Goal: Task Accomplishment & Management: Manage account settings

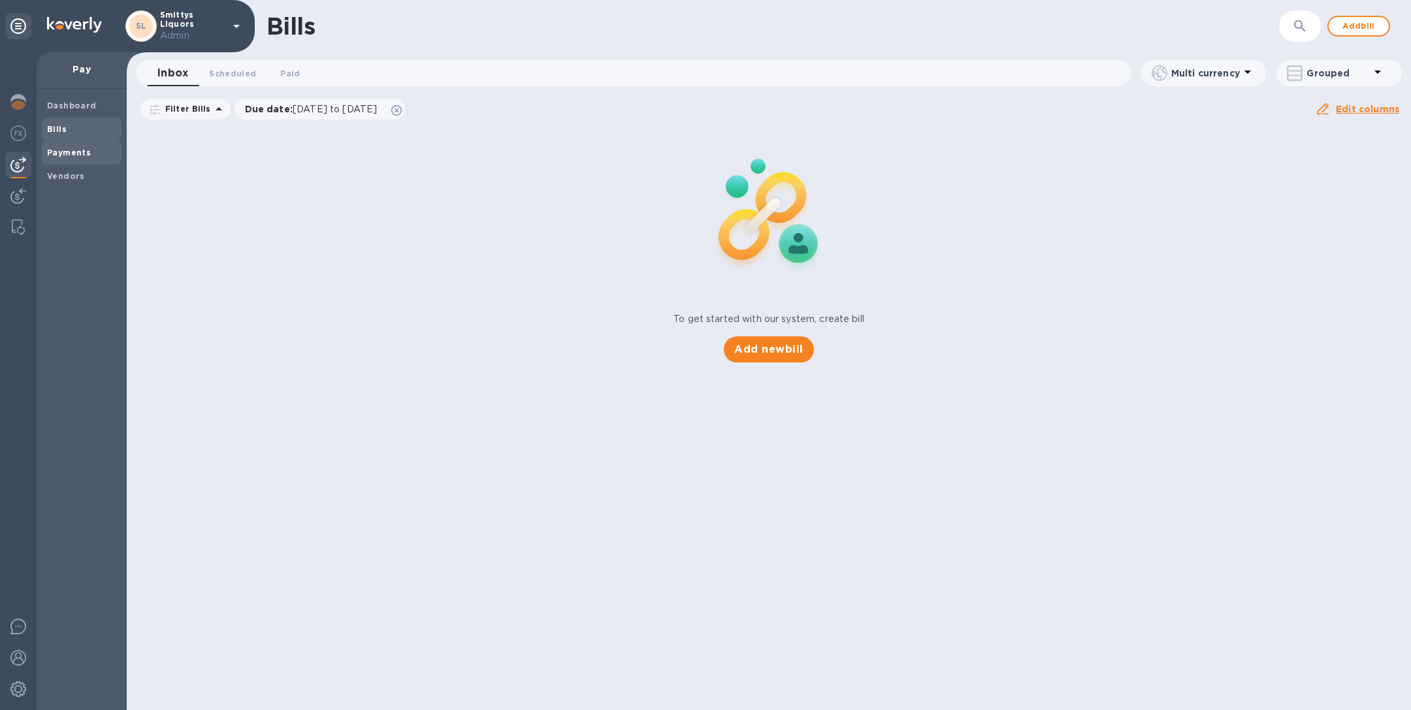
click at [61, 155] on b "Payments" at bounding box center [69, 153] width 44 height 10
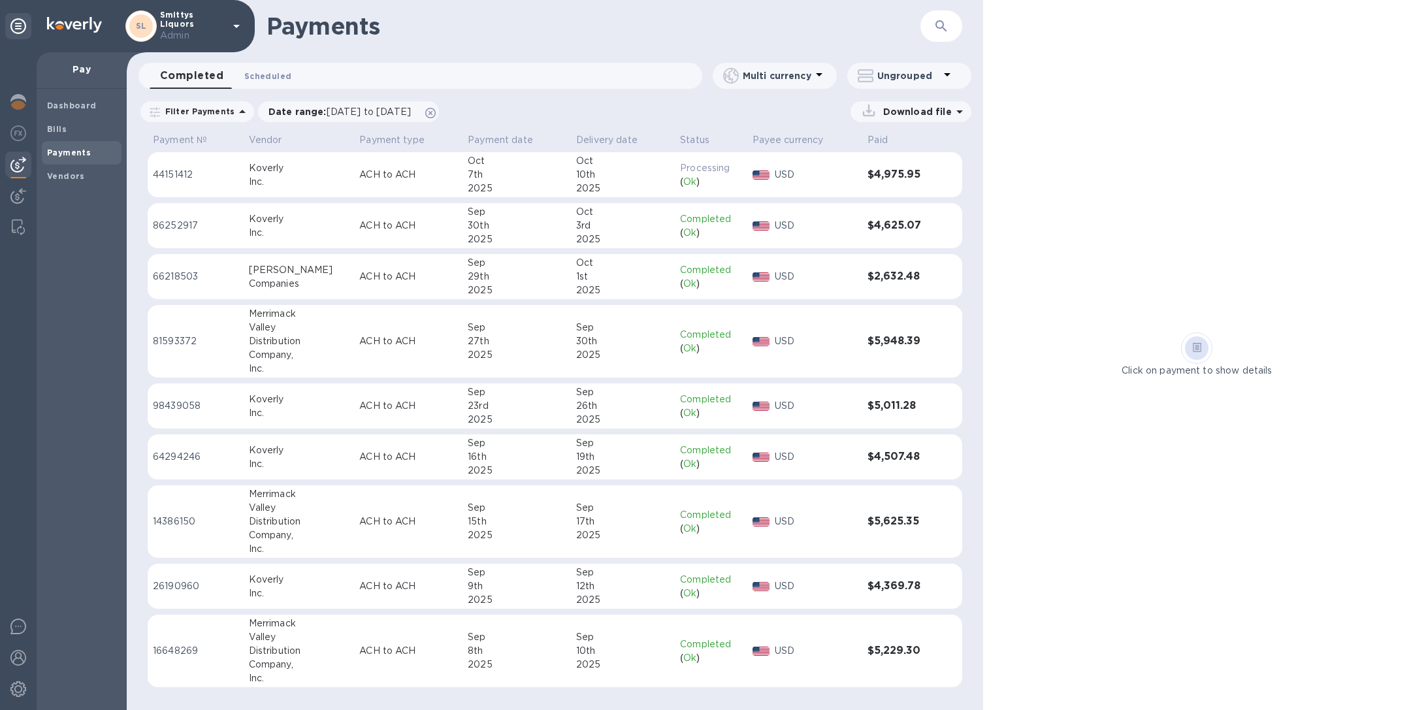
click at [269, 73] on span "Scheduled 0" at bounding box center [267, 76] width 47 height 14
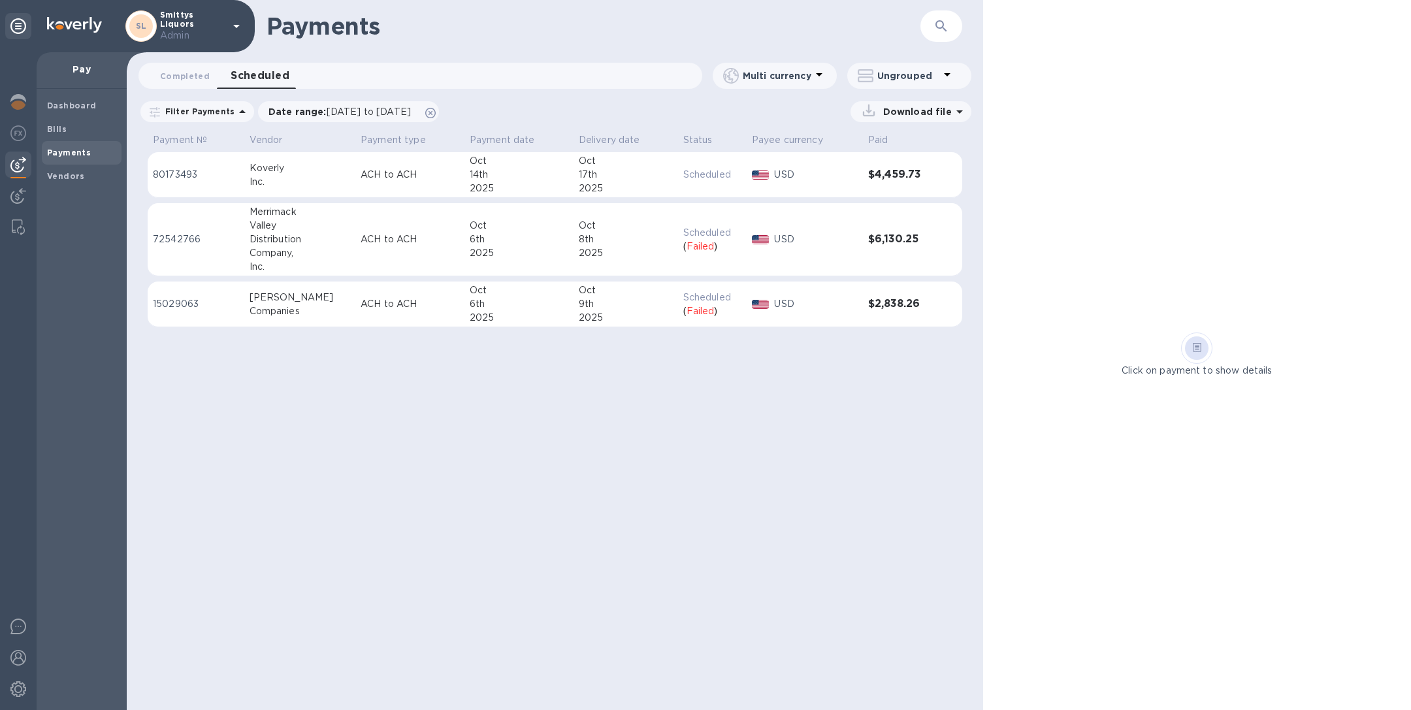
click at [532, 251] on div "2025" at bounding box center [519, 253] width 99 height 14
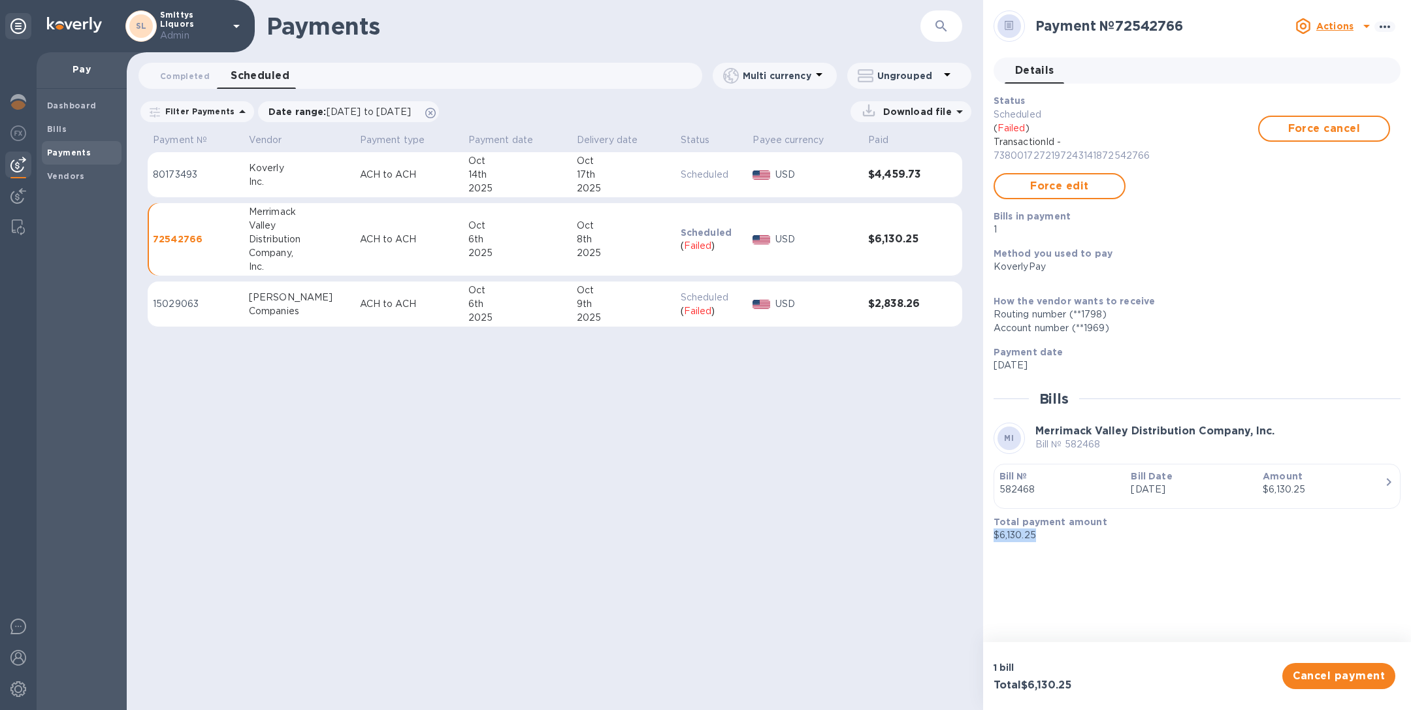
drag, startPoint x: 1043, startPoint y: 537, endPoint x: 994, endPoint y: 534, distance: 49.1
click at [994, 534] on p "$6,130.25" at bounding box center [1192, 535] width 396 height 14
copy p "$6,130.25"
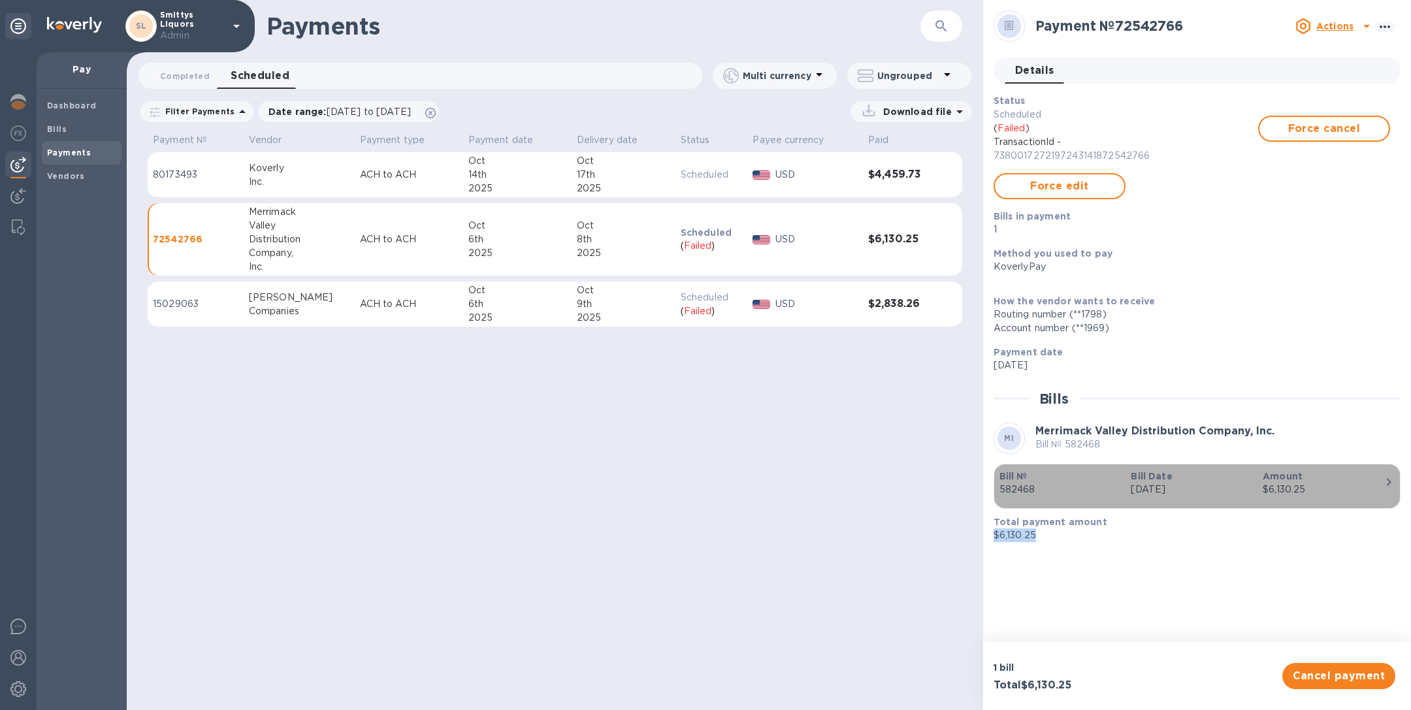
drag, startPoint x: 1041, startPoint y: 488, endPoint x: 1001, endPoint y: 488, distance: 39.8
click at [1001, 488] on p "582468" at bounding box center [1059, 490] width 121 height 14
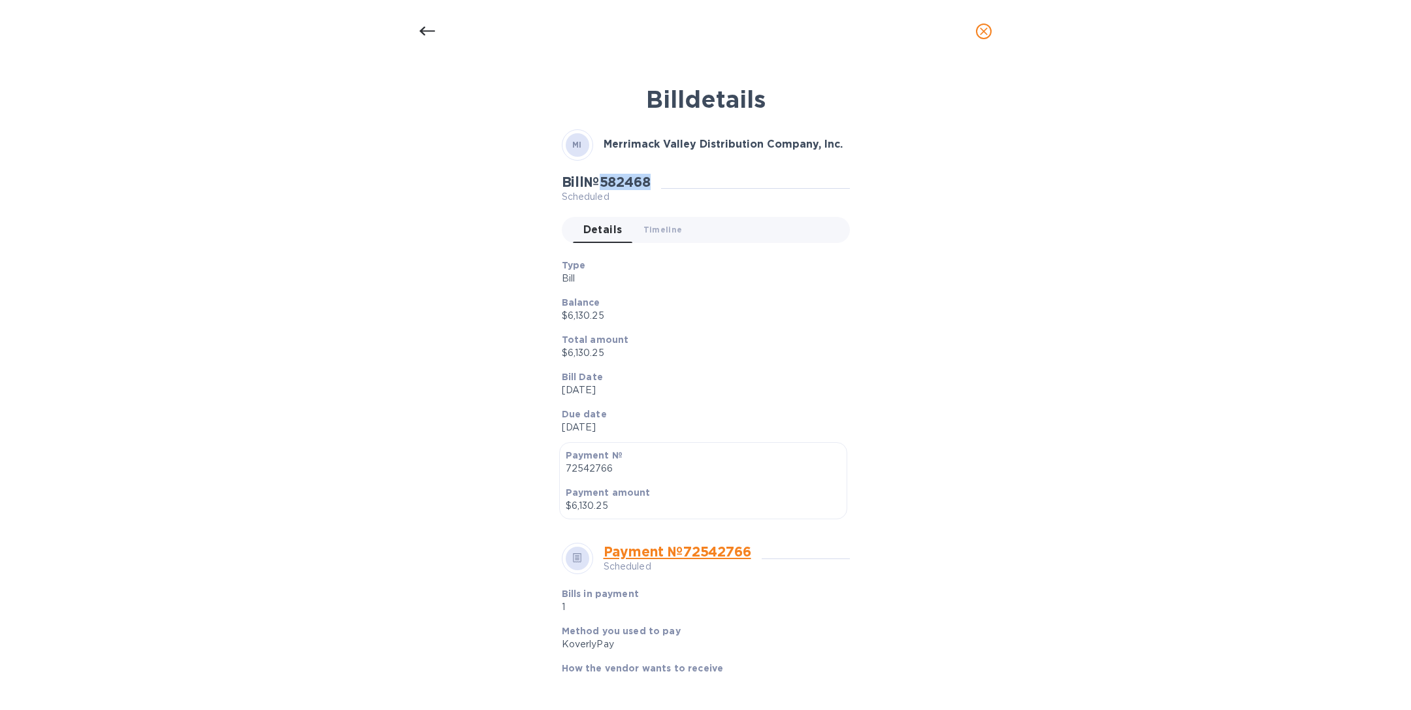
drag, startPoint x: 658, startPoint y: 178, endPoint x: 608, endPoint y: 180, distance: 50.3
click at [607, 180] on div "Bill № 582468 Scheduled" at bounding box center [611, 189] width 99 height 30
copy h2 "582468"
click at [612, 350] on p "$6,130.25" at bounding box center [701, 353] width 278 height 14
drag, startPoint x: 612, startPoint y: 350, endPoint x: 543, endPoint y: 351, distance: 68.6
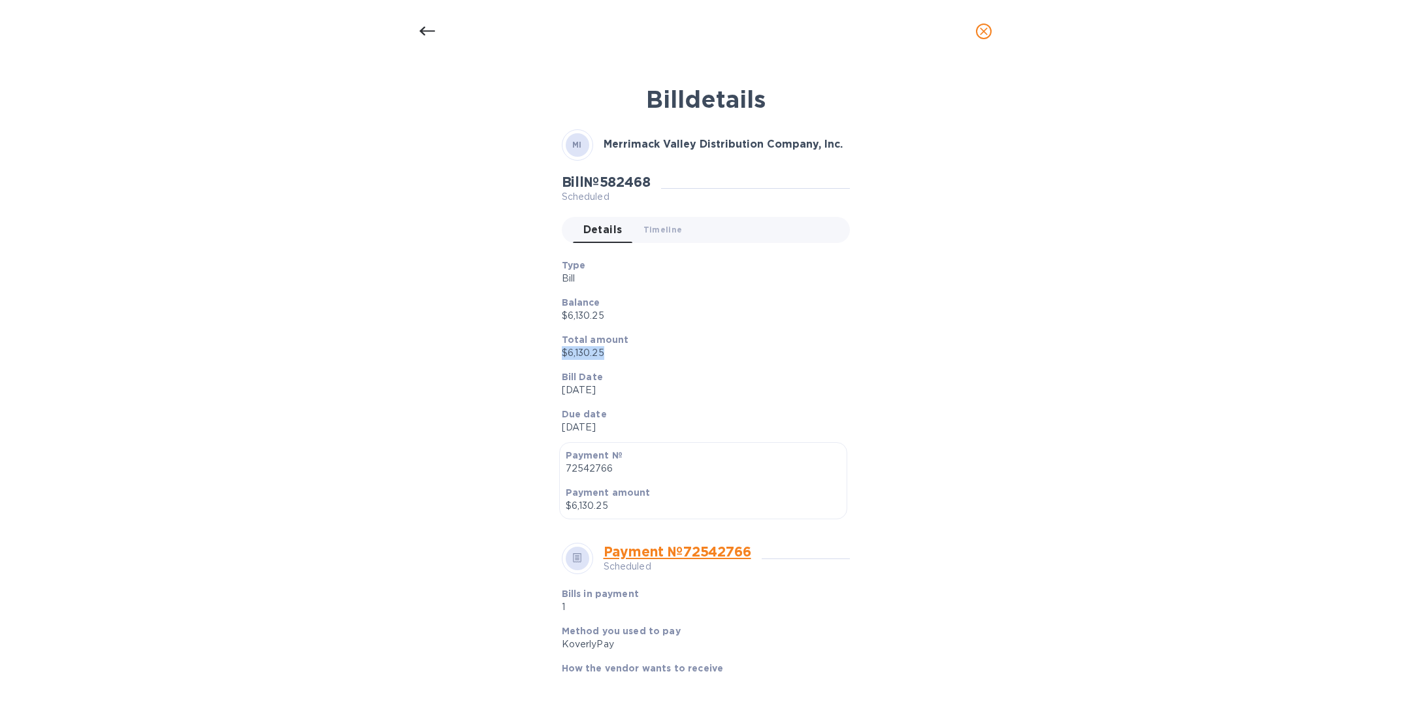
click at [543, 351] on div "Bill details MI Merrimack Valley Distribution Company, Inc. Bill № 582468 Sched…" at bounding box center [705, 377] width 621 height 600
copy p "$6,130.25"
click at [981, 26] on icon "close" at bounding box center [983, 31] width 13 height 13
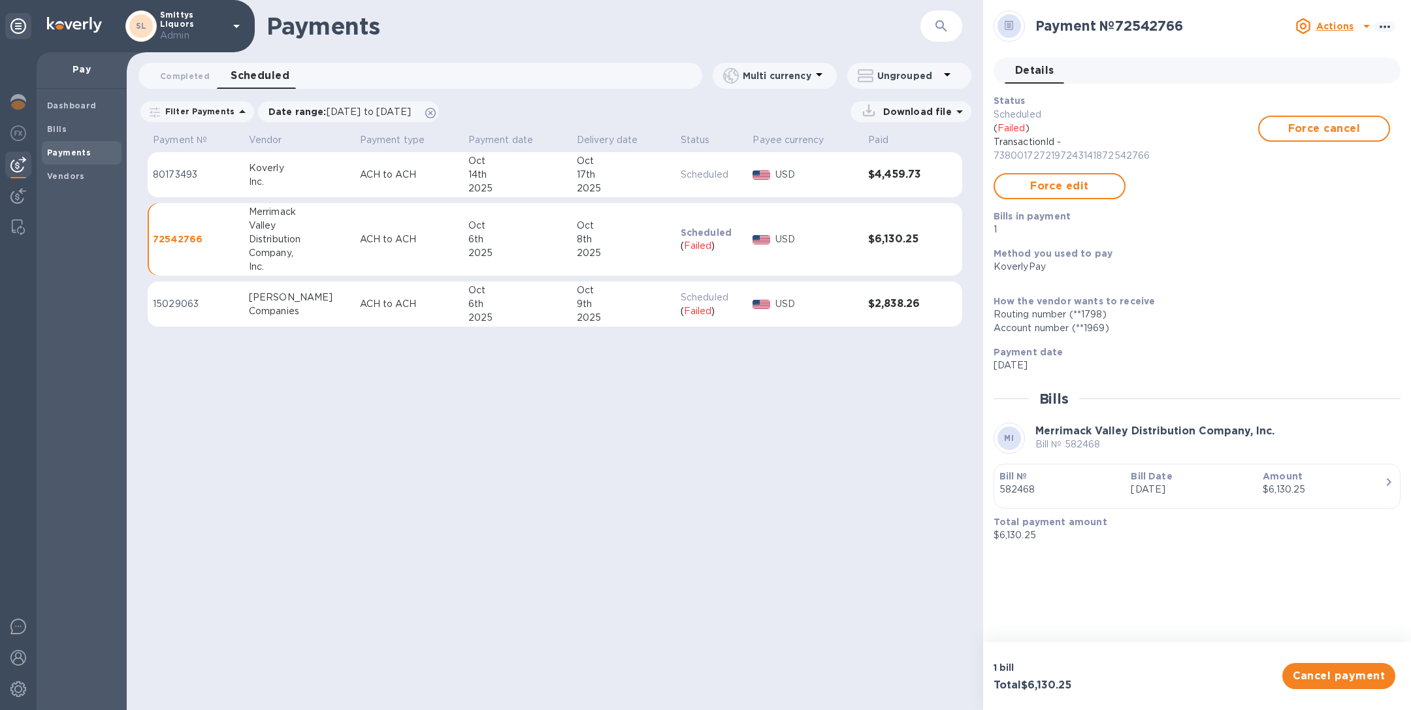
click at [513, 302] on div "6th" at bounding box center [517, 304] width 98 height 14
drag, startPoint x: 1078, startPoint y: 486, endPoint x: 984, endPoint y: 487, distance: 94.1
click at [984, 487] on div "Payment № 15029063 Actions Details 0 Status Scheduled ( Failed ) TransactionId …" at bounding box center [1197, 321] width 428 height 642
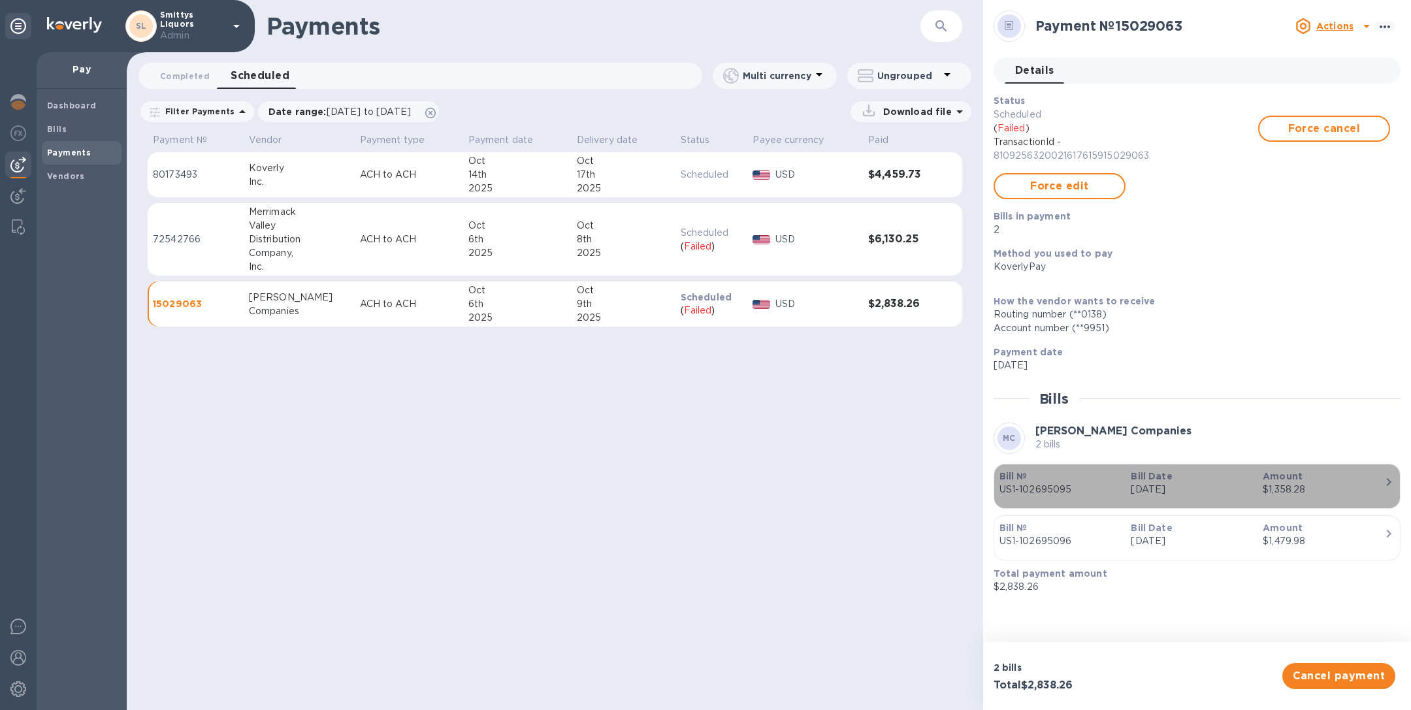
click at [1069, 489] on p "US1-102695095" at bounding box center [1059, 490] width 121 height 14
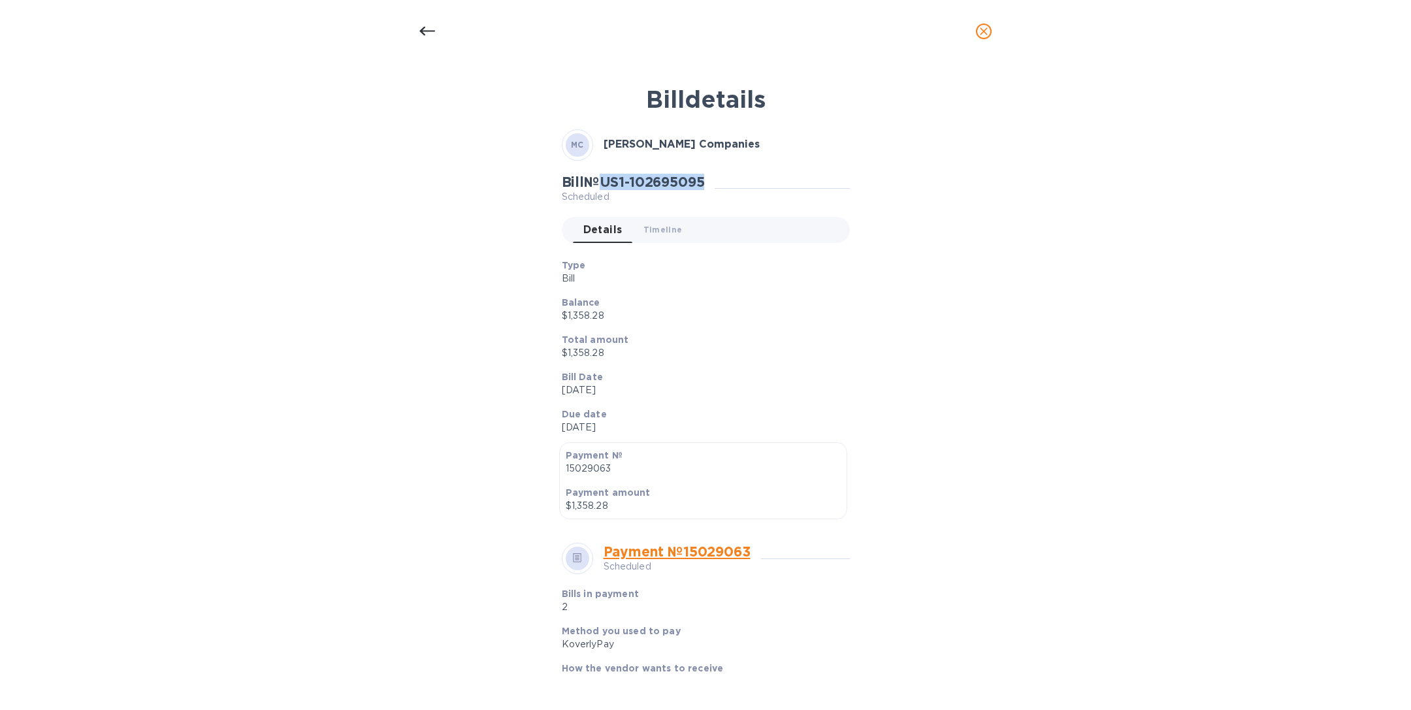
drag, startPoint x: 712, startPoint y: 177, endPoint x: 607, endPoint y: 178, distance: 104.5
click at [607, 178] on h2 "Bill № US1-102695095" at bounding box center [633, 182] width 143 height 16
copy h2 "US1-102695095"
click at [980, 31] on icon "close" at bounding box center [983, 31] width 13 height 13
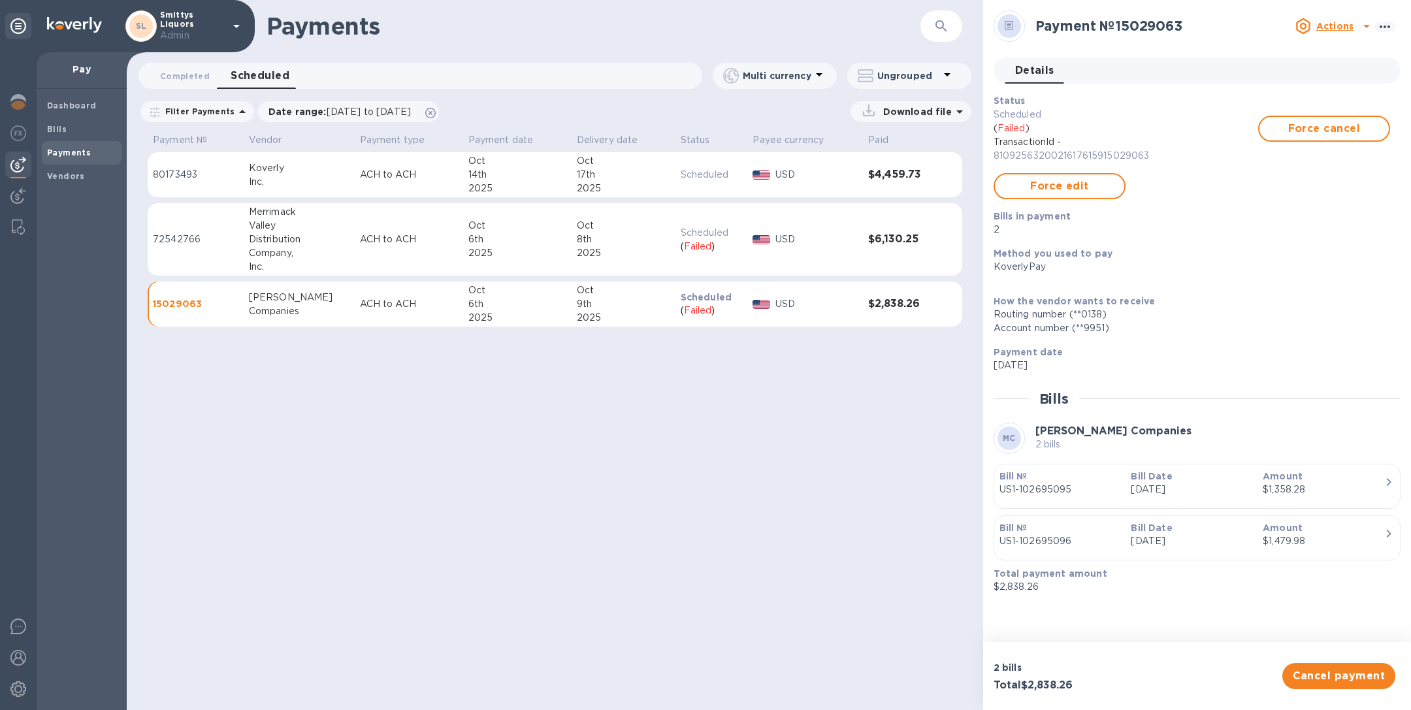
click at [1067, 536] on p "US1-102695096" at bounding box center [1059, 541] width 121 height 14
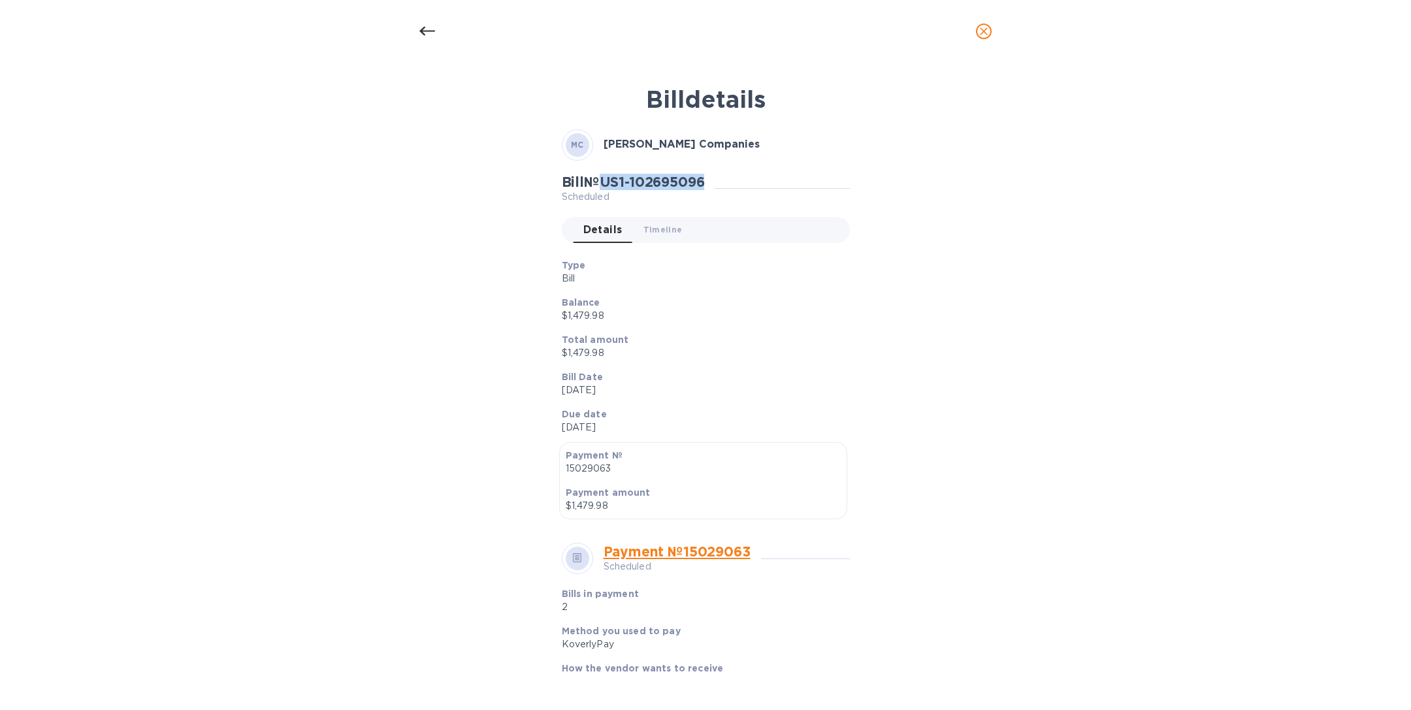
drag, startPoint x: 713, startPoint y: 180, endPoint x: 607, endPoint y: 177, distance: 106.5
click at [606, 177] on div "Bill № US1-102695096 Scheduled" at bounding box center [638, 189] width 153 height 30
copy h2 "US1-102695096"
drag, startPoint x: 611, startPoint y: 351, endPoint x: 551, endPoint y: 357, distance: 60.4
click at [551, 357] on div "Type Bill Balance $1,479.98 Total amount $1,479.98 Bill Date Aug 7th 2025 Due d…" at bounding box center [700, 346] width 299 height 197
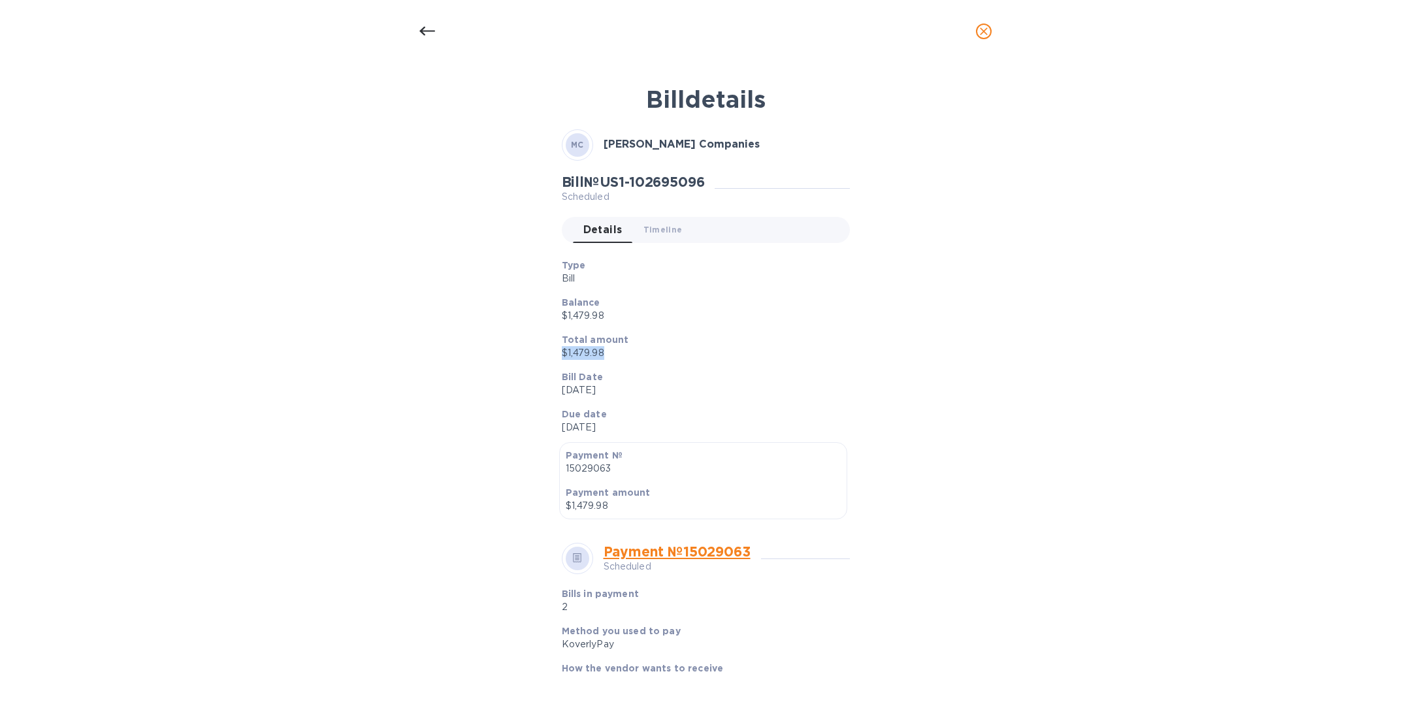
copy p "$1,479.98"
click at [985, 33] on icon "close" at bounding box center [983, 31] width 13 height 13
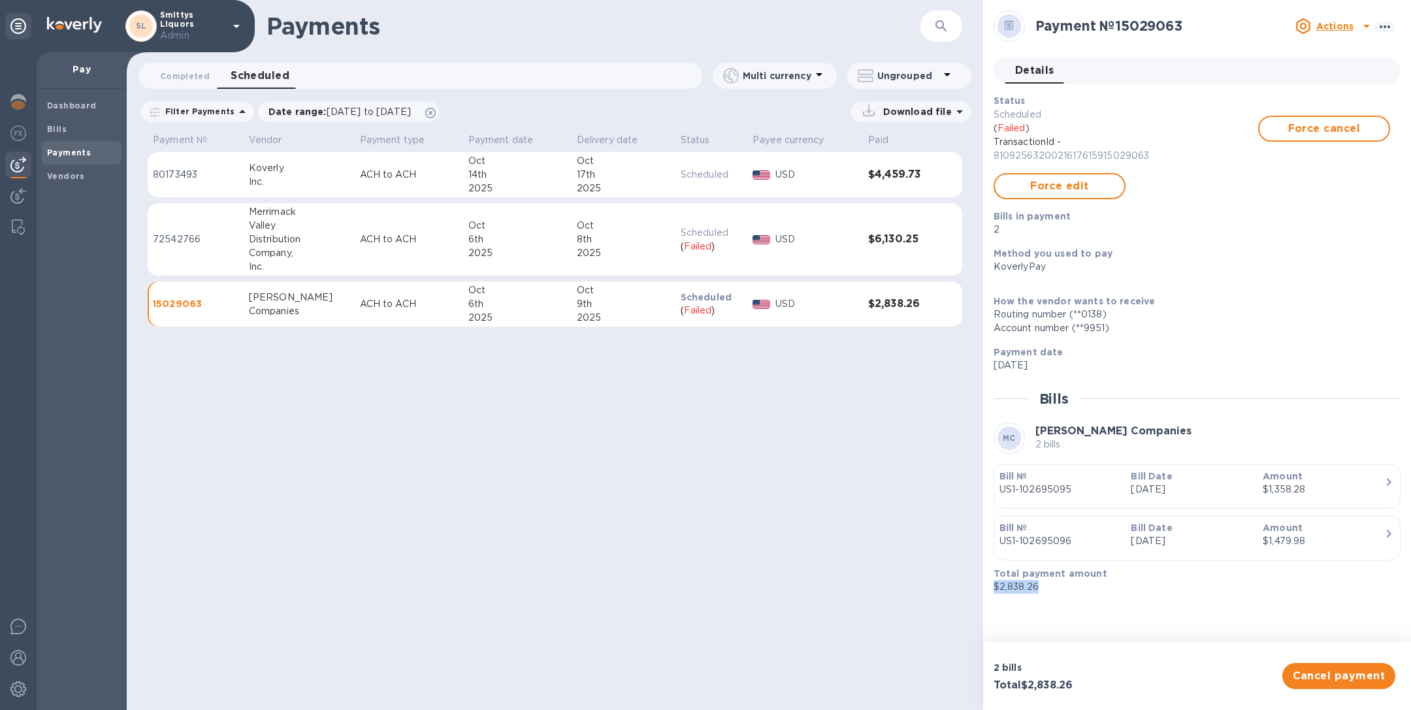
drag, startPoint x: 1044, startPoint y: 586, endPoint x: 988, endPoint y: 583, distance: 56.3
click at [988, 583] on div "Total payment amount $2,838.26" at bounding box center [1191, 580] width 407 height 37
copy p "$2,838.26"
click at [752, 239] on img at bounding box center [761, 239] width 18 height 9
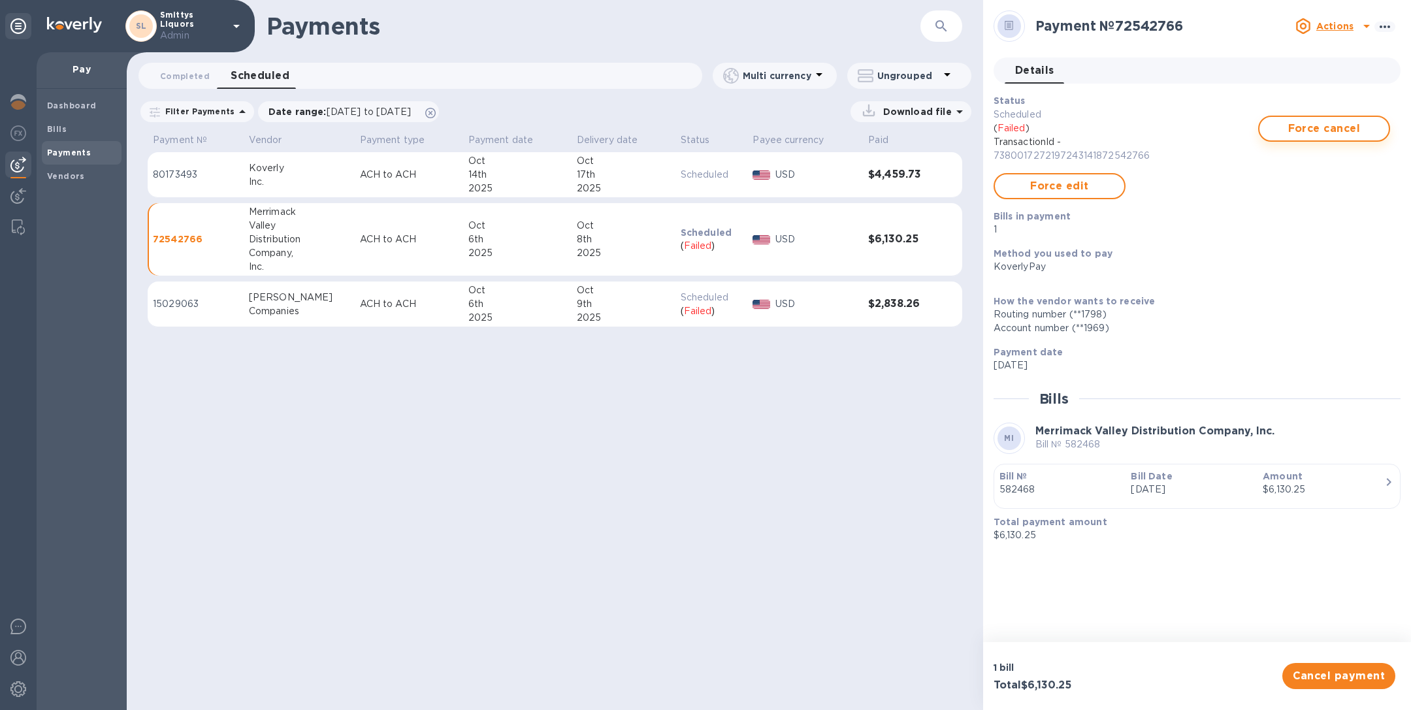
click at [1328, 127] on span "Force cancel" at bounding box center [1324, 129] width 108 height 16
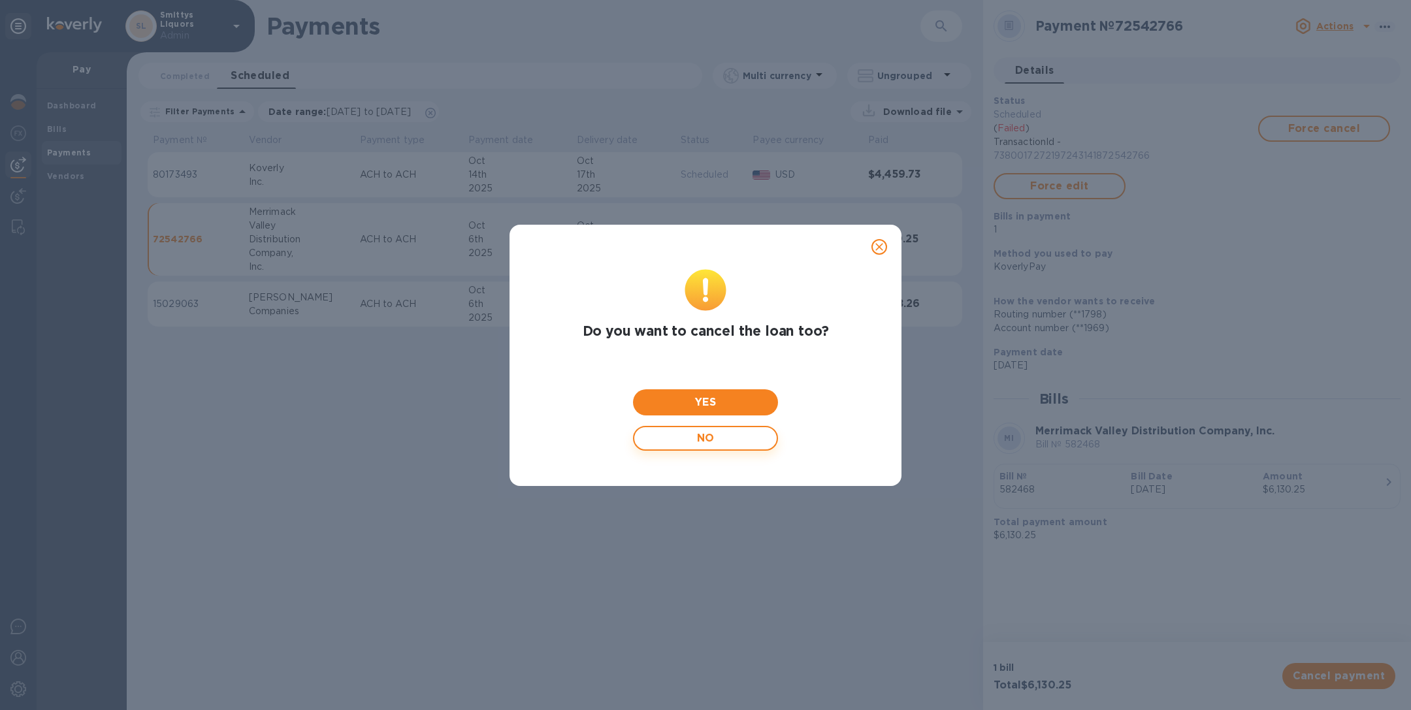
click at [741, 442] on span "NO" at bounding box center [705, 438] width 121 height 25
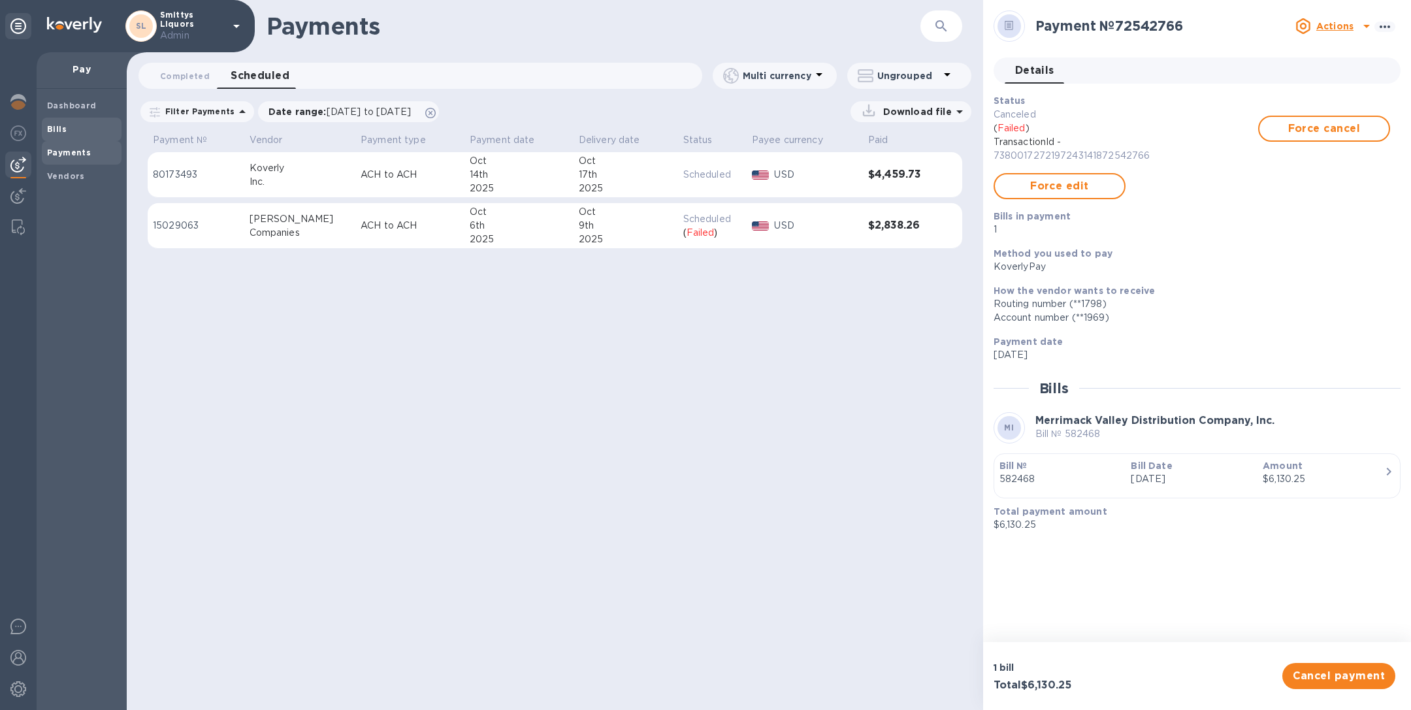
click at [79, 135] on span "Bills" at bounding box center [81, 129] width 69 height 13
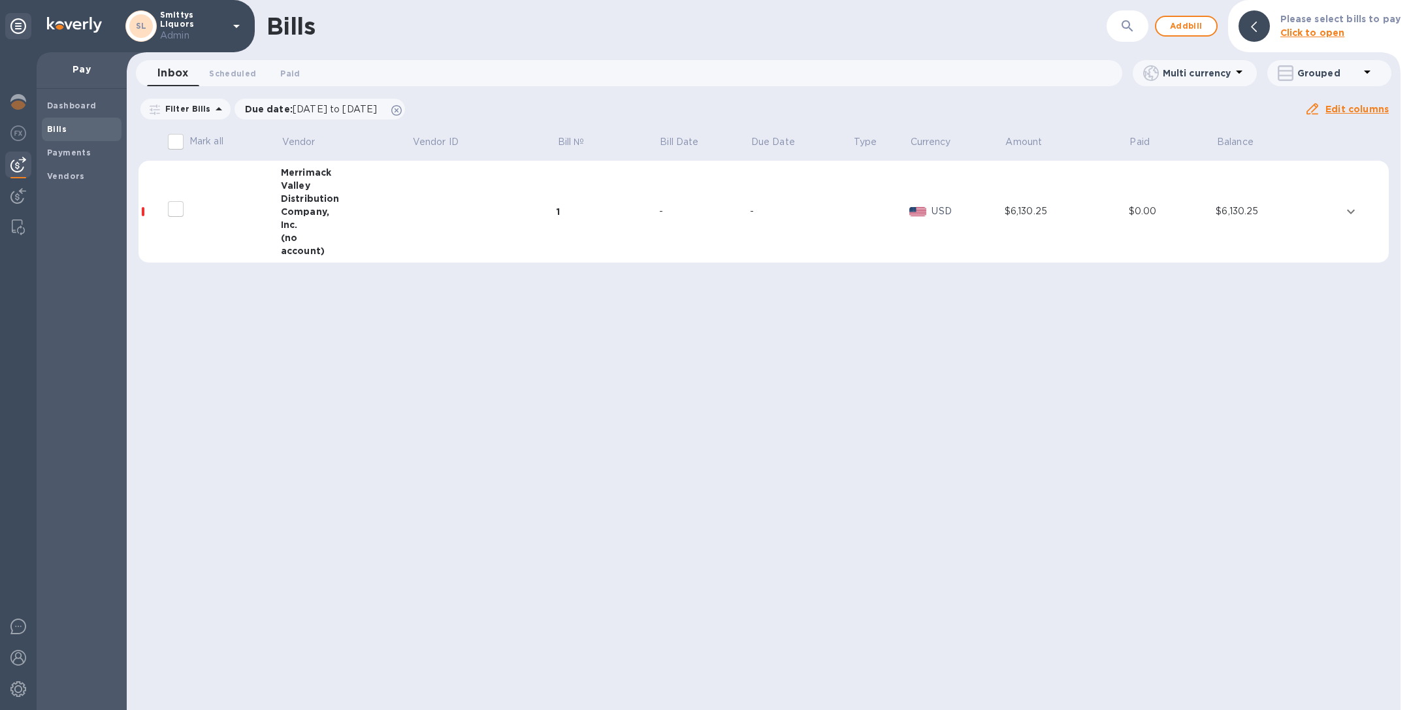
click at [433, 193] on td at bounding box center [484, 212] width 145 height 103
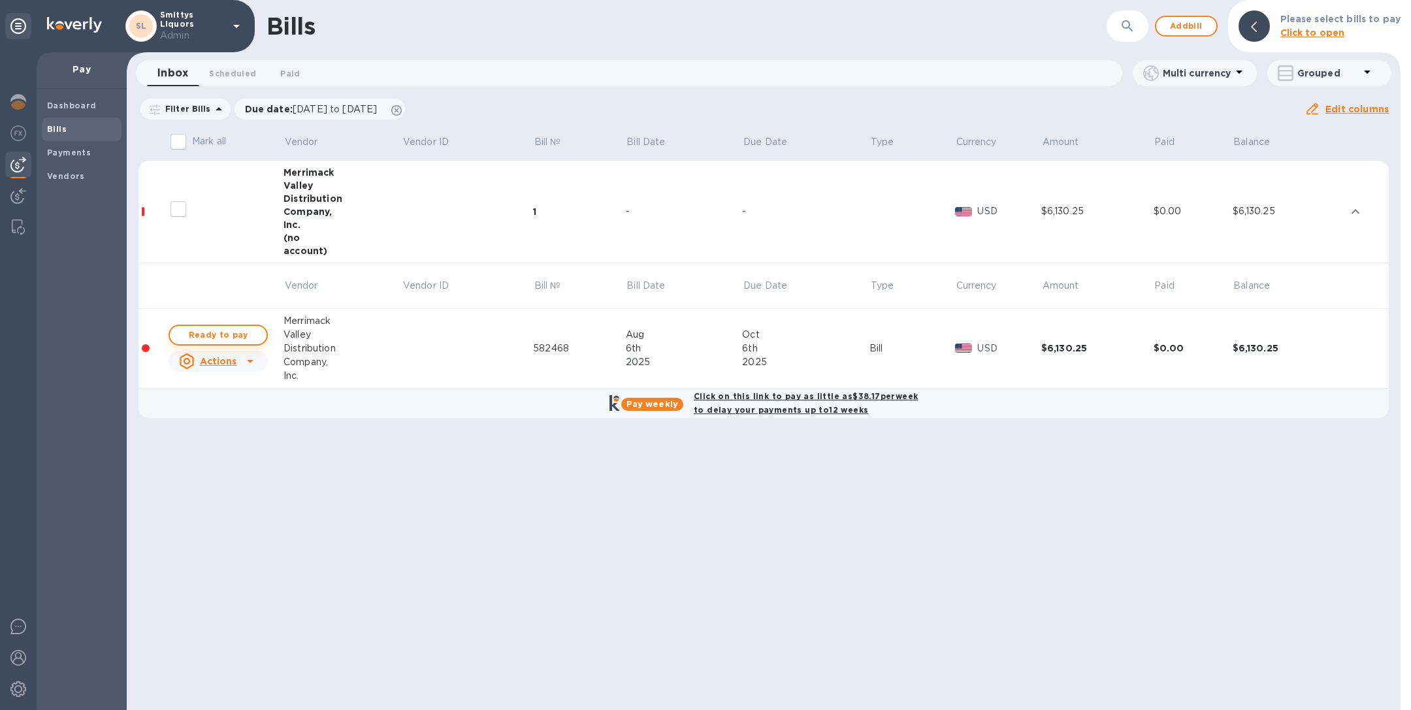
click at [210, 336] on span "Ready to pay" at bounding box center [218, 335] width 76 height 16
checkbox input "true"
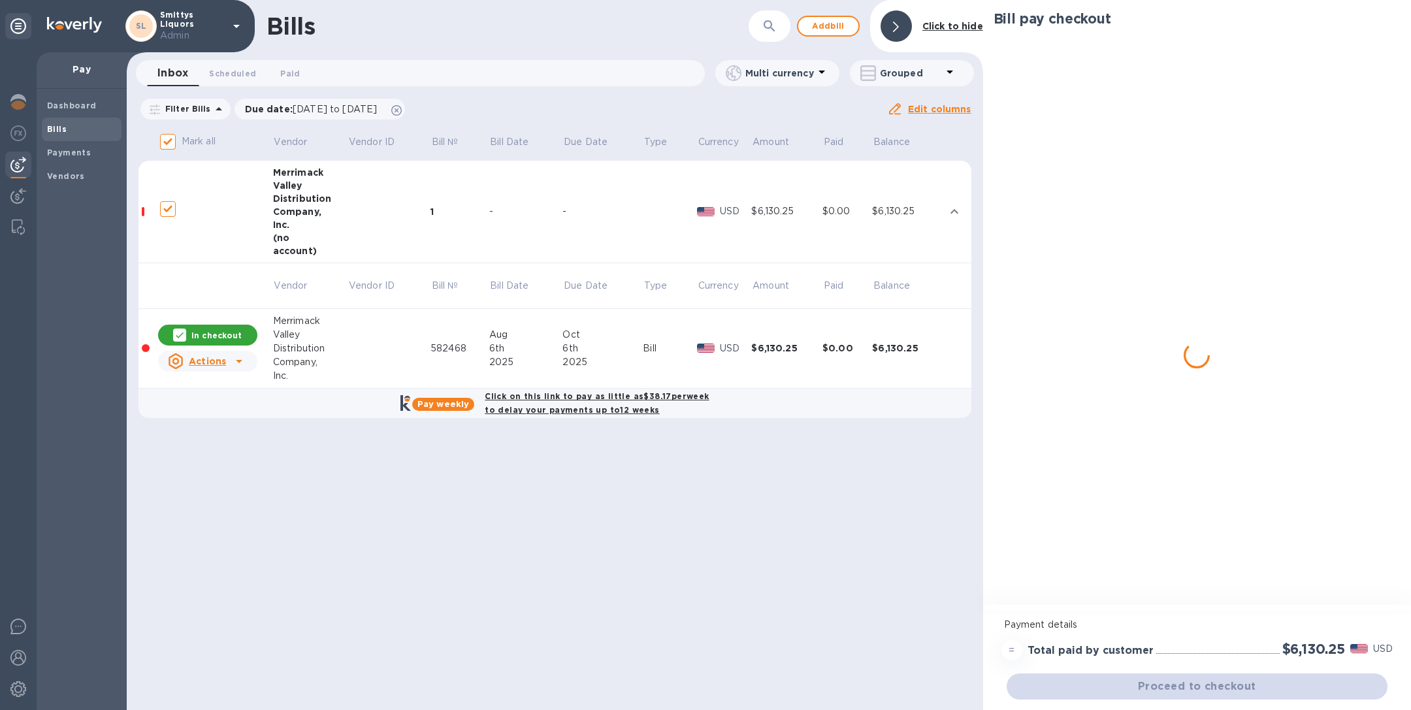
checkbox input "true"
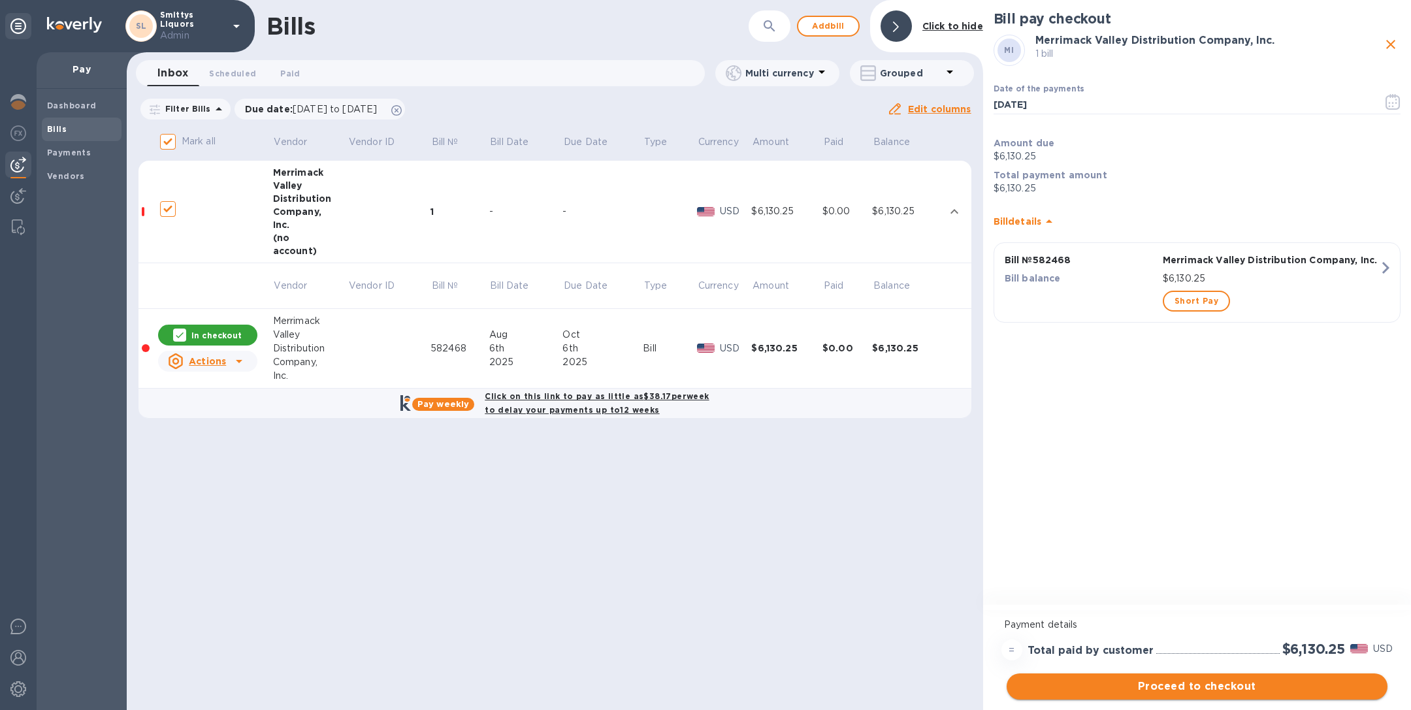
click at [1199, 685] on span "Proceed to checkout" at bounding box center [1197, 687] width 360 height 16
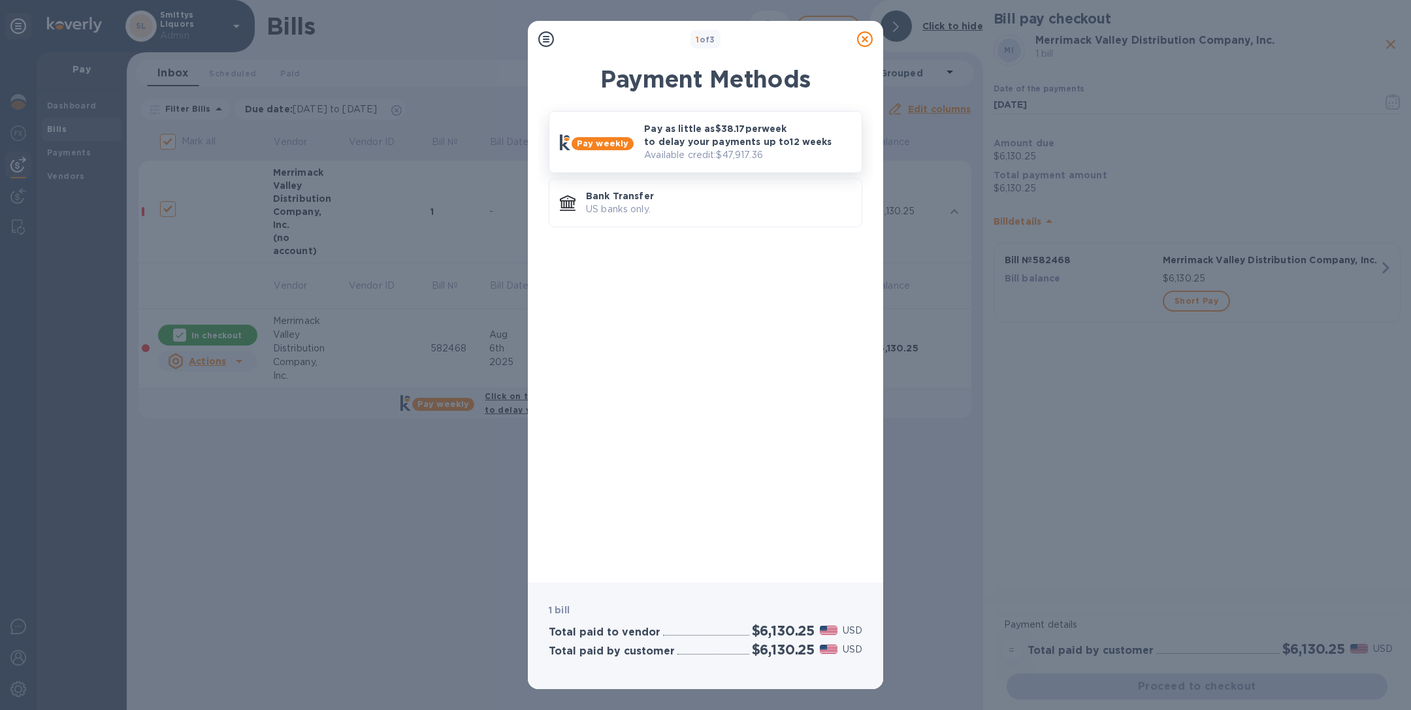
click at [686, 129] on p "Pay as little as $38.17 per week to delay your payments up to 12 weeks" at bounding box center [747, 135] width 207 height 26
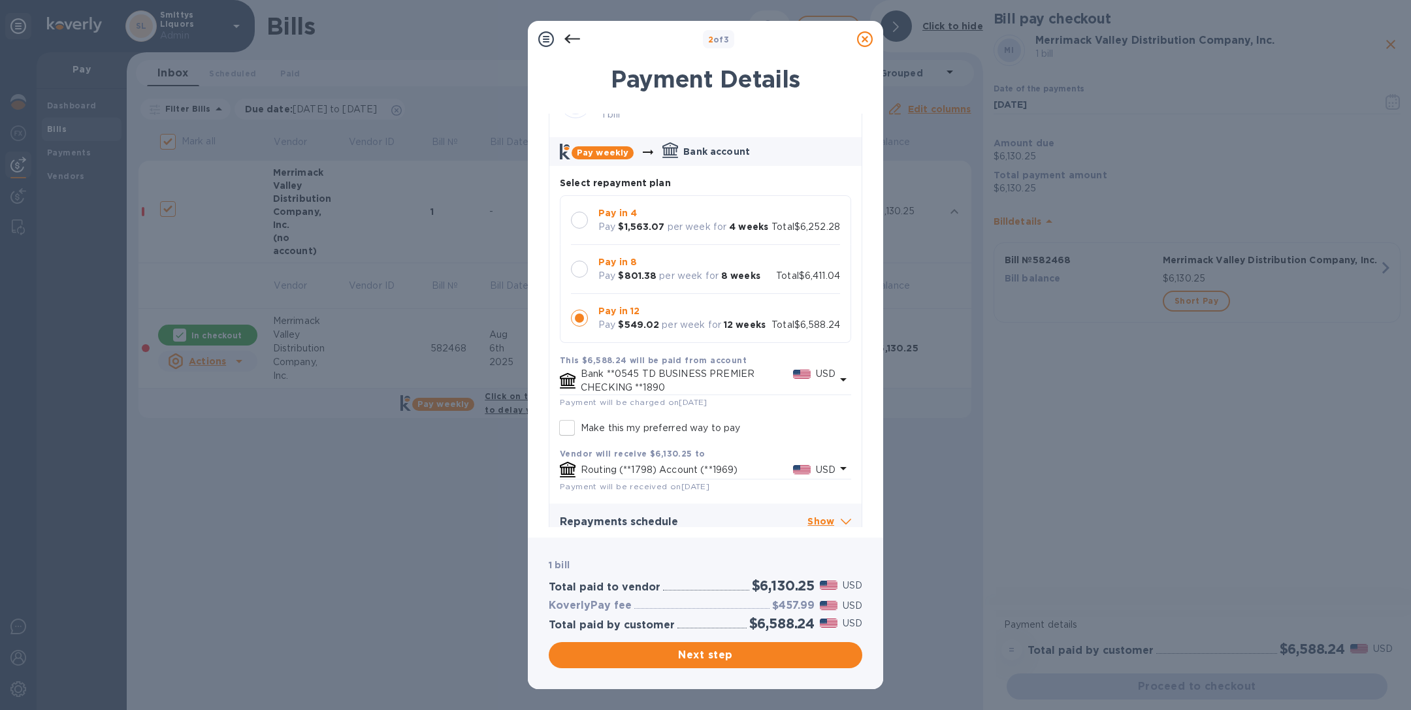
scroll to position [55, 0]
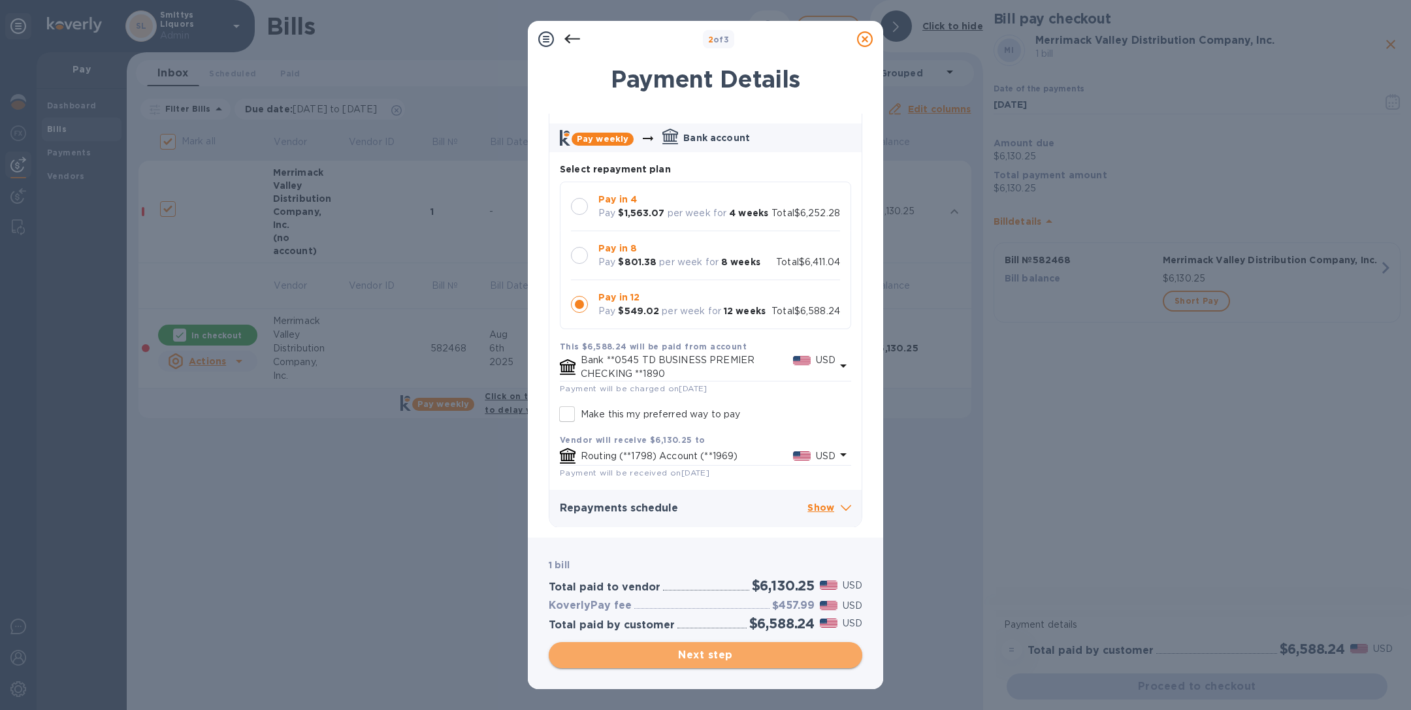
click at [724, 661] on span "Next step" at bounding box center [705, 655] width 293 height 16
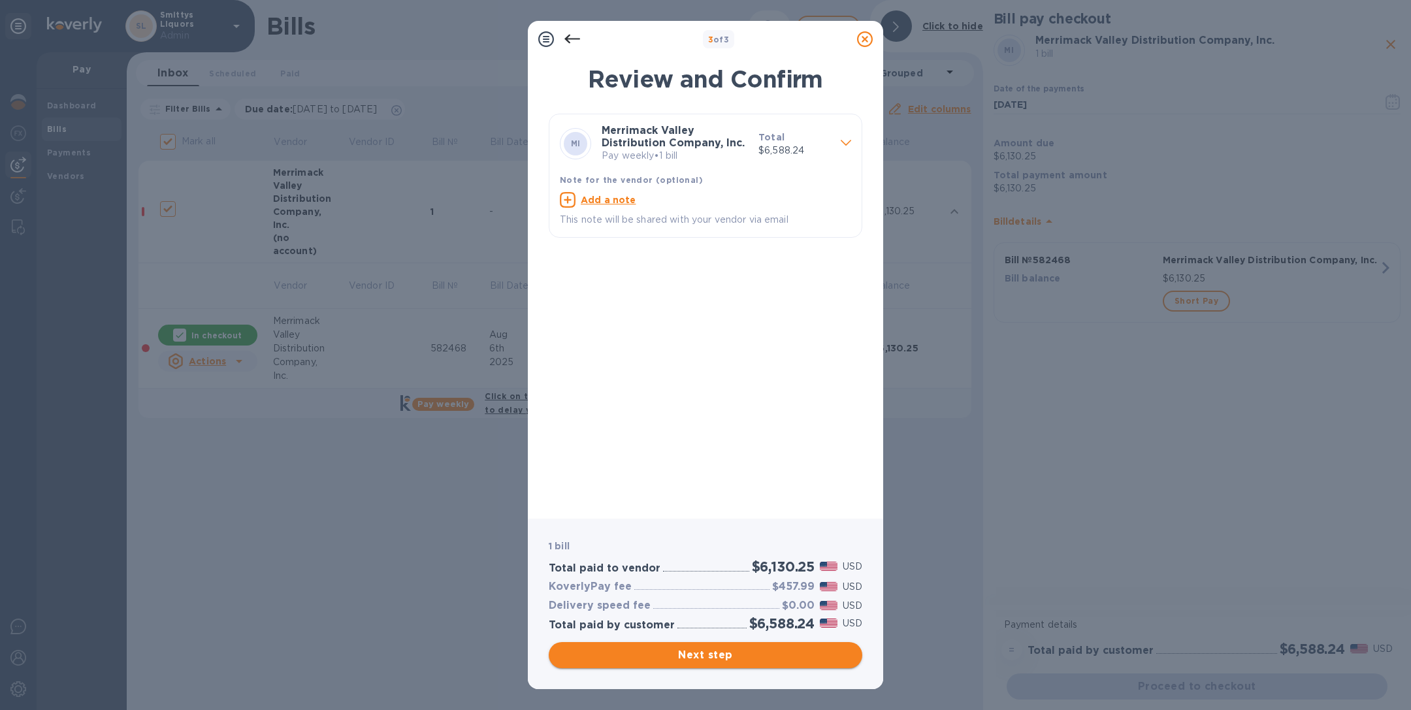
click at [724, 660] on span "Next step" at bounding box center [705, 655] width 293 height 16
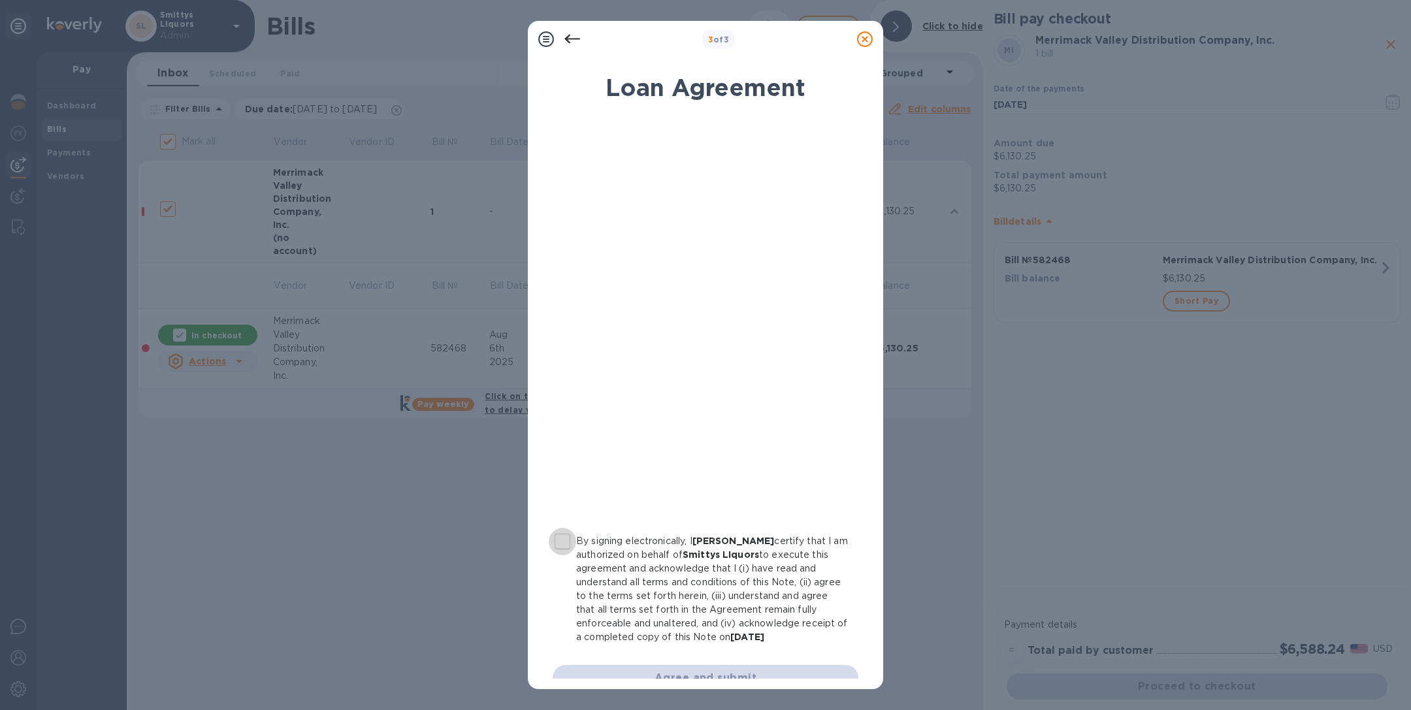
click at [563, 541] on input "By signing electronically, I Dean Graffeo certify that I am authorized on behal…" at bounding box center [562, 541] width 27 height 27
checkbox input "true"
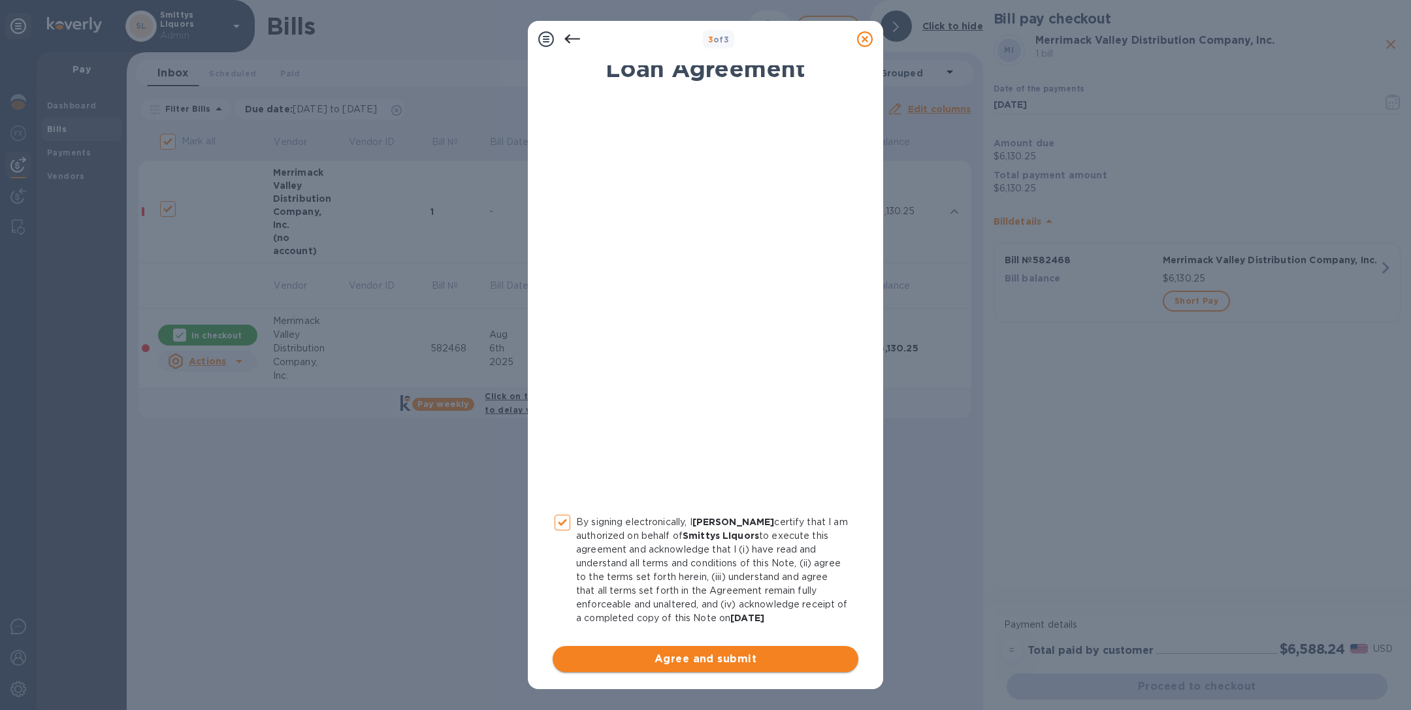
click at [709, 660] on span "Agree and submit" at bounding box center [705, 659] width 285 height 16
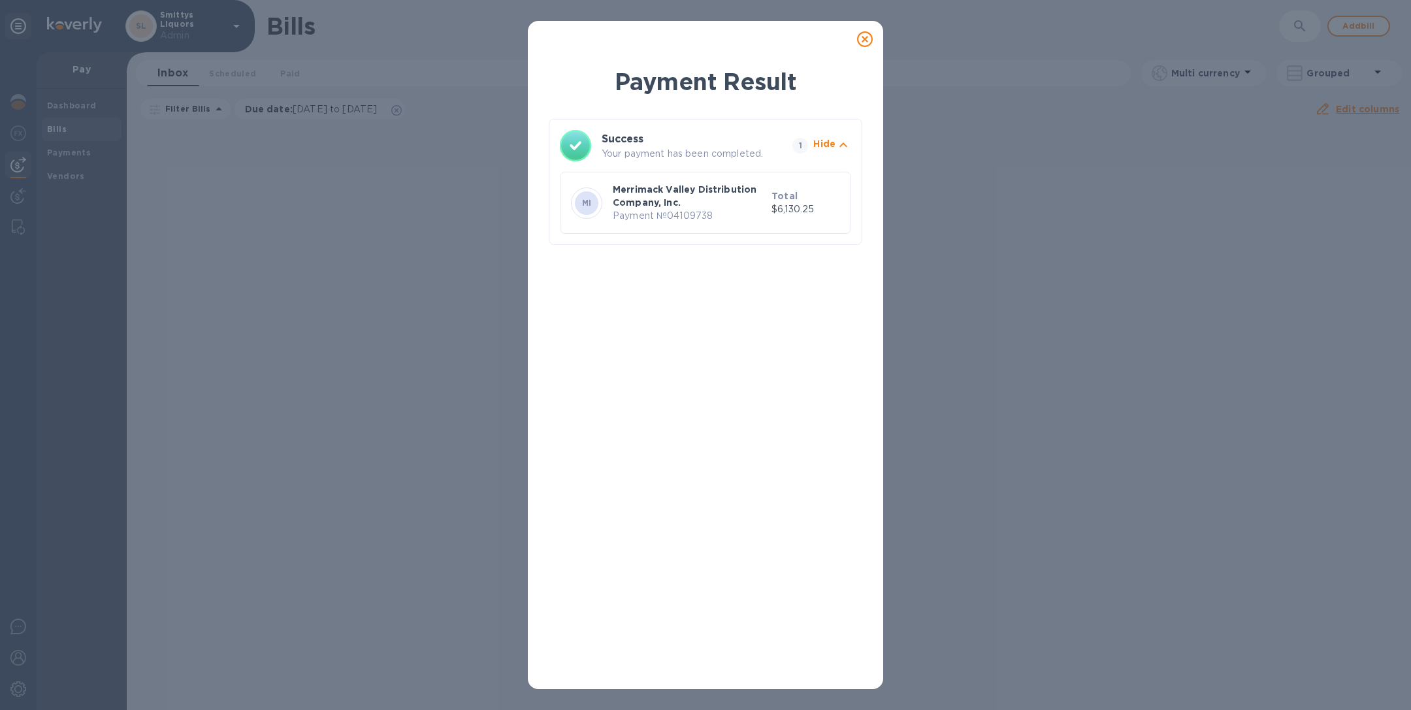
click at [865, 44] on icon at bounding box center [865, 39] width 16 height 16
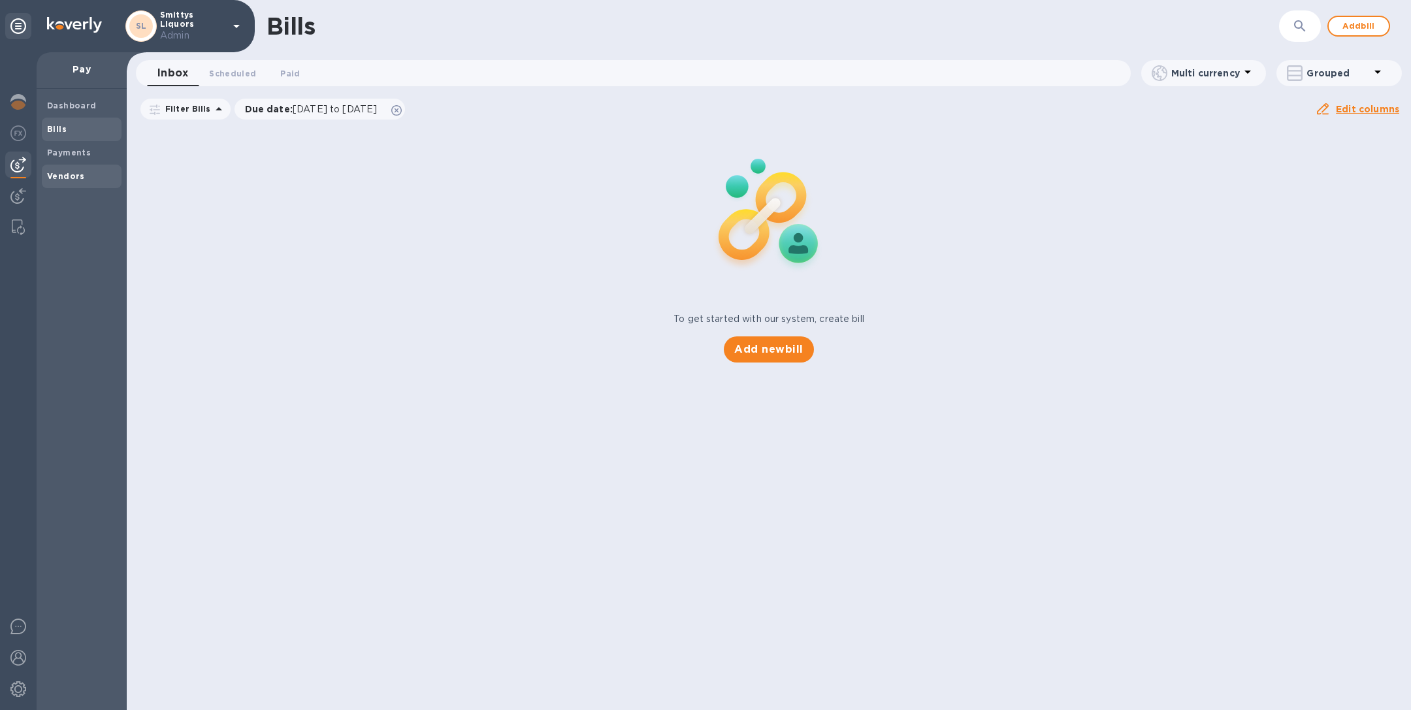
click at [81, 174] on b "Vendors" at bounding box center [66, 176] width 38 height 10
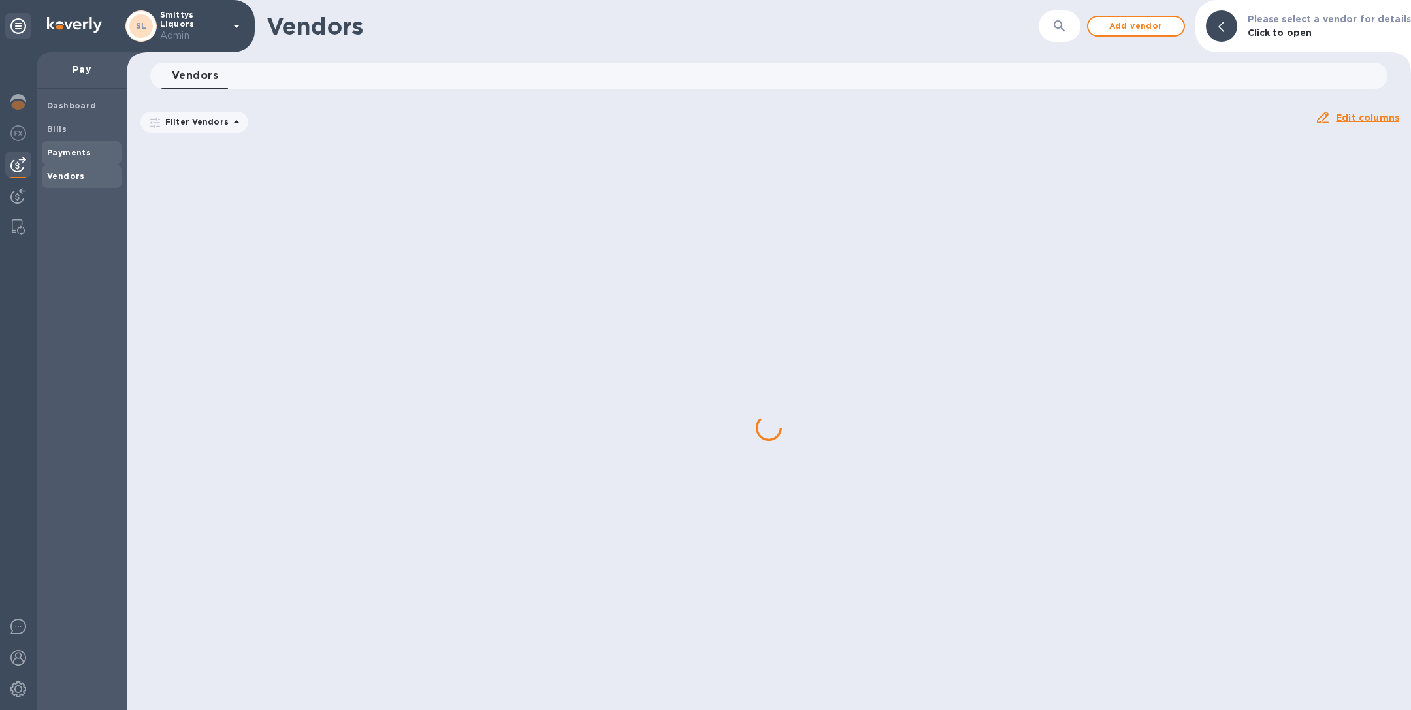
click at [75, 152] on b "Payments" at bounding box center [69, 153] width 44 height 10
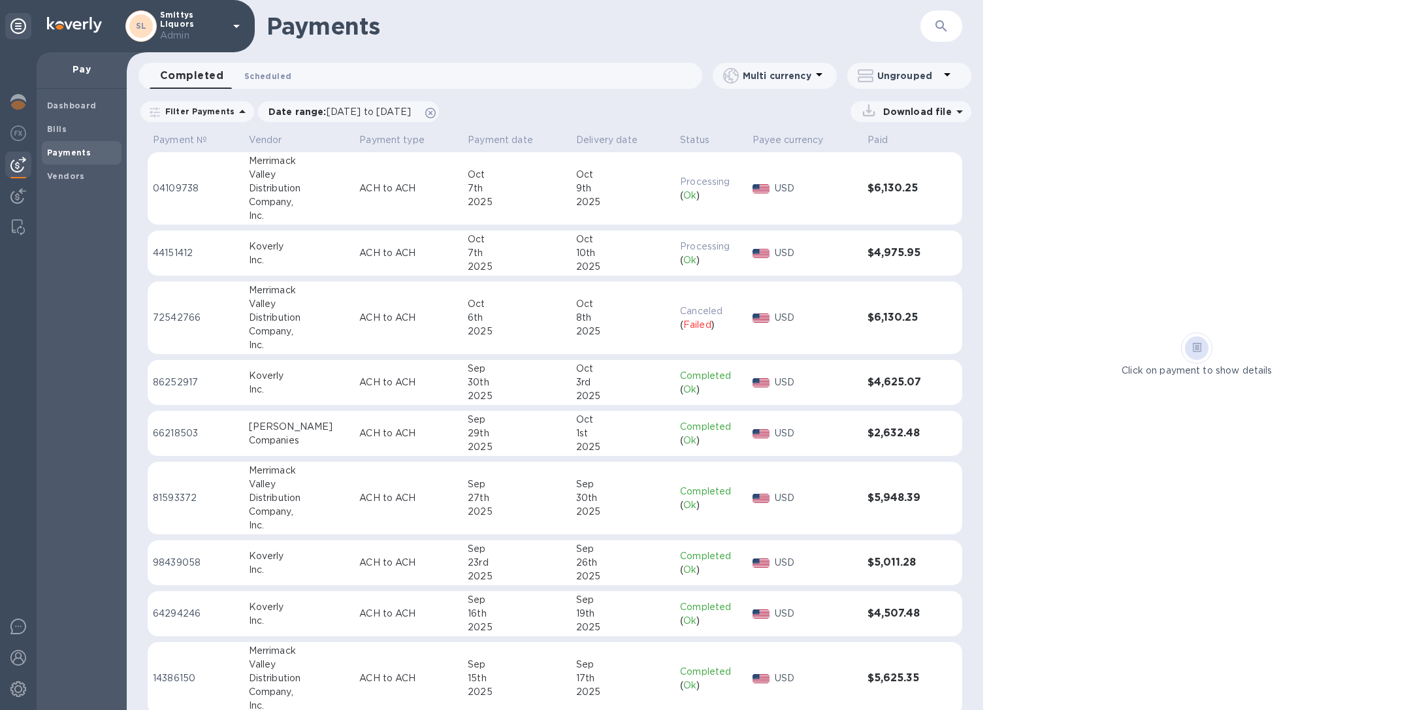
click at [257, 78] on span "Scheduled 0" at bounding box center [267, 76] width 47 height 14
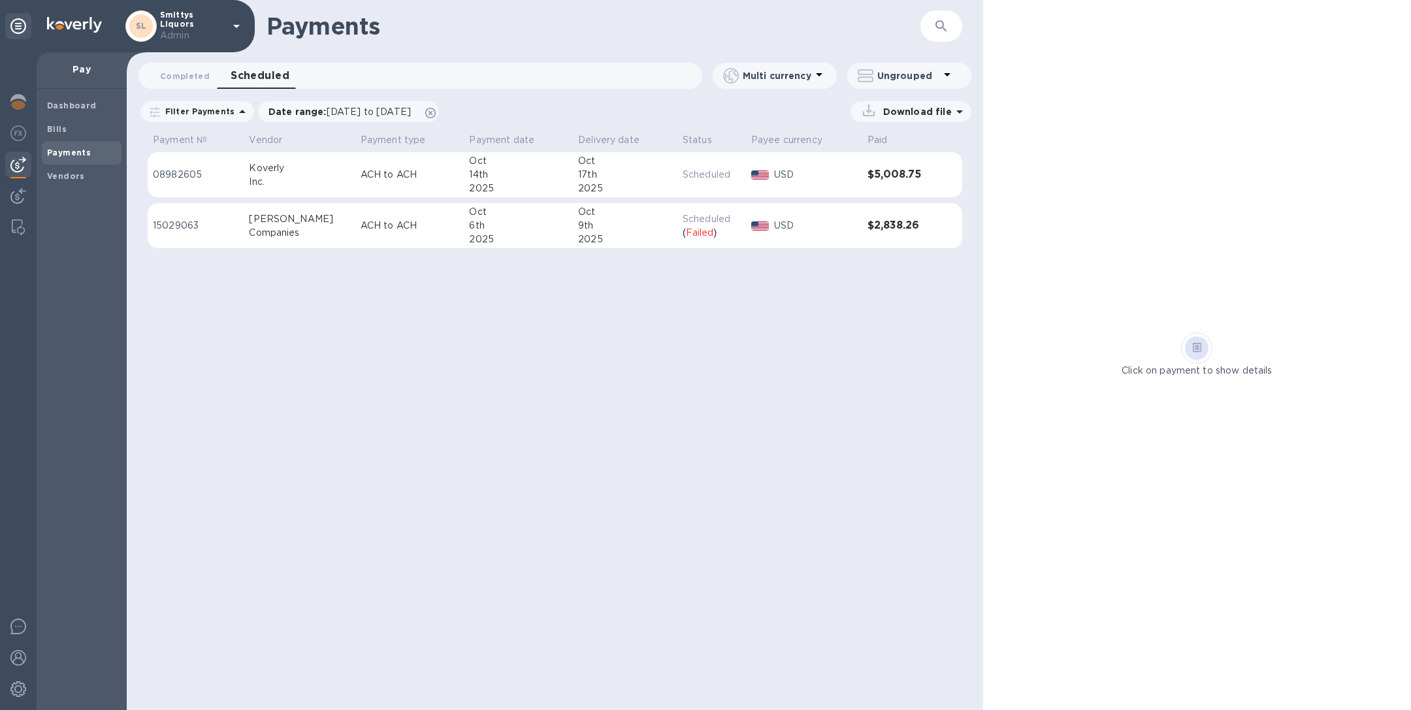
click at [544, 234] on div "2025" at bounding box center [518, 240] width 99 height 14
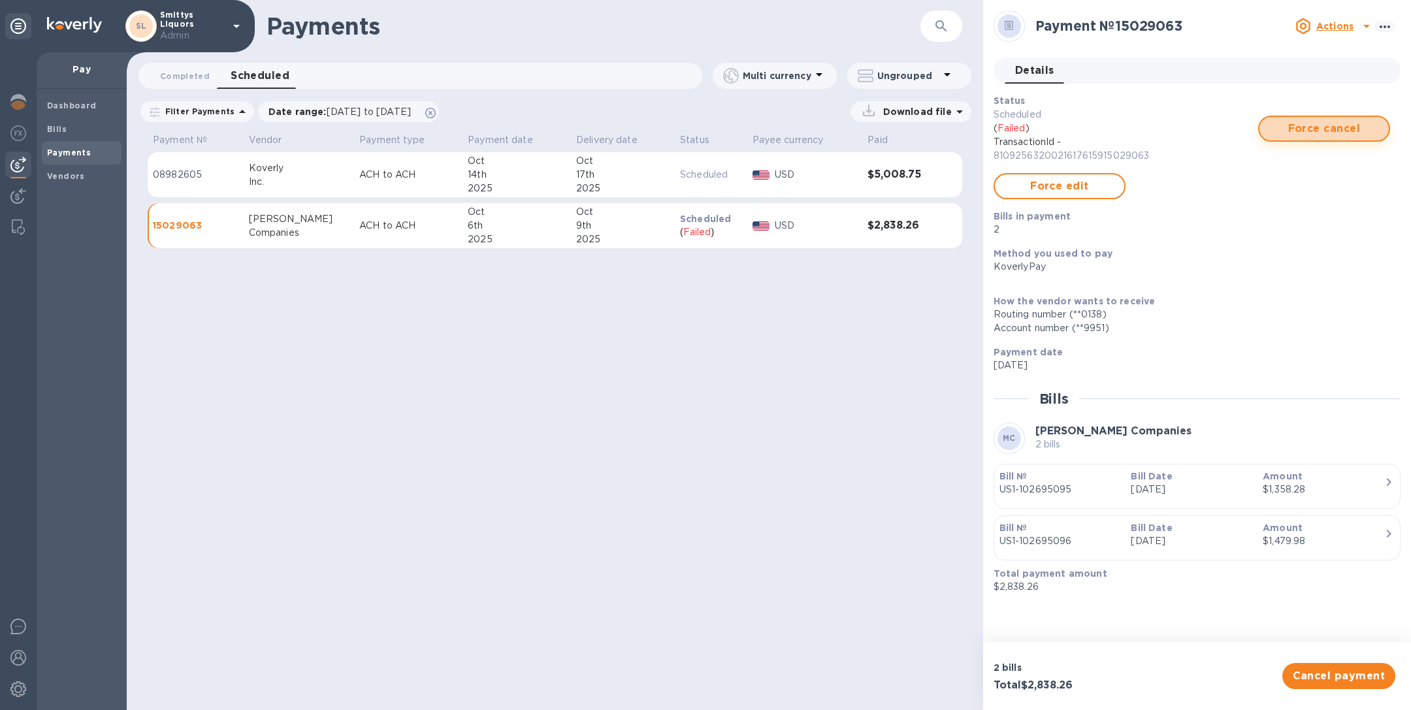
click at [1321, 123] on span "Force cancel" at bounding box center [1324, 129] width 108 height 16
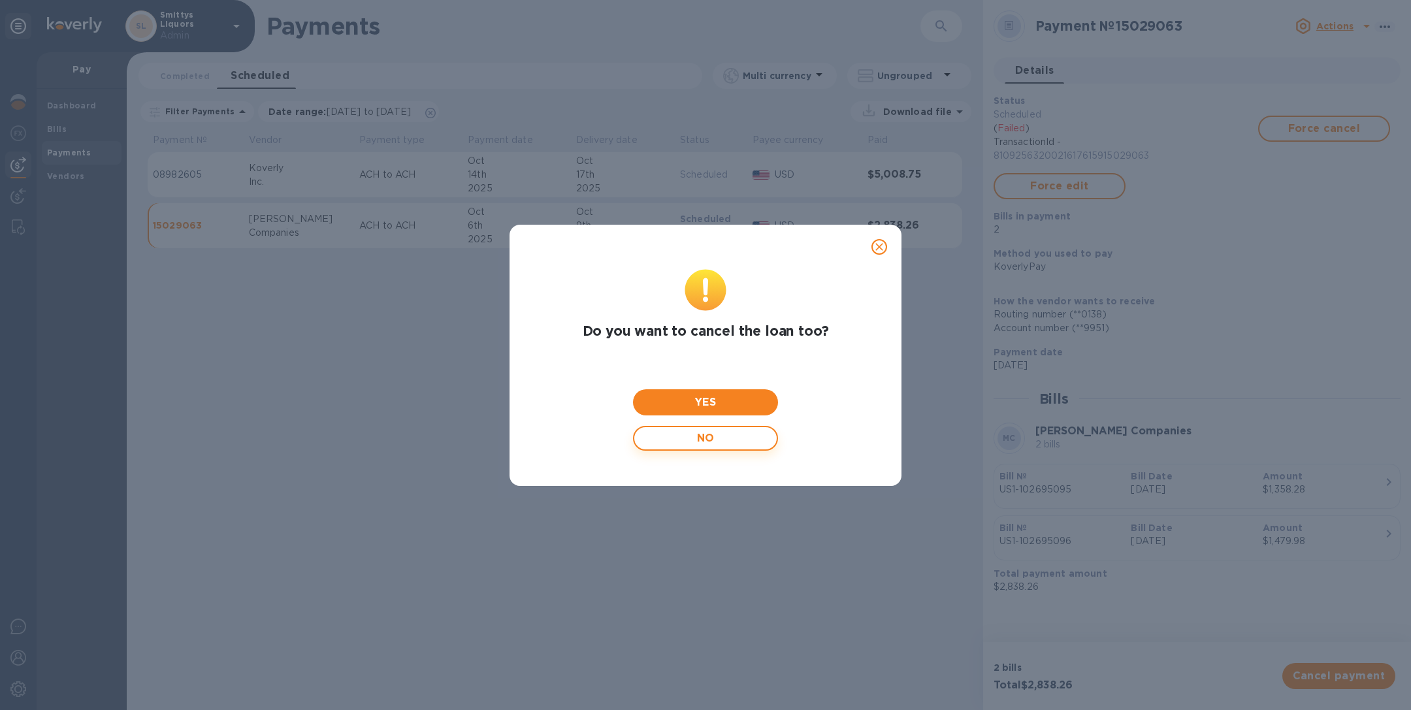
click at [713, 443] on span "NO" at bounding box center [705, 438] width 121 height 25
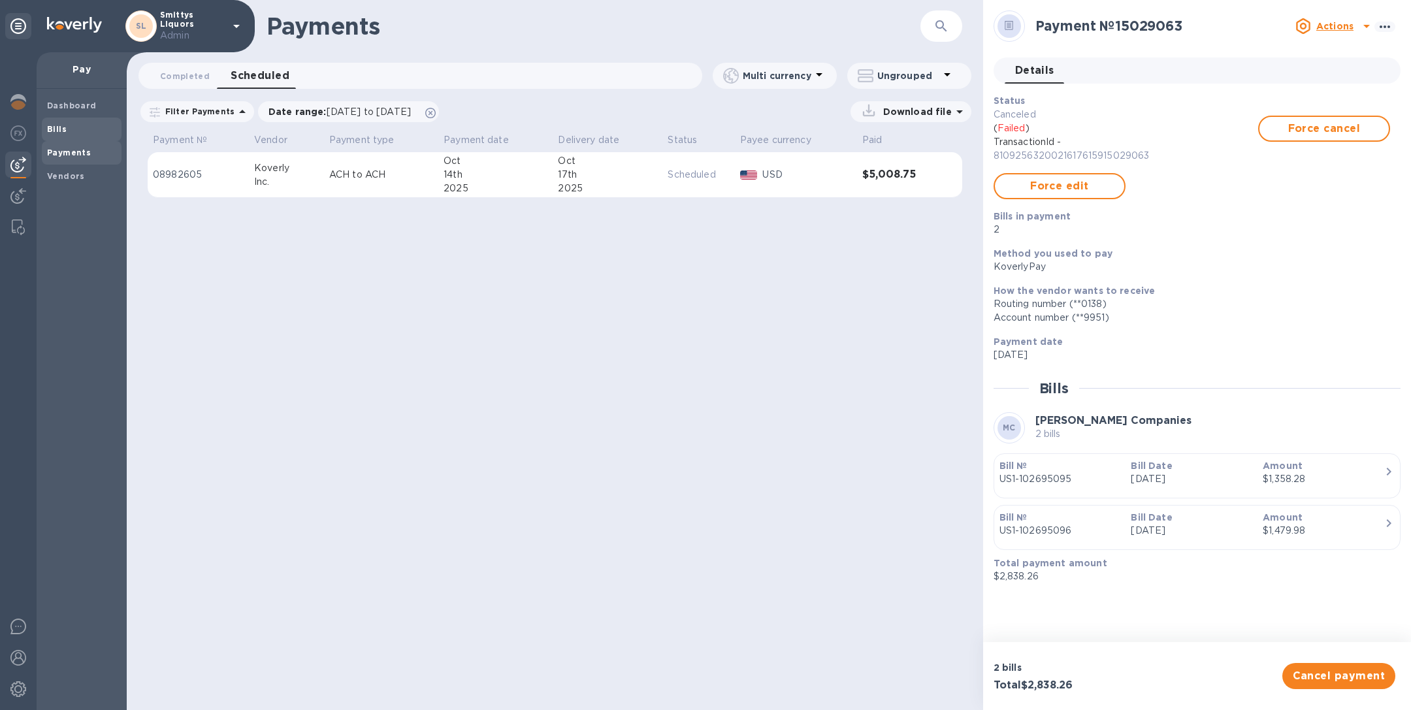
click at [62, 127] on b "Bills" at bounding box center [57, 129] width 20 height 10
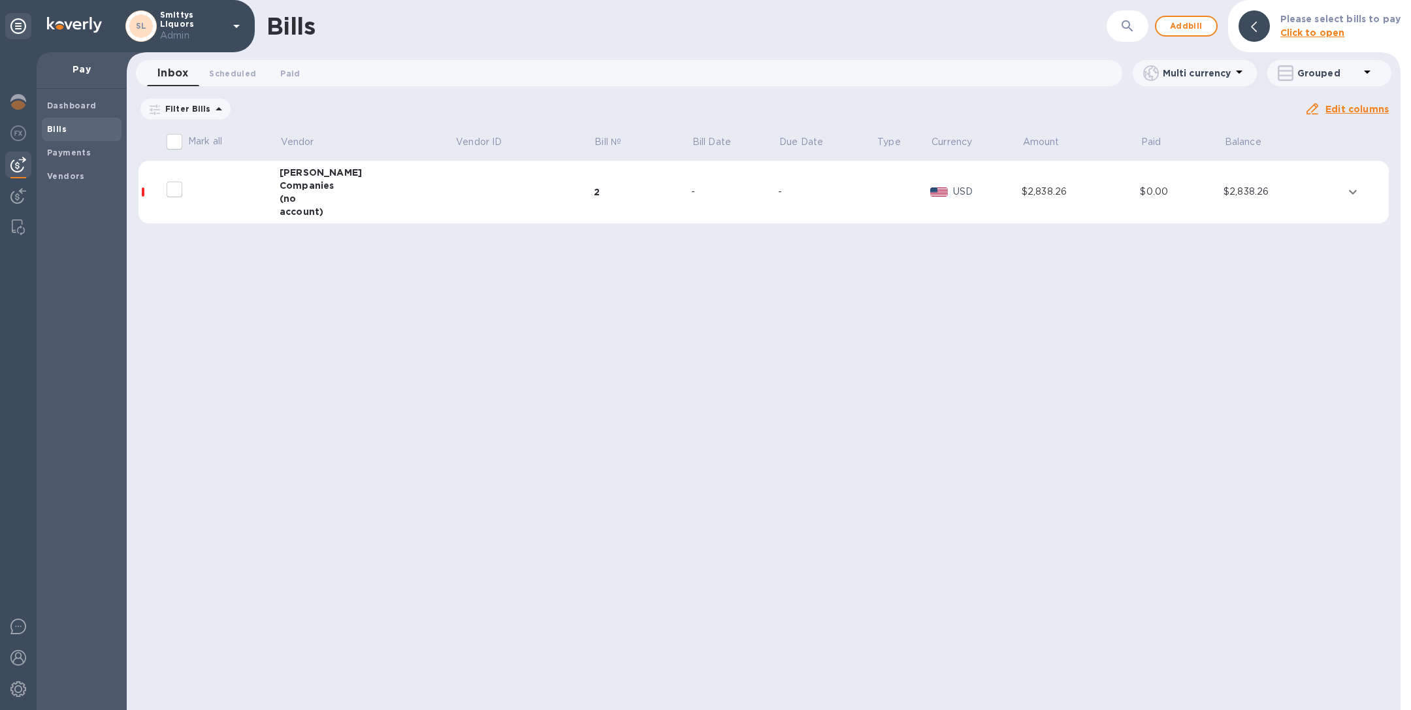
click at [455, 202] on td at bounding box center [524, 192] width 138 height 63
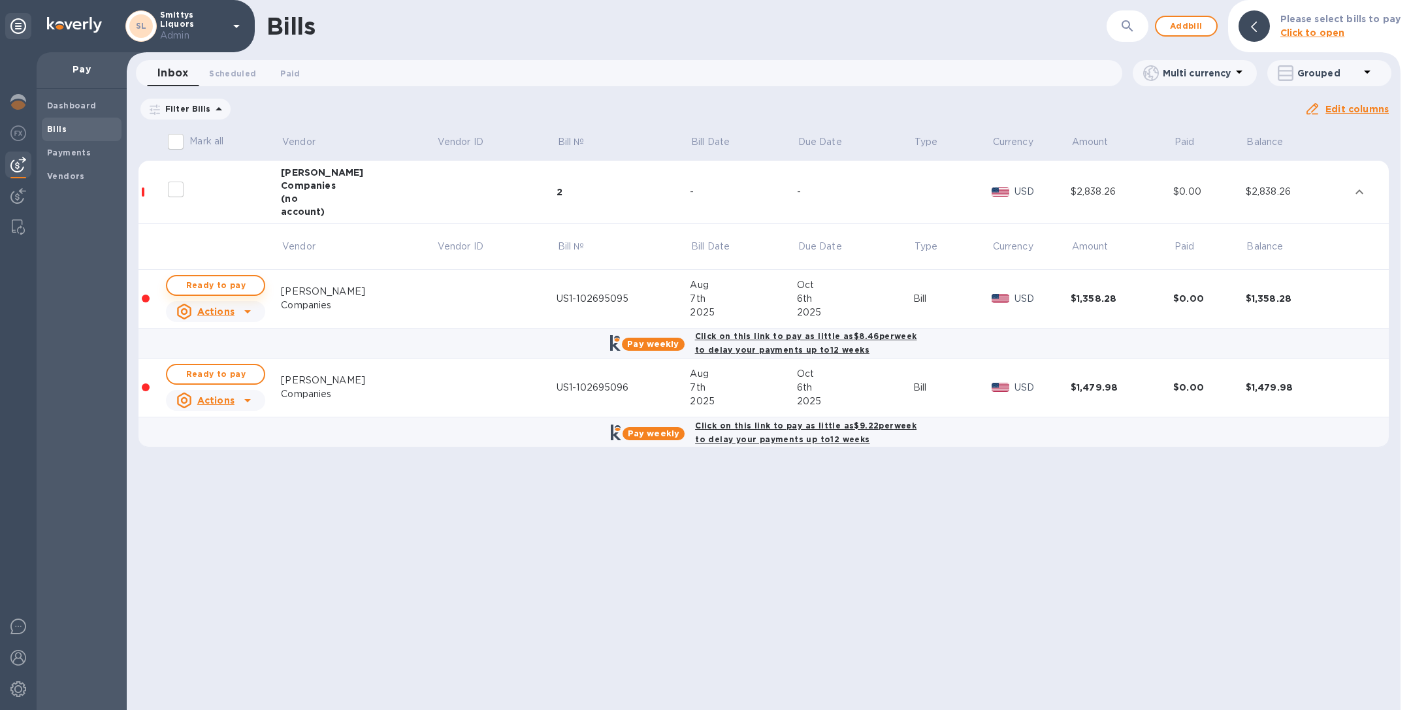
click at [240, 284] on span "Ready to pay" at bounding box center [216, 286] width 76 height 16
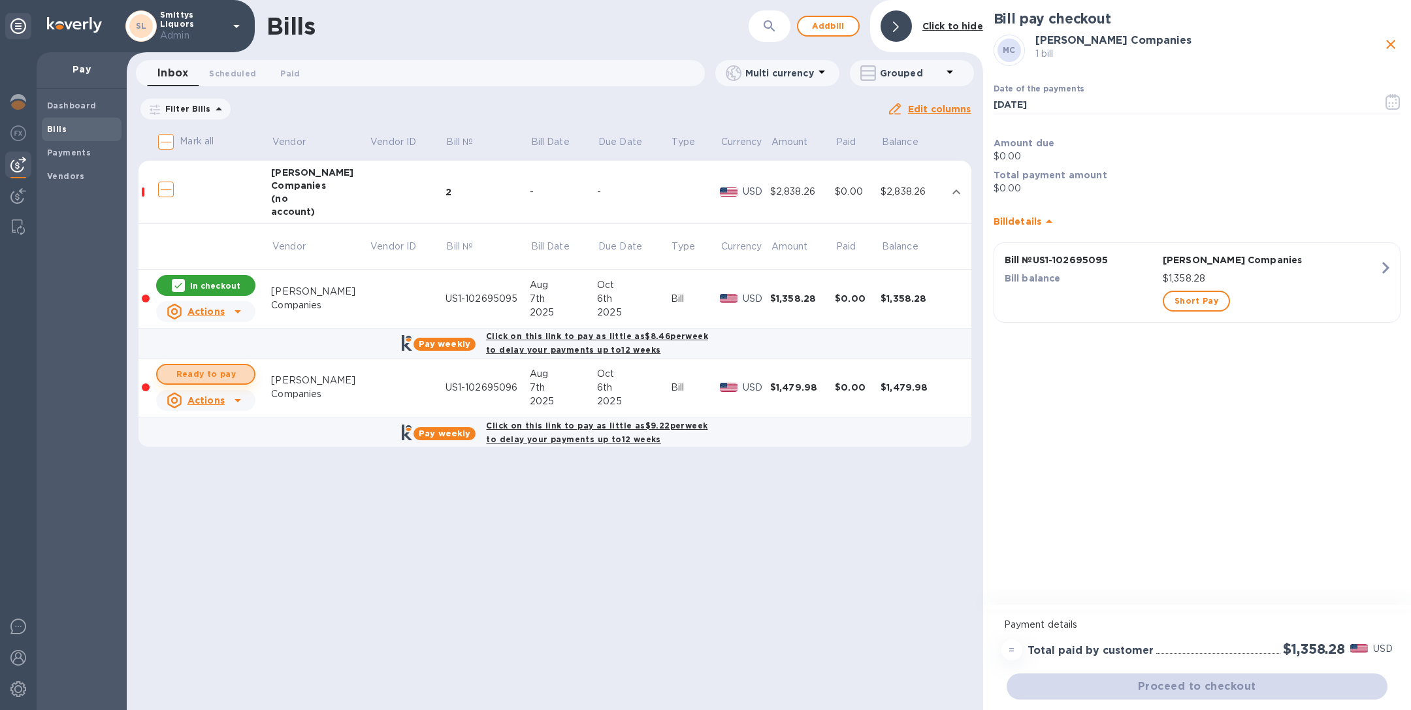
click at [218, 373] on span "Ready to pay" at bounding box center [206, 374] width 76 height 16
checkbox input "true"
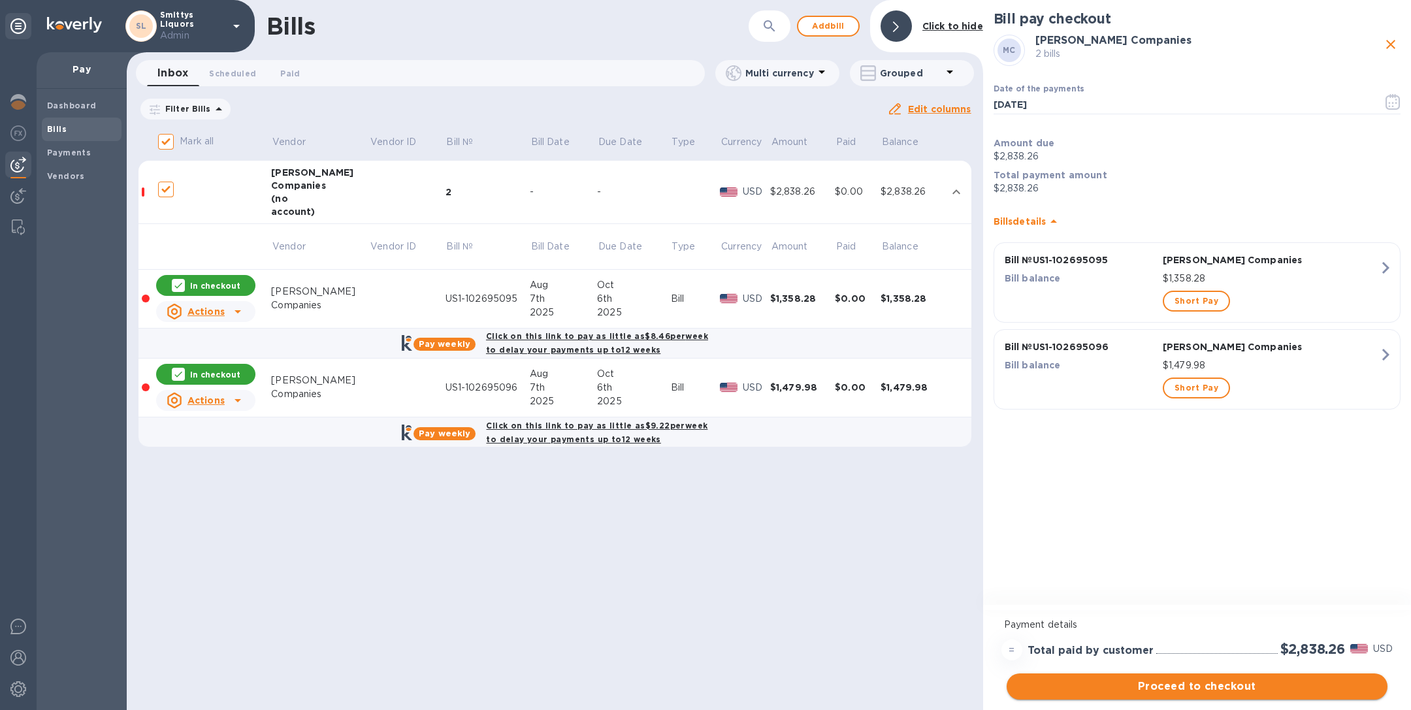
click at [1235, 686] on span "Proceed to checkout" at bounding box center [1197, 687] width 360 height 16
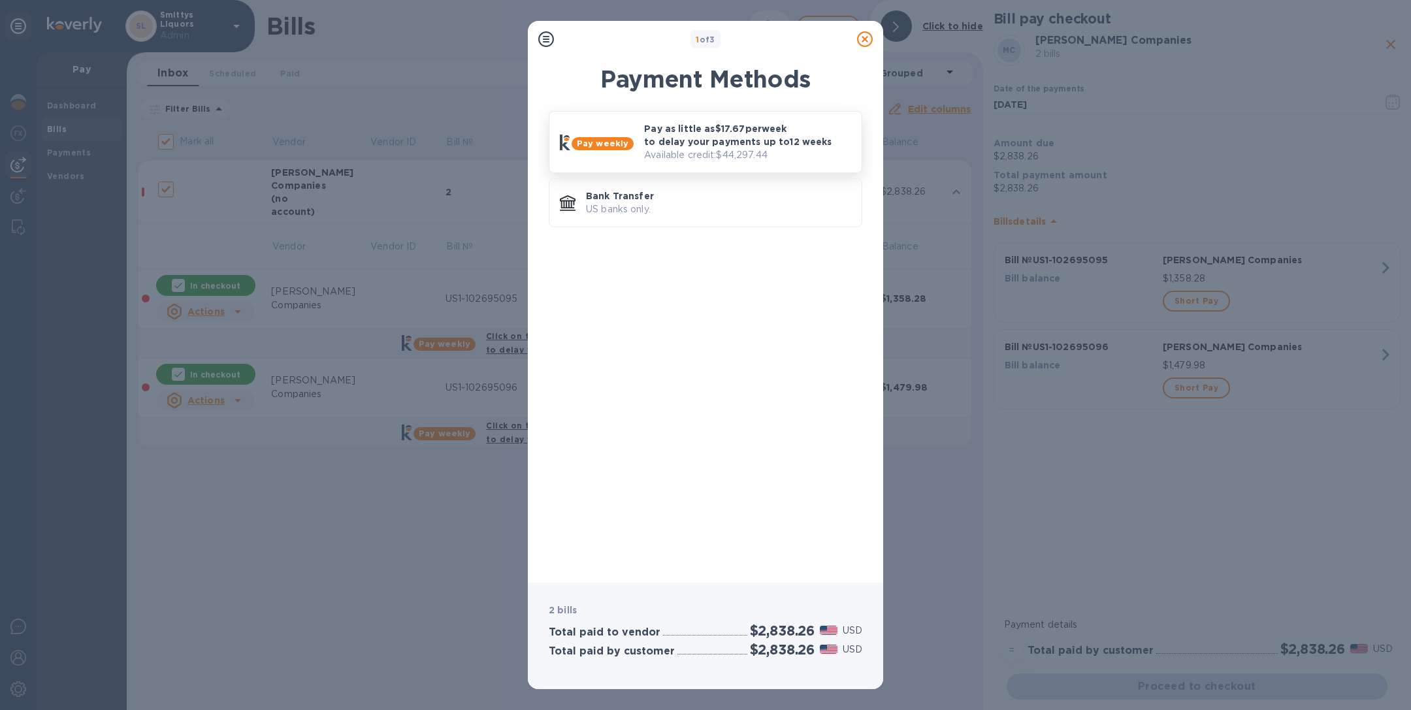
click at [751, 132] on p "Pay as little as $17.67 per week to delay your payments up to 12 weeks" at bounding box center [747, 135] width 207 height 26
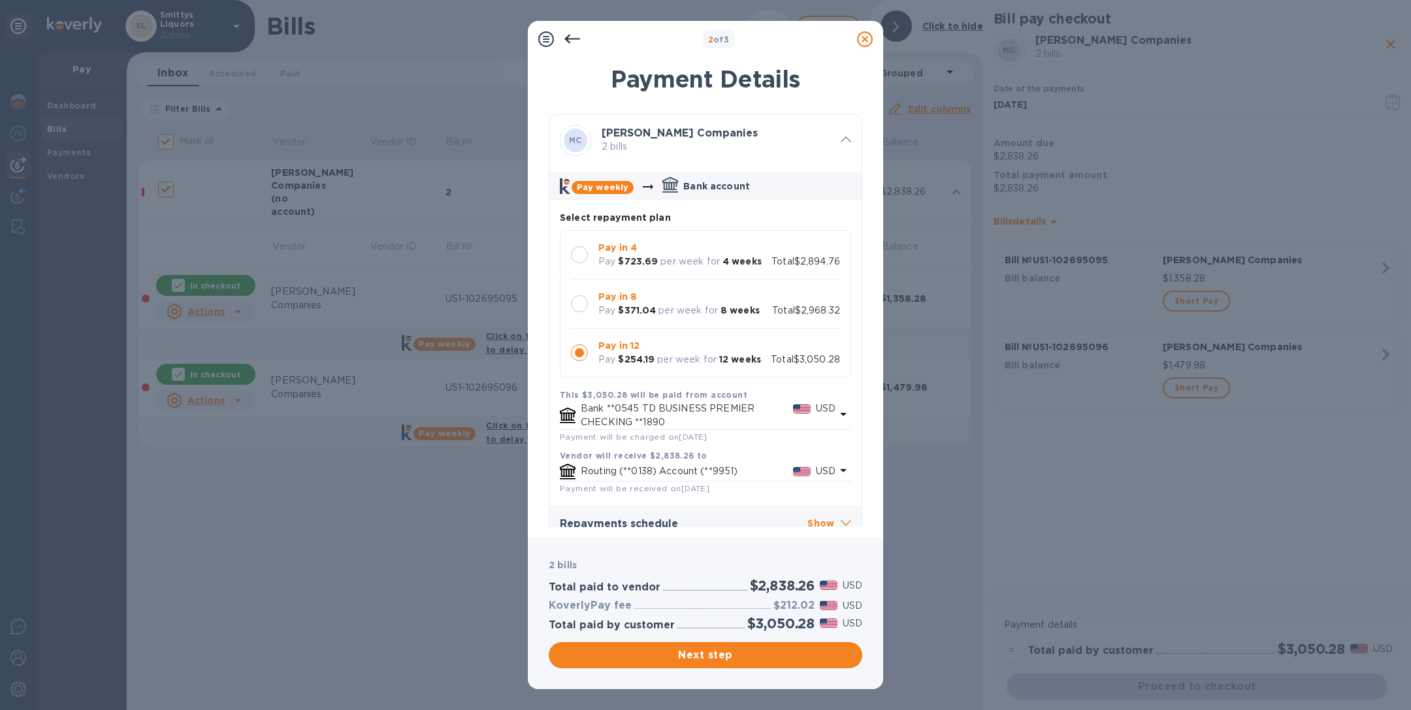
click at [604, 299] on b "Pay in 8" at bounding box center [617, 296] width 39 height 10
click at [737, 654] on span "Next step" at bounding box center [705, 655] width 293 height 16
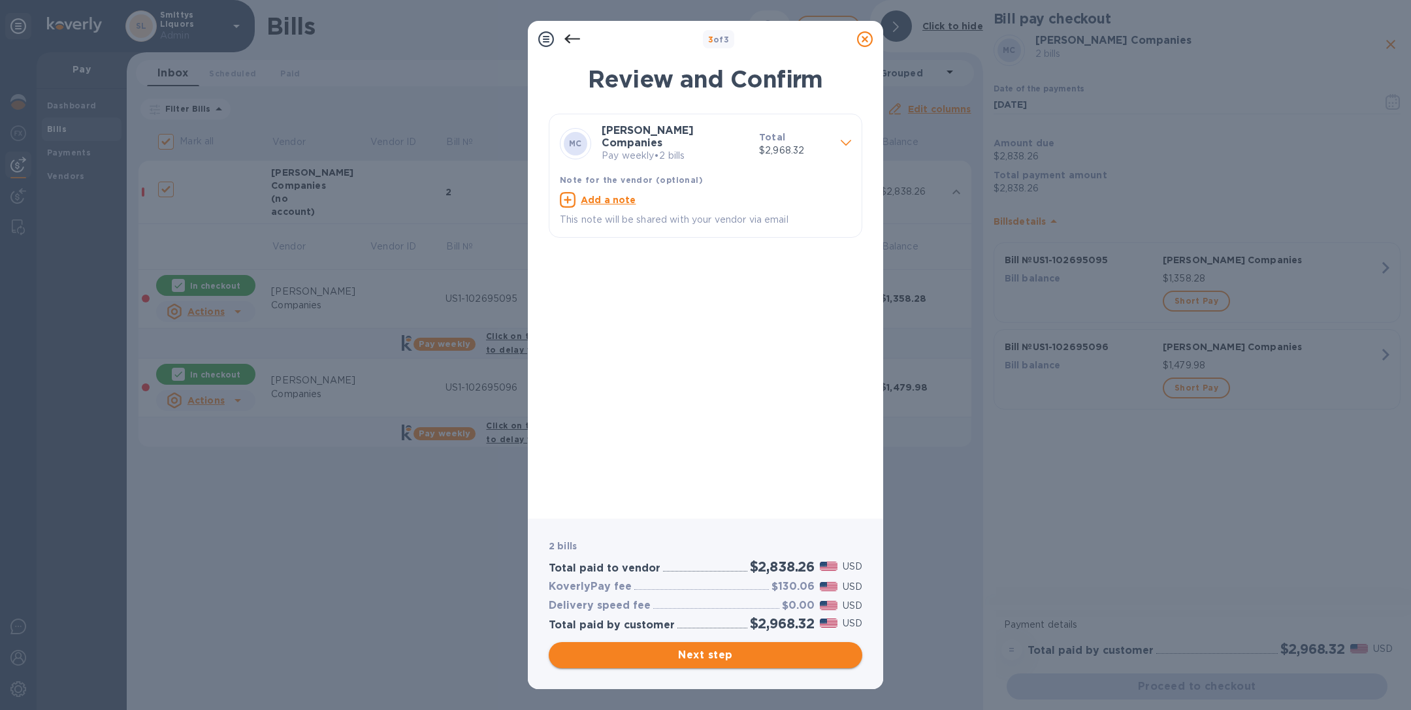
click at [737, 654] on span "Next step" at bounding box center [705, 655] width 293 height 16
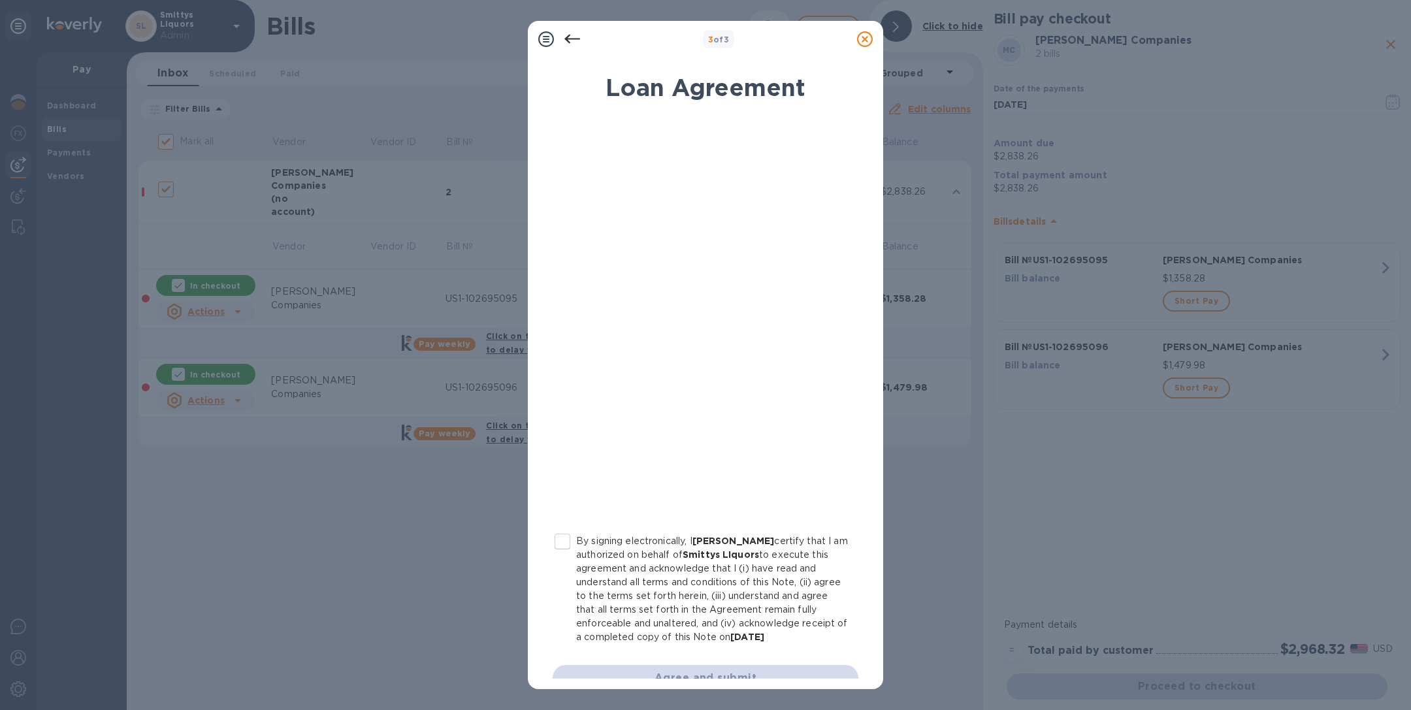
click at [559, 537] on input "By signing electronically, I Dean Graffeo certify that I am authorized on behal…" at bounding box center [562, 541] width 27 height 27
checkbox input "true"
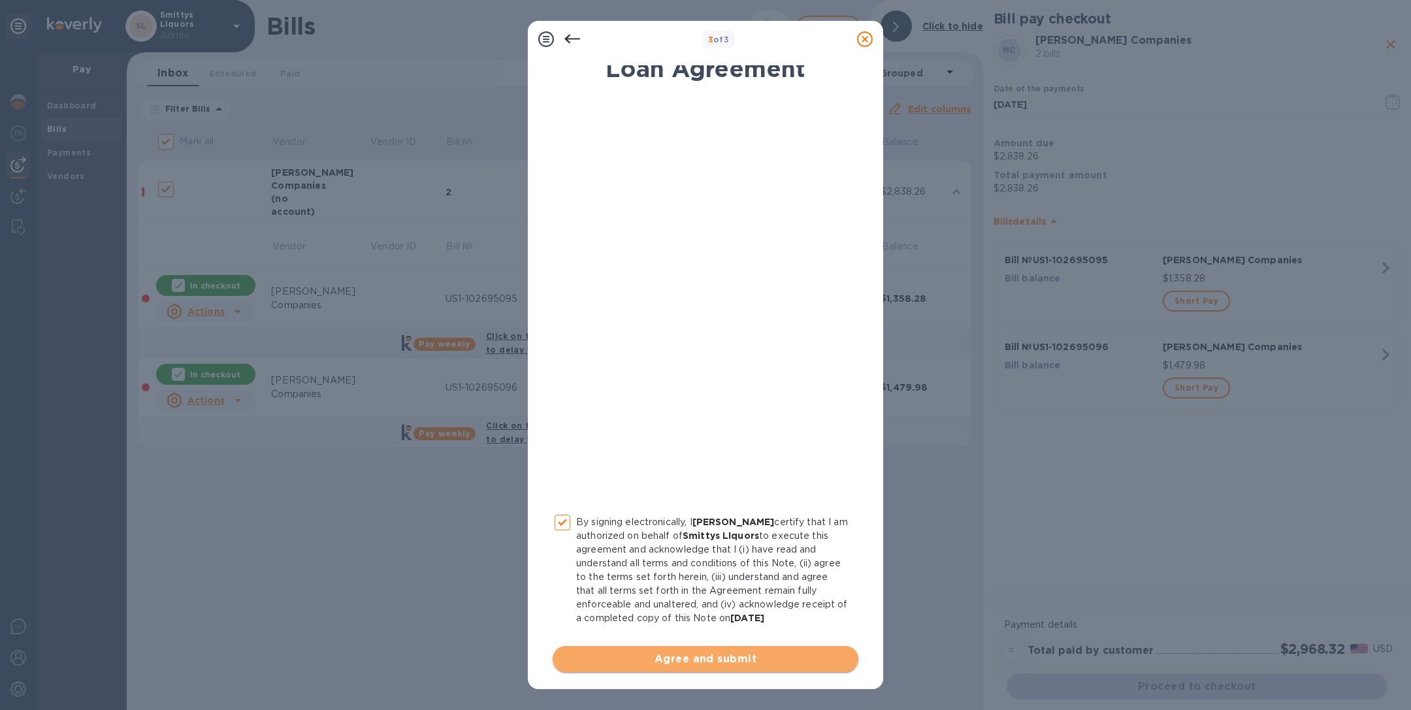
click at [713, 660] on span "Agree and submit" at bounding box center [705, 659] width 285 height 16
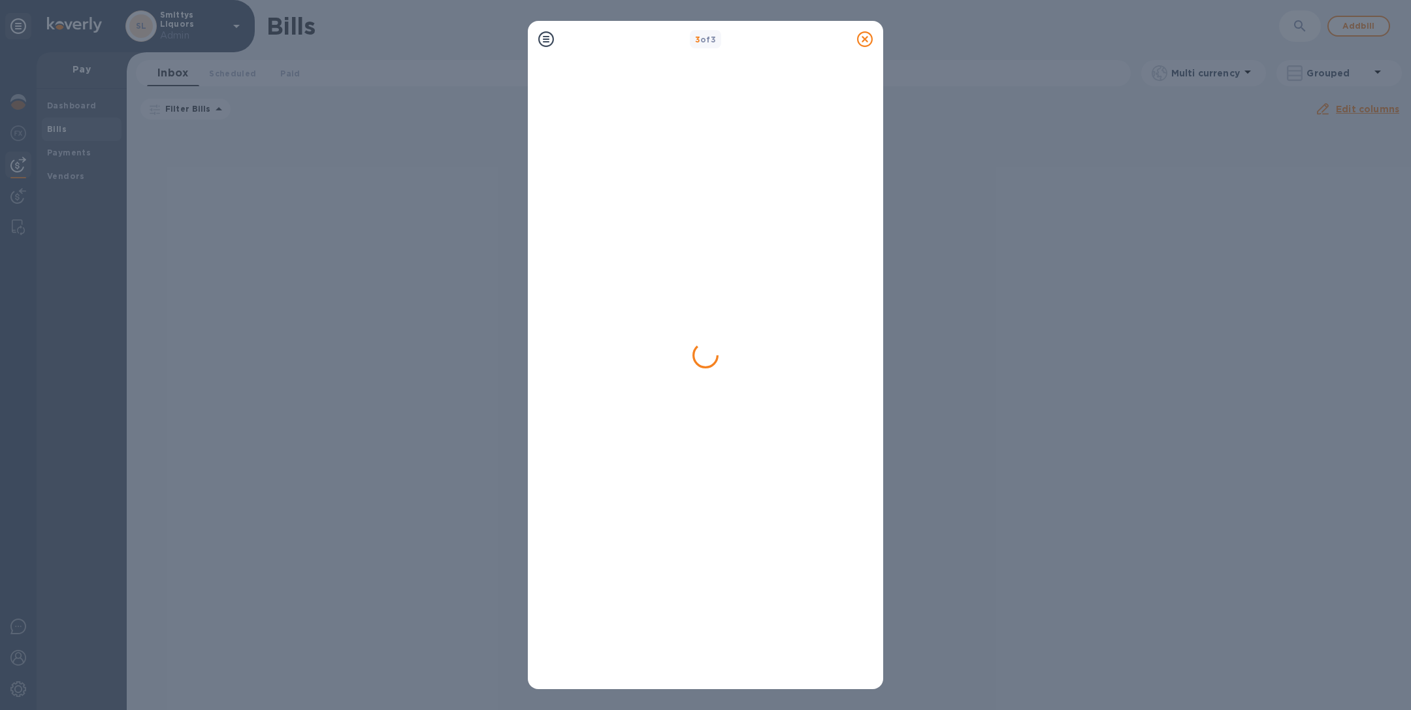
click at [864, 40] on icon at bounding box center [865, 39] width 16 height 16
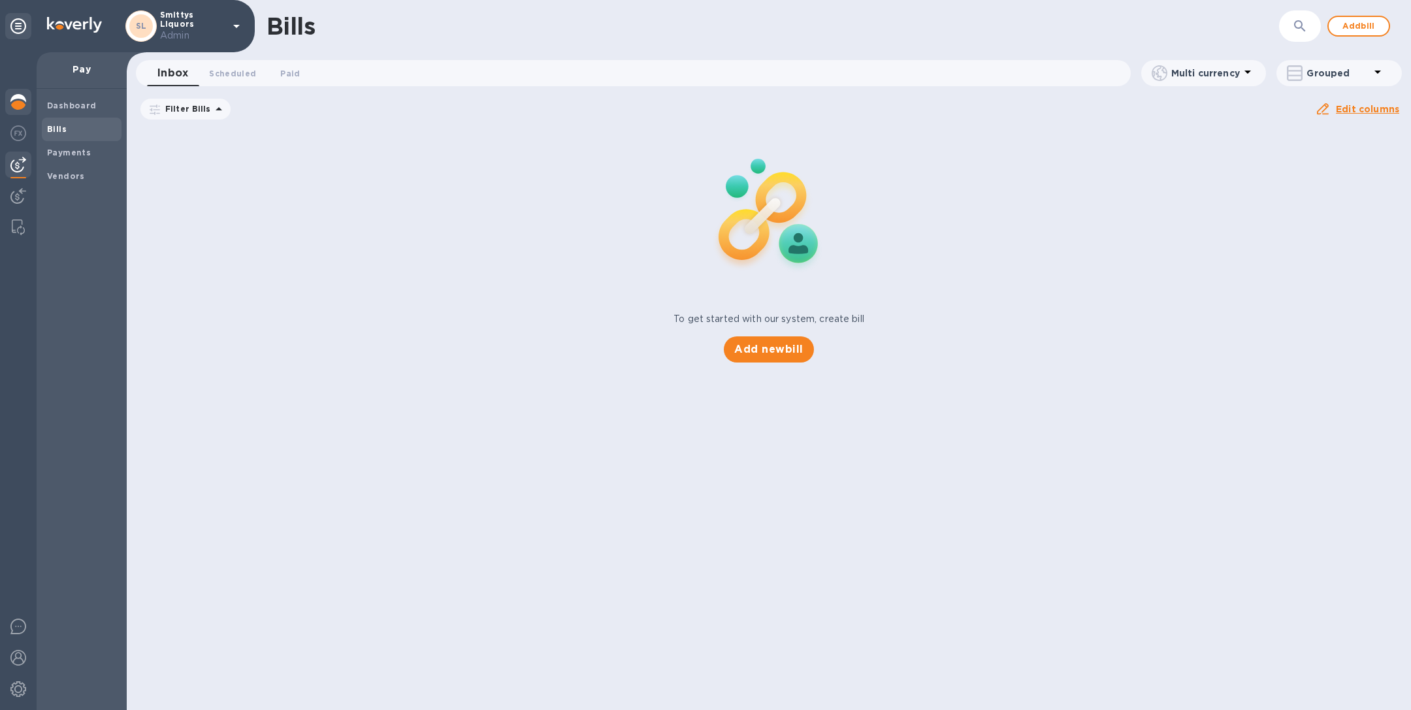
click at [9, 101] on div at bounding box center [18, 103] width 26 height 29
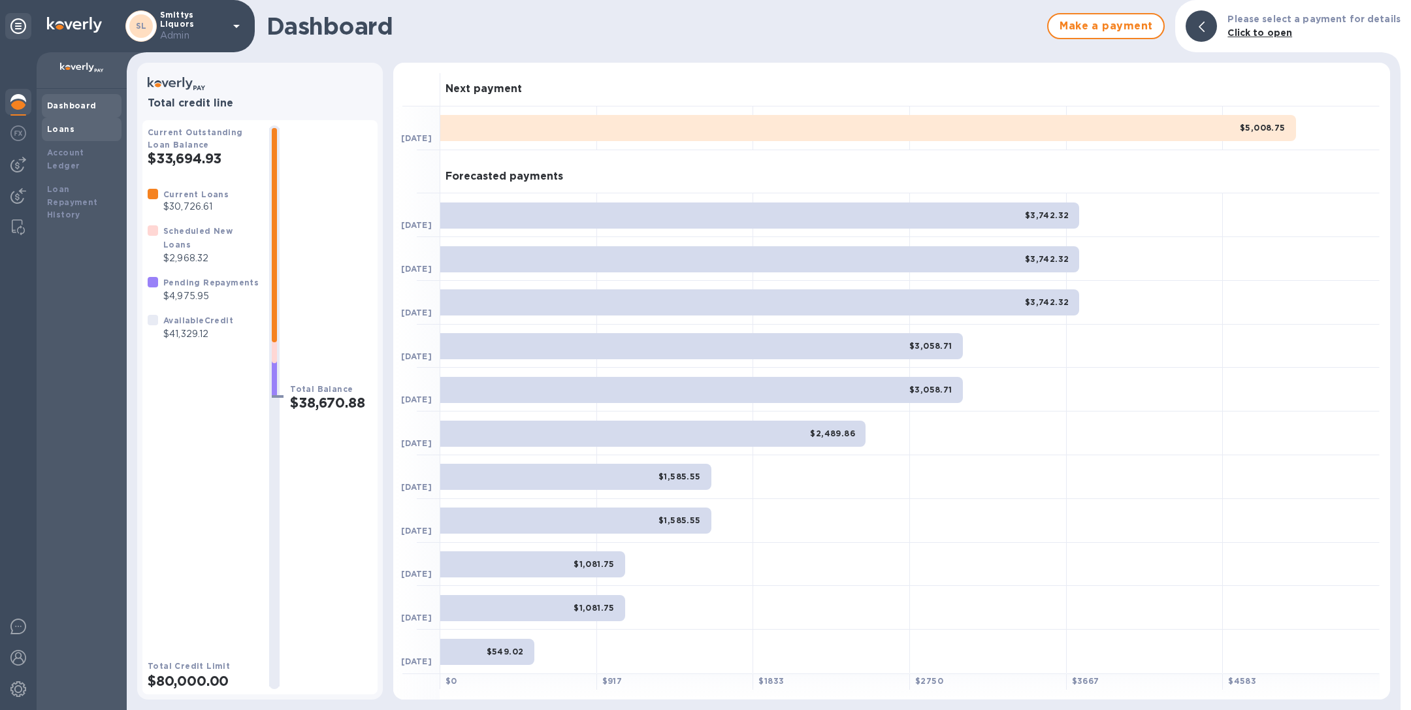
click at [78, 131] on div "Loans" at bounding box center [81, 129] width 69 height 13
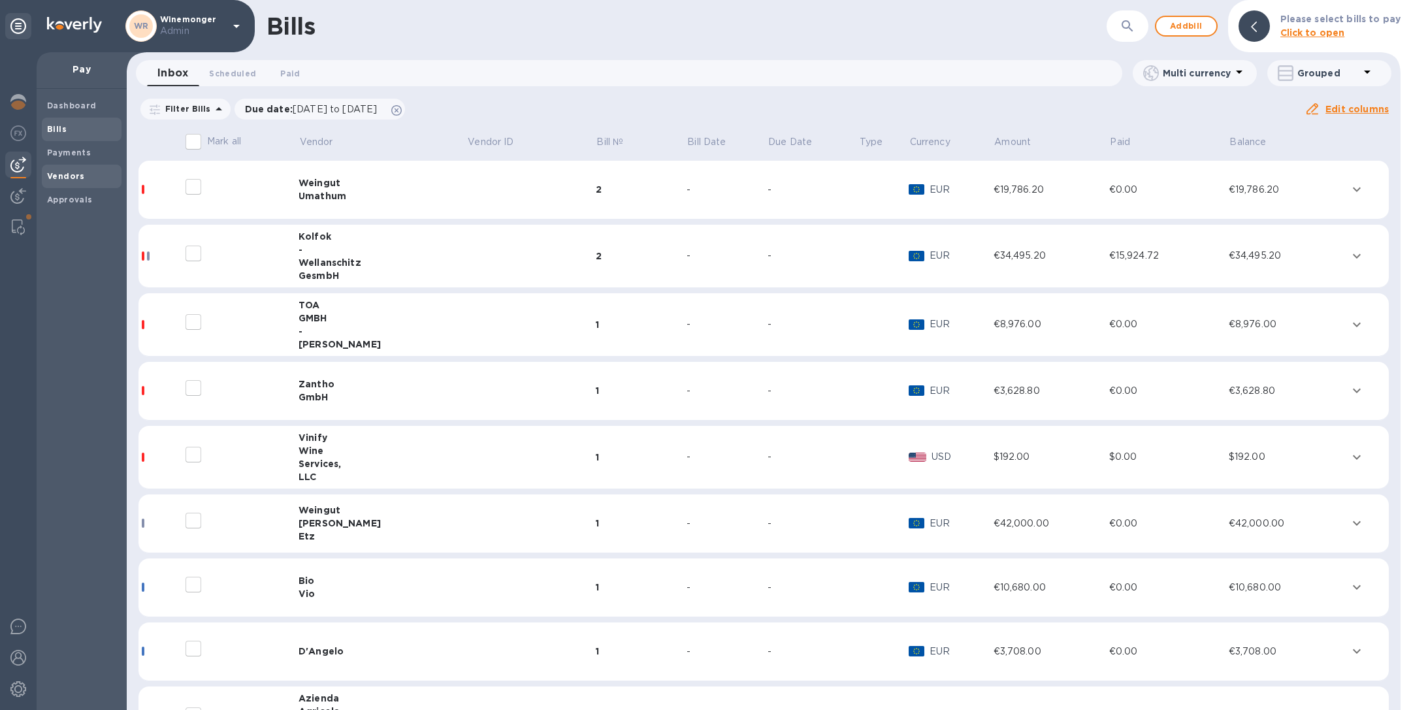
click at [65, 177] on b "Vendors" at bounding box center [66, 176] width 38 height 10
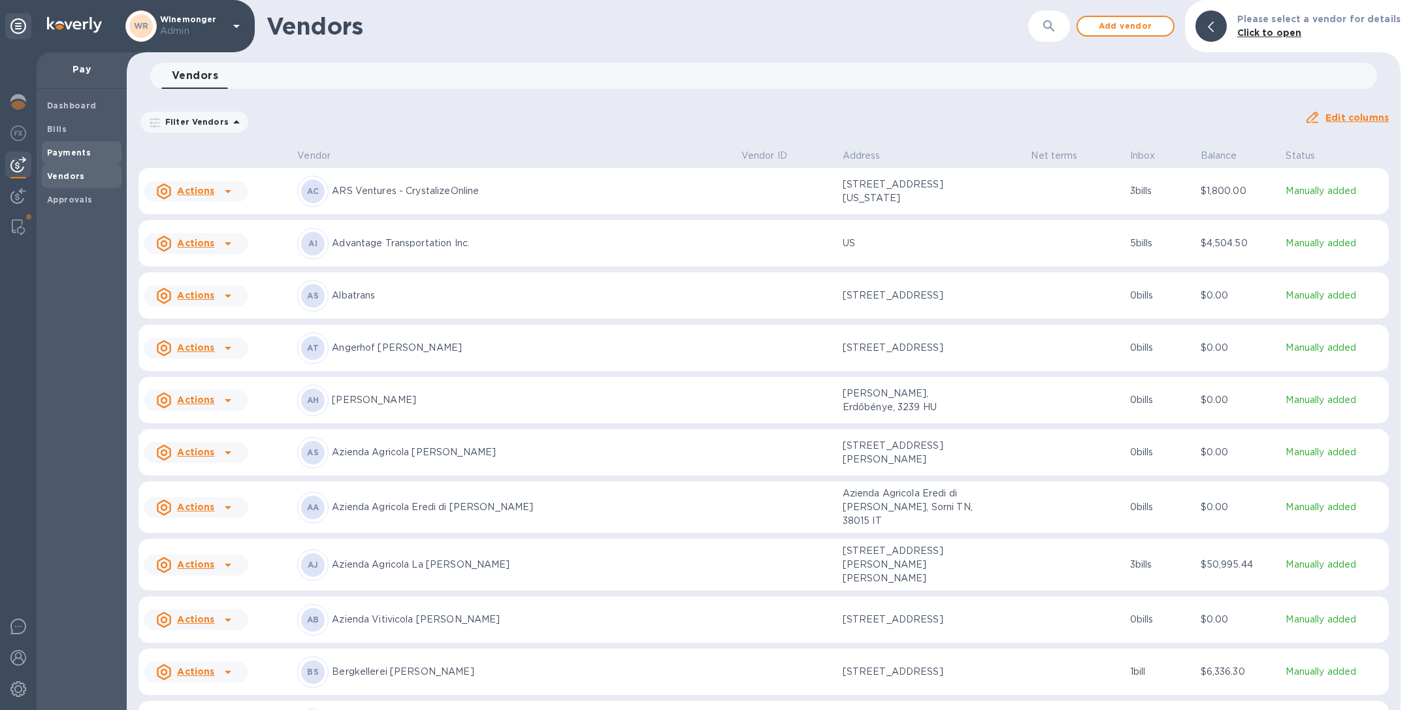
click at [68, 152] on b "Payments" at bounding box center [69, 153] width 44 height 10
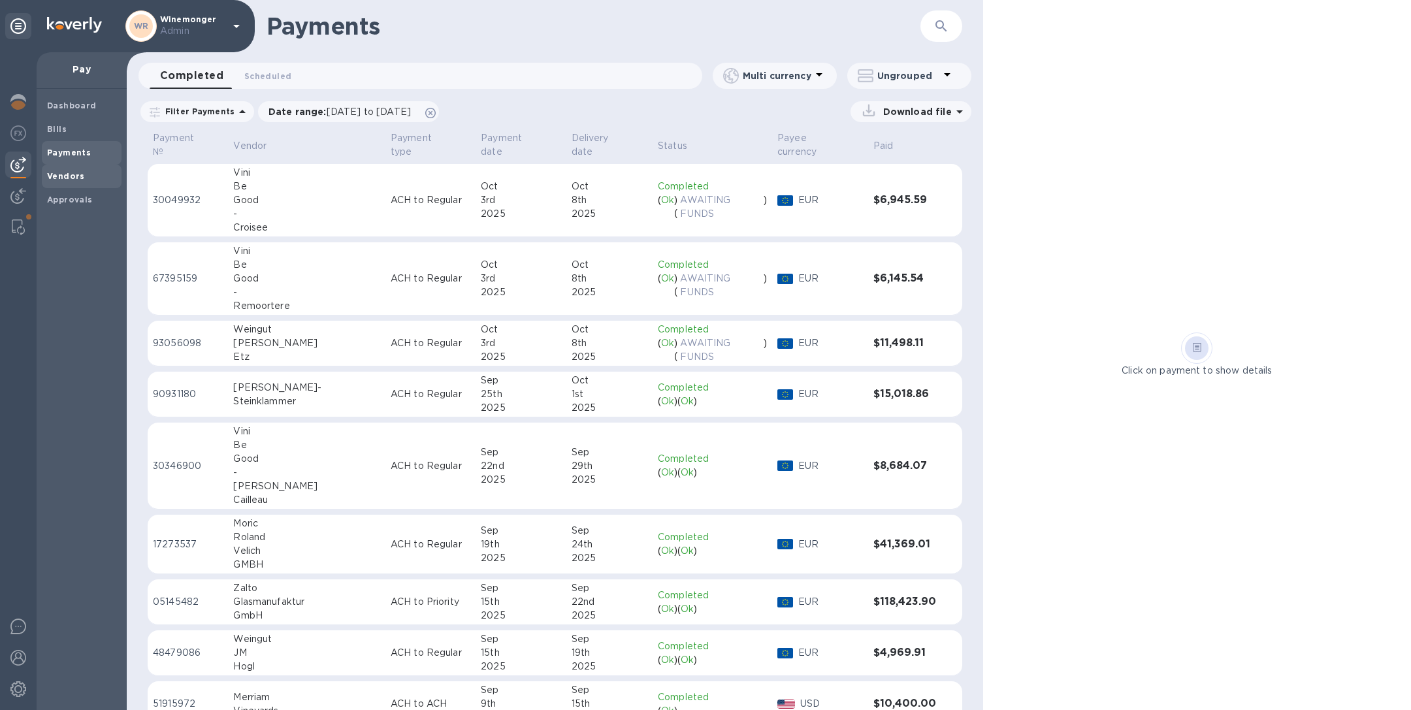
click at [76, 170] on span "Vendors" at bounding box center [66, 176] width 38 height 13
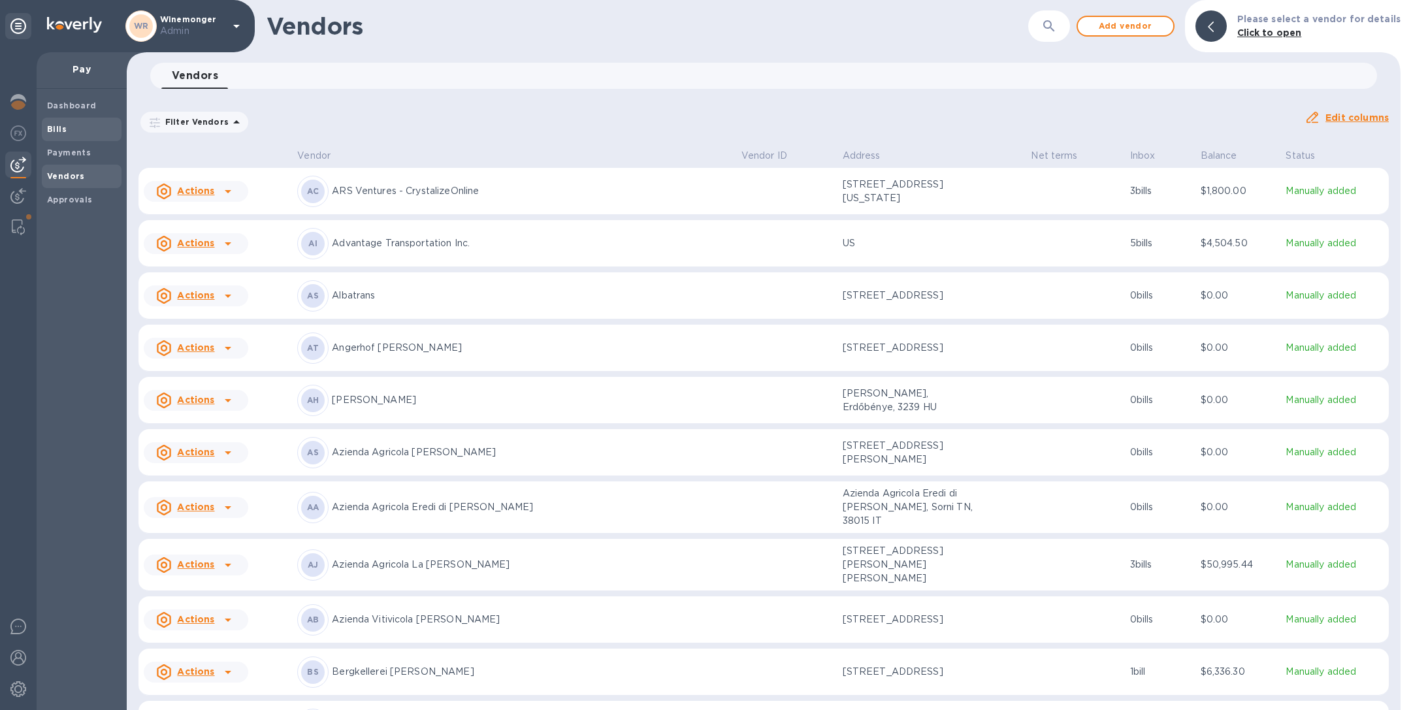
click at [67, 124] on span "Bills" at bounding box center [81, 129] width 69 height 13
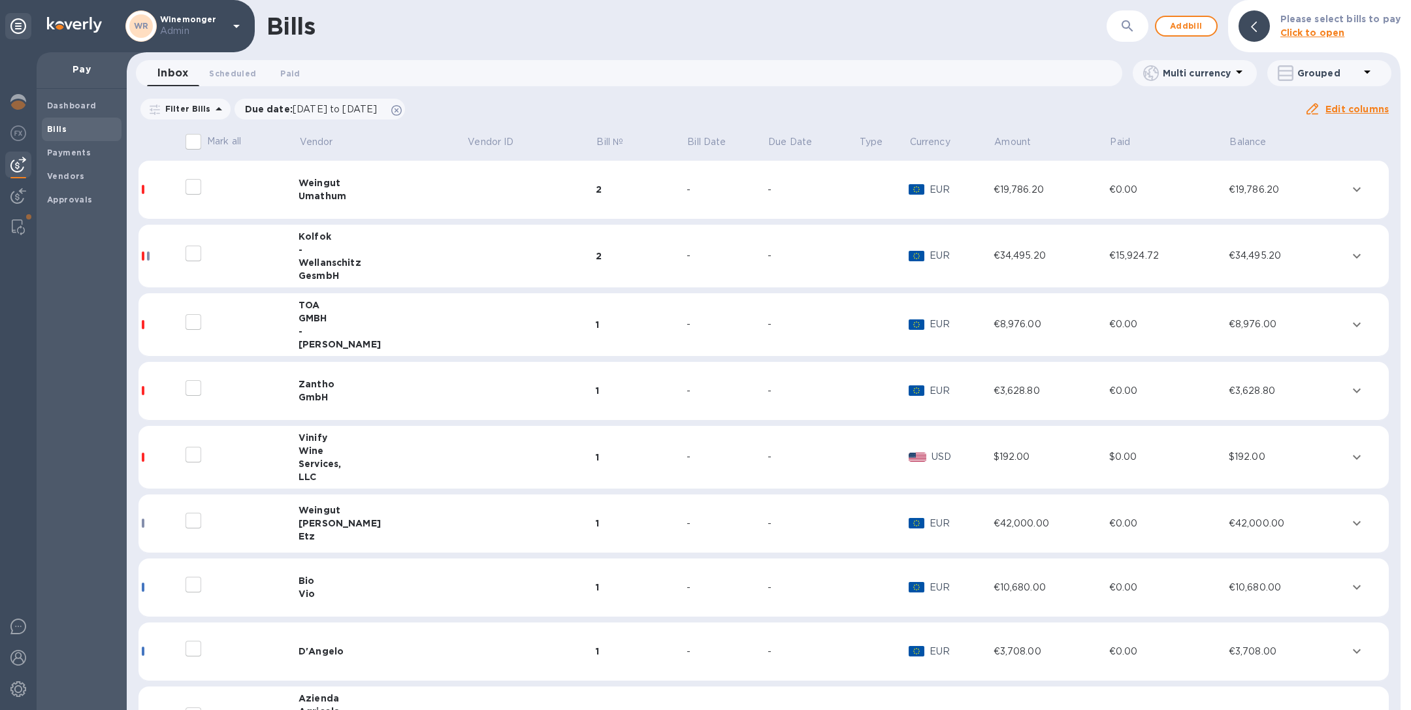
click at [606, 327] on div "1" at bounding box center [641, 324] width 91 height 13
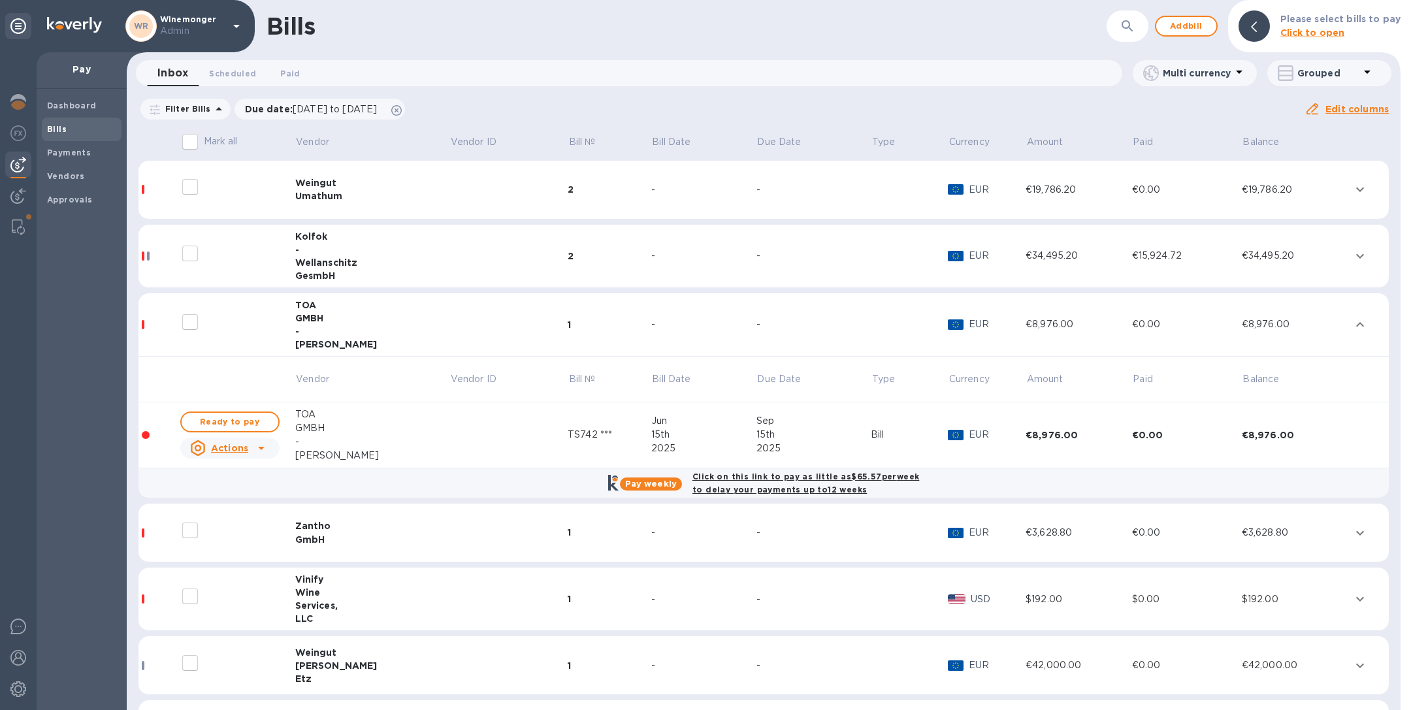
click at [596, 316] on td "1" at bounding box center [610, 324] width 84 height 63
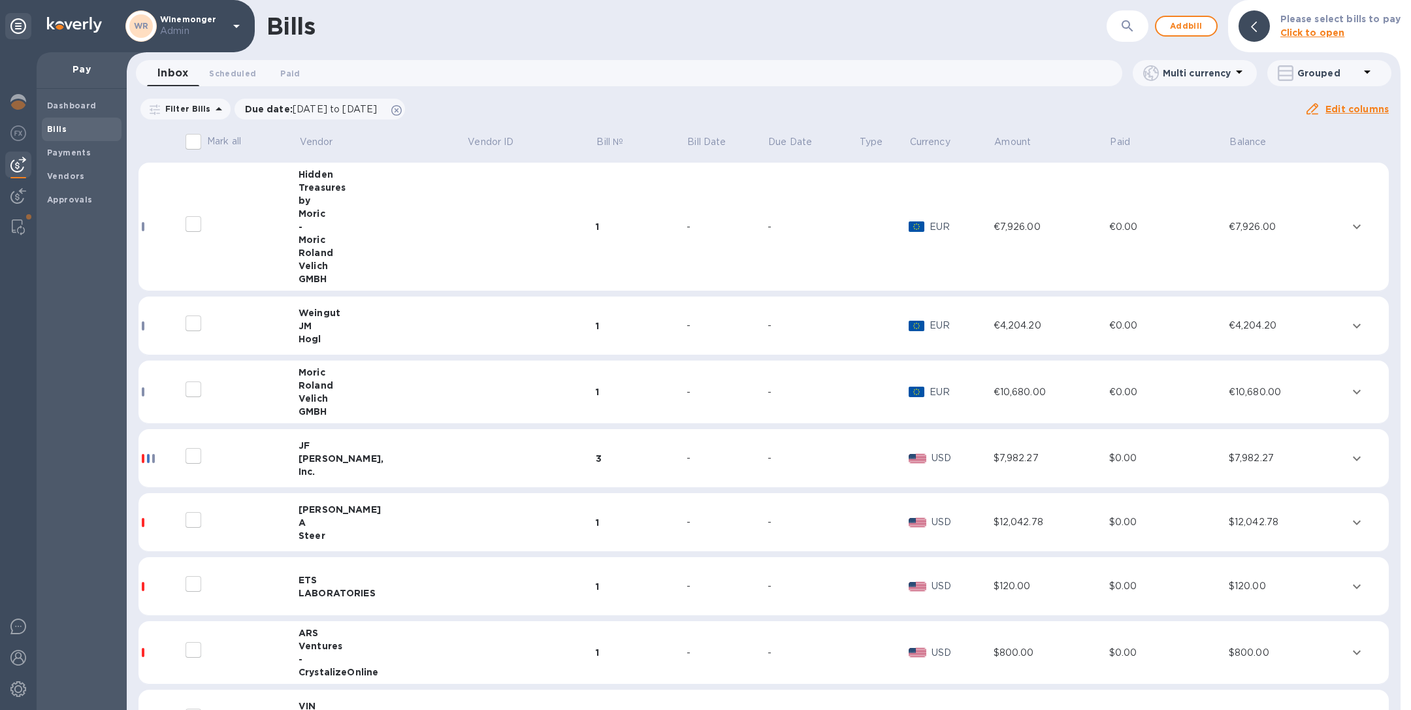
scroll to position [1186, 0]
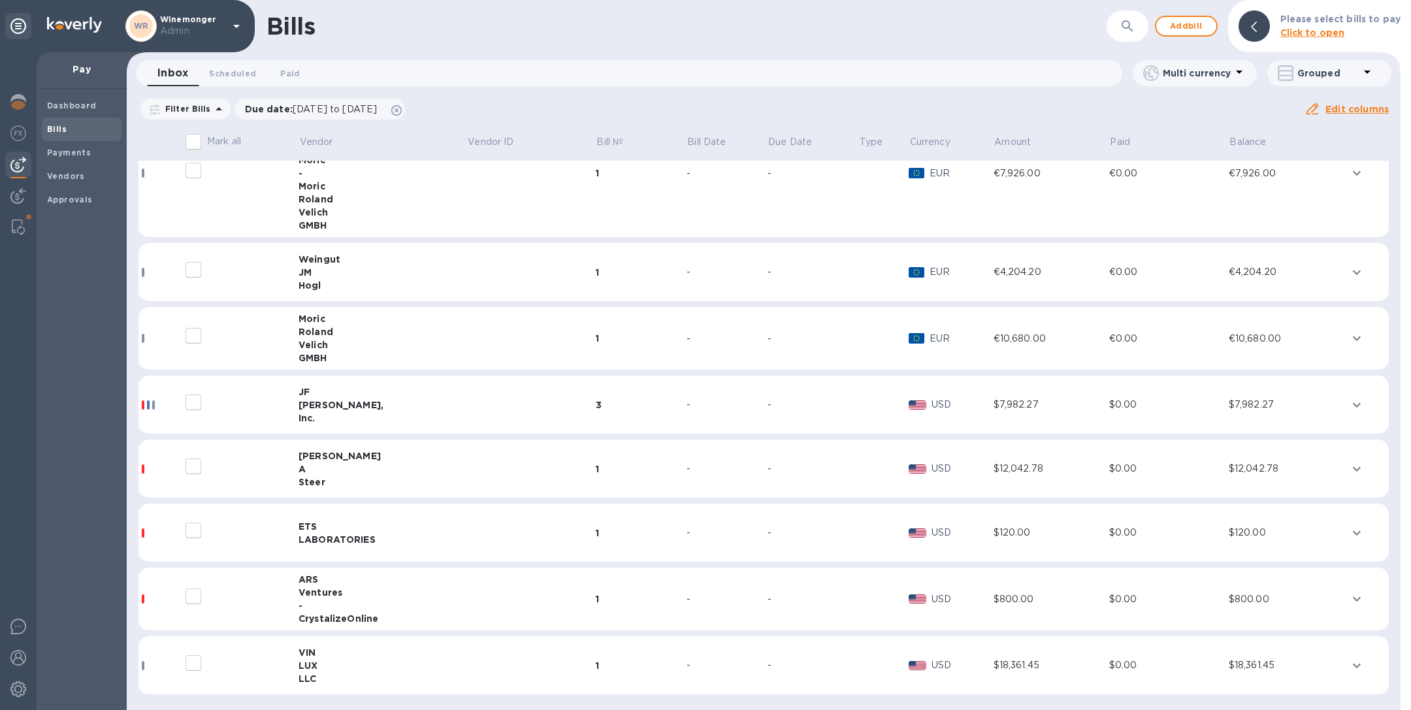
click at [430, 653] on div "VIN" at bounding box center [383, 652] width 169 height 13
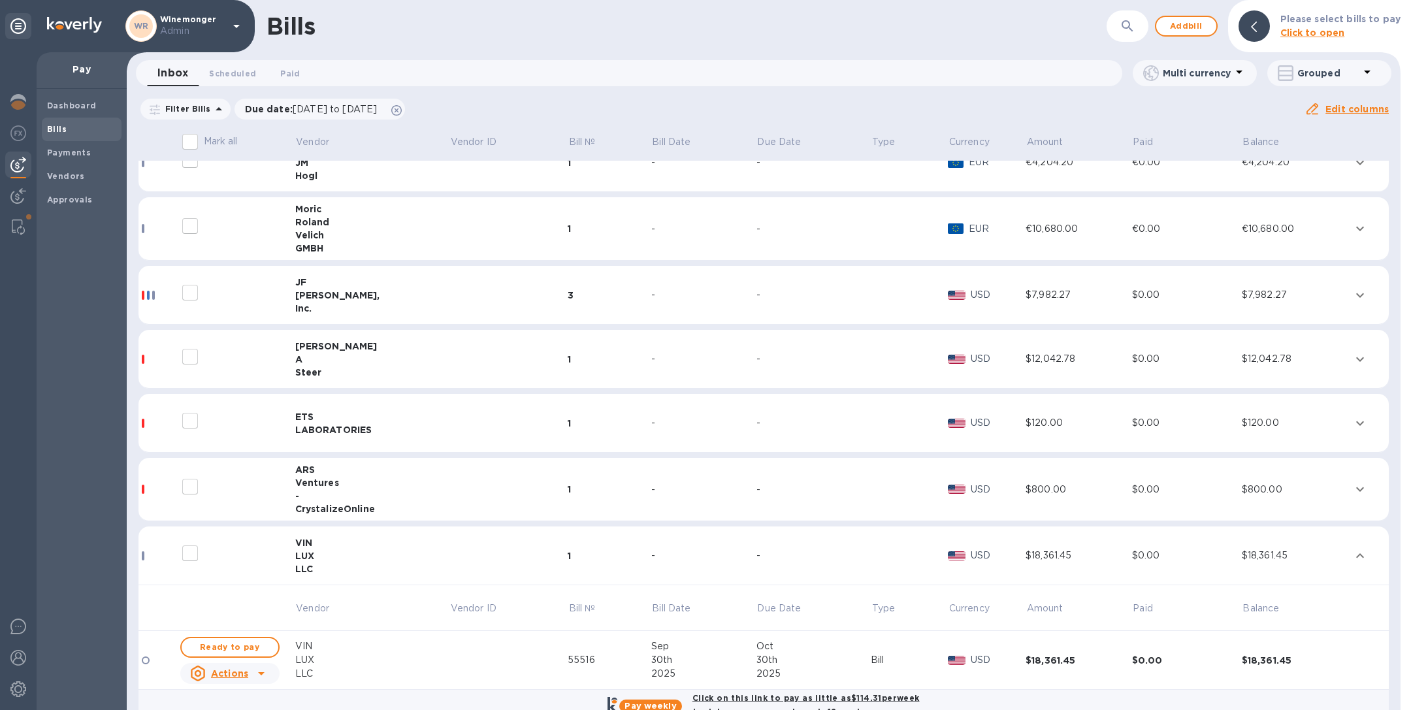
scroll to position [1321, 0]
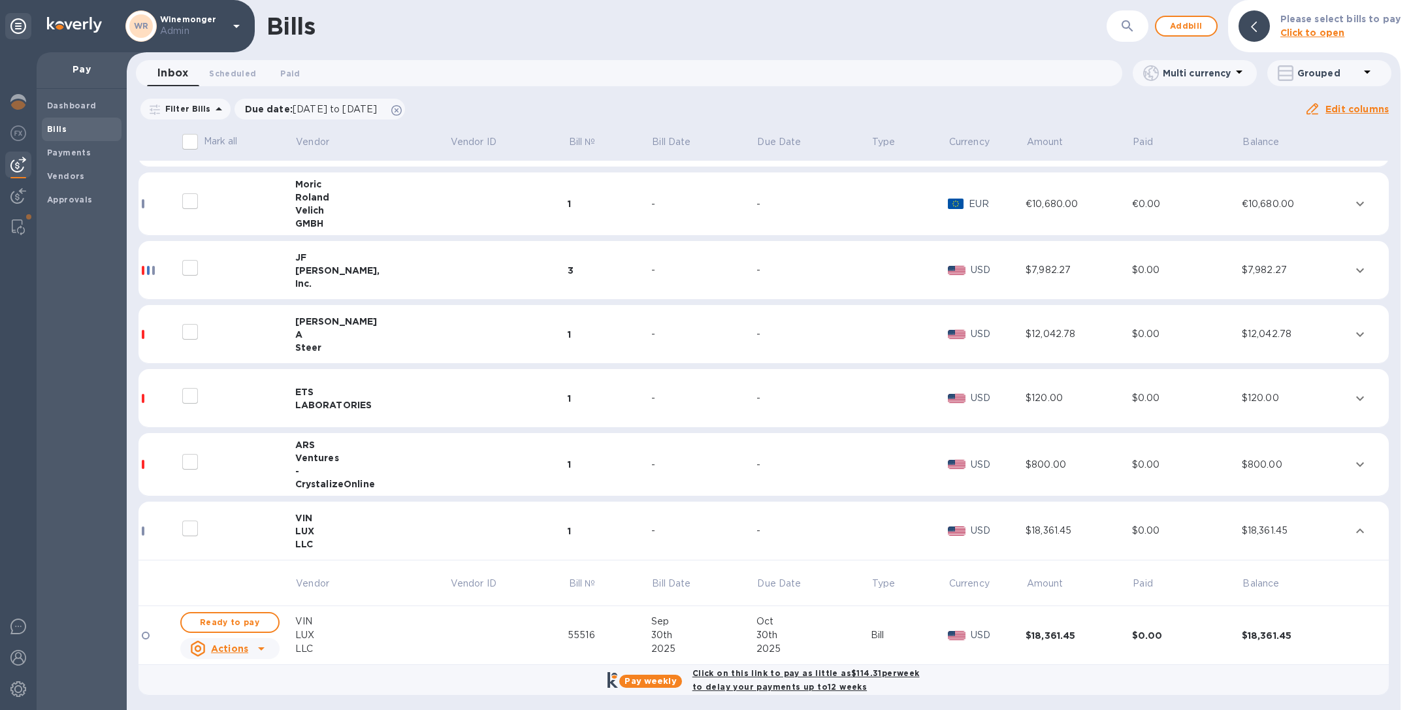
click at [428, 452] on div "Ventures" at bounding box center [372, 457] width 155 height 13
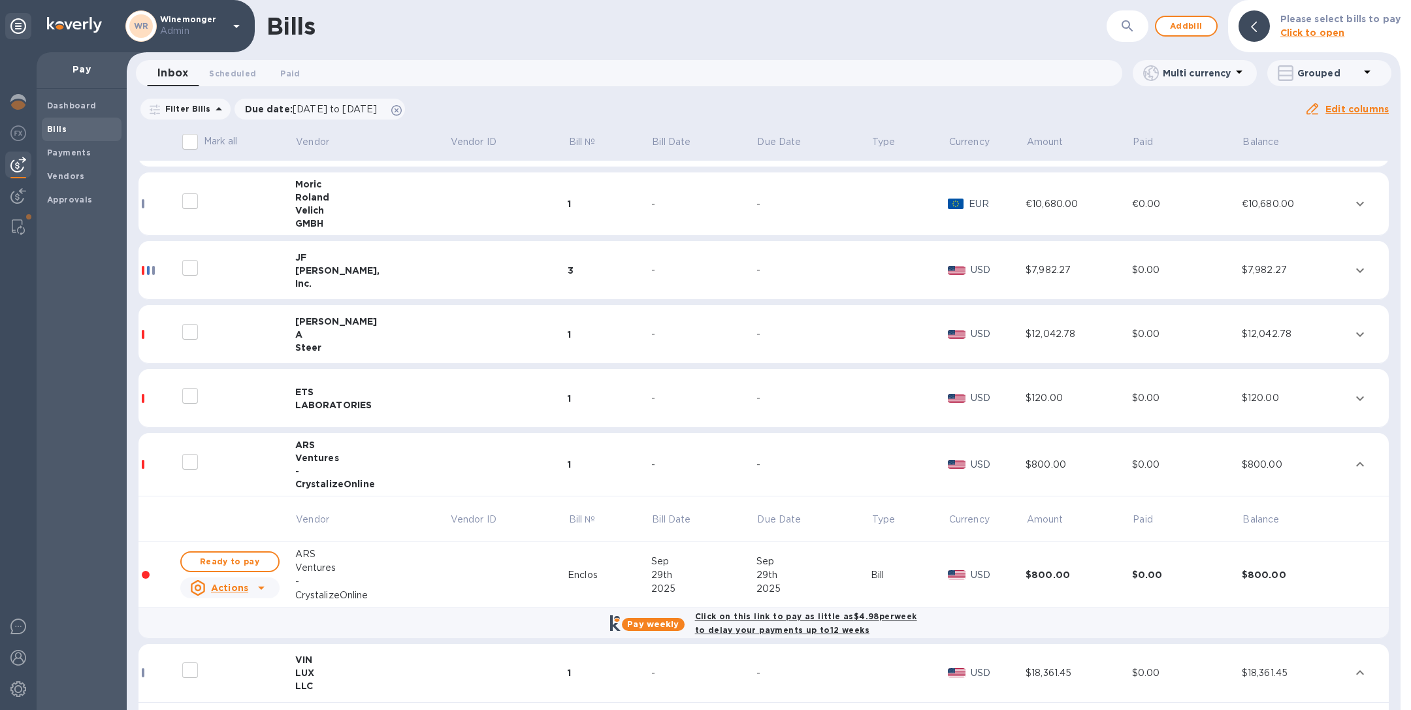
click at [394, 392] on div "ETS" at bounding box center [372, 391] width 155 height 13
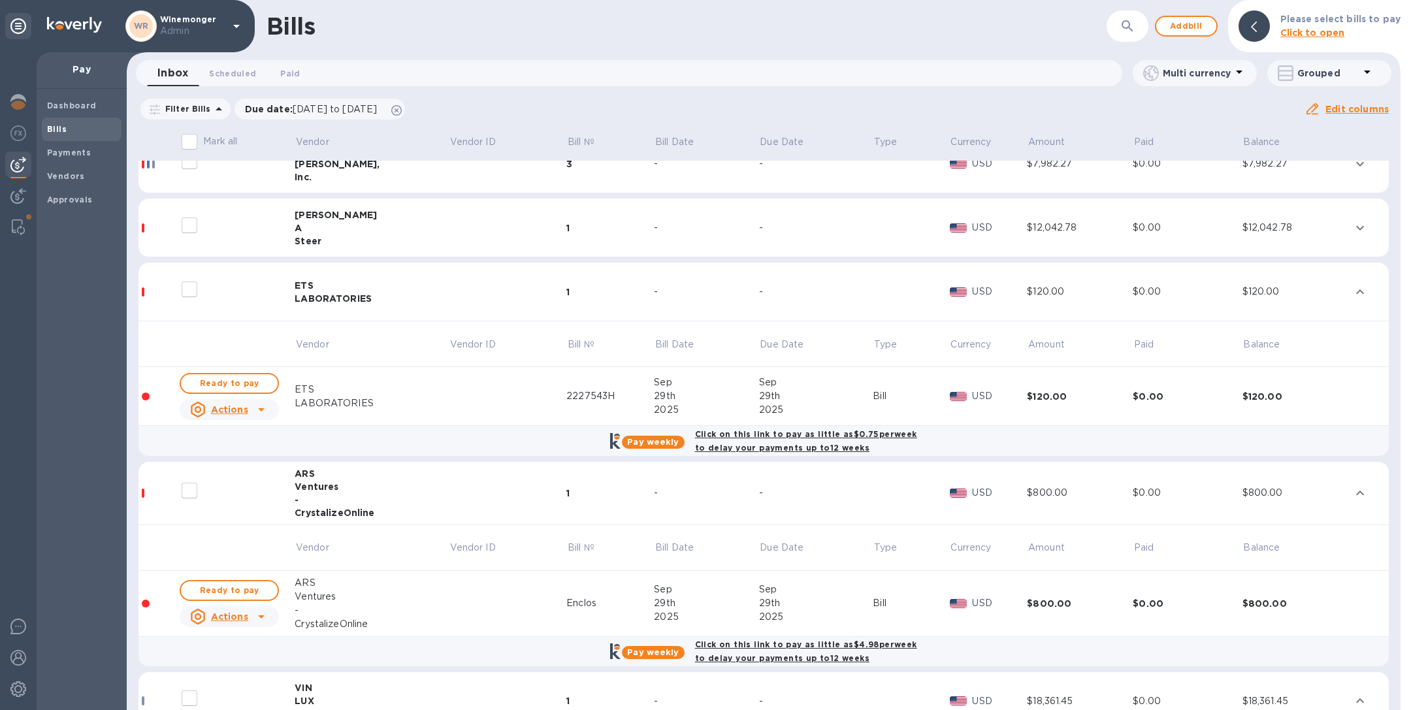
scroll to position [1429, 0]
click at [413, 234] on div "Steer" at bounding box center [372, 239] width 154 height 13
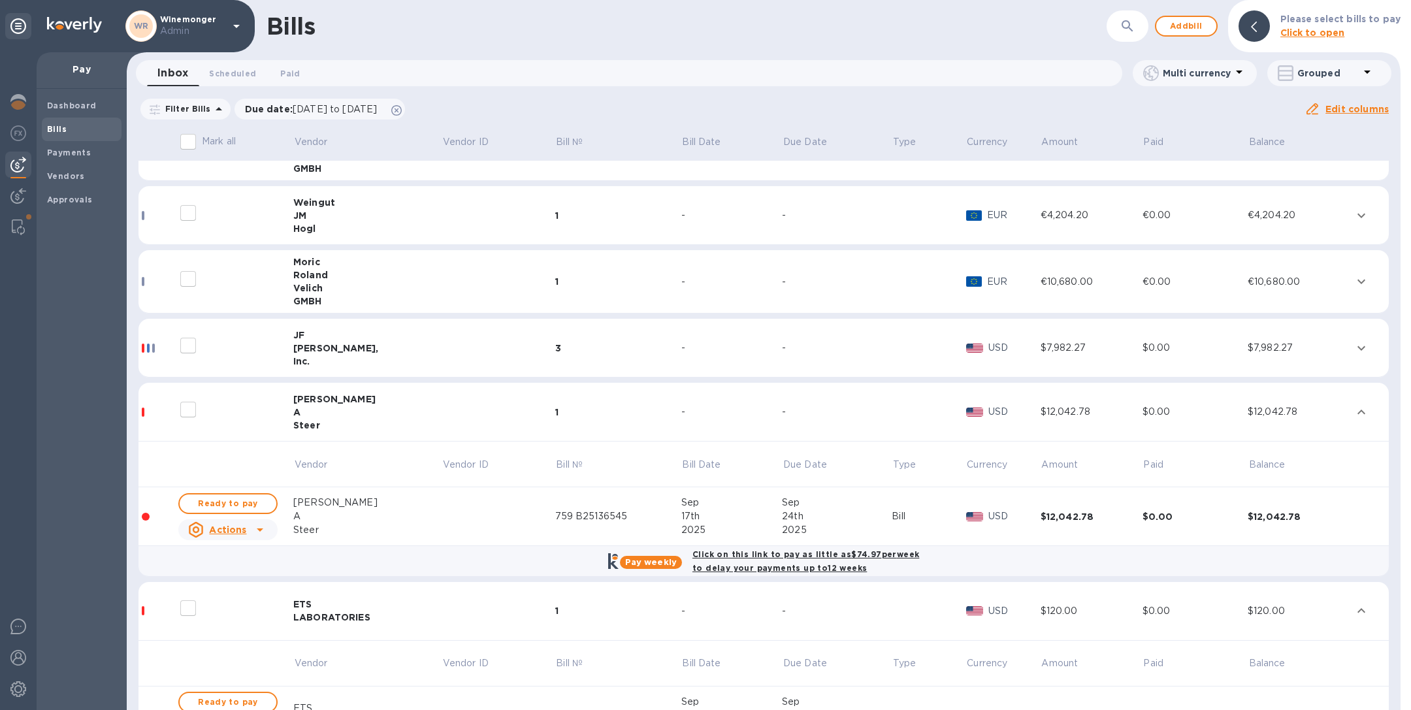
scroll to position [1240, 0]
click at [570, 361] on td "3" at bounding box center [618, 350] width 126 height 59
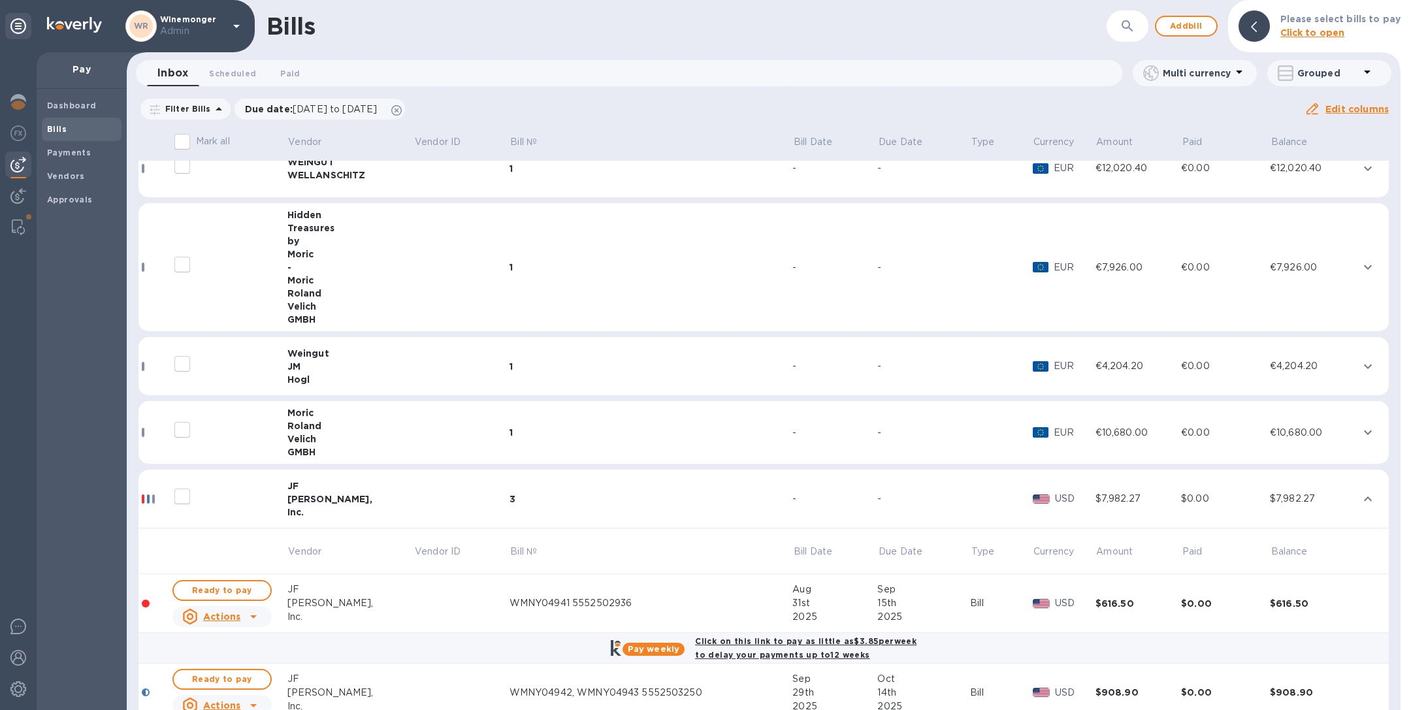
scroll to position [1080, 0]
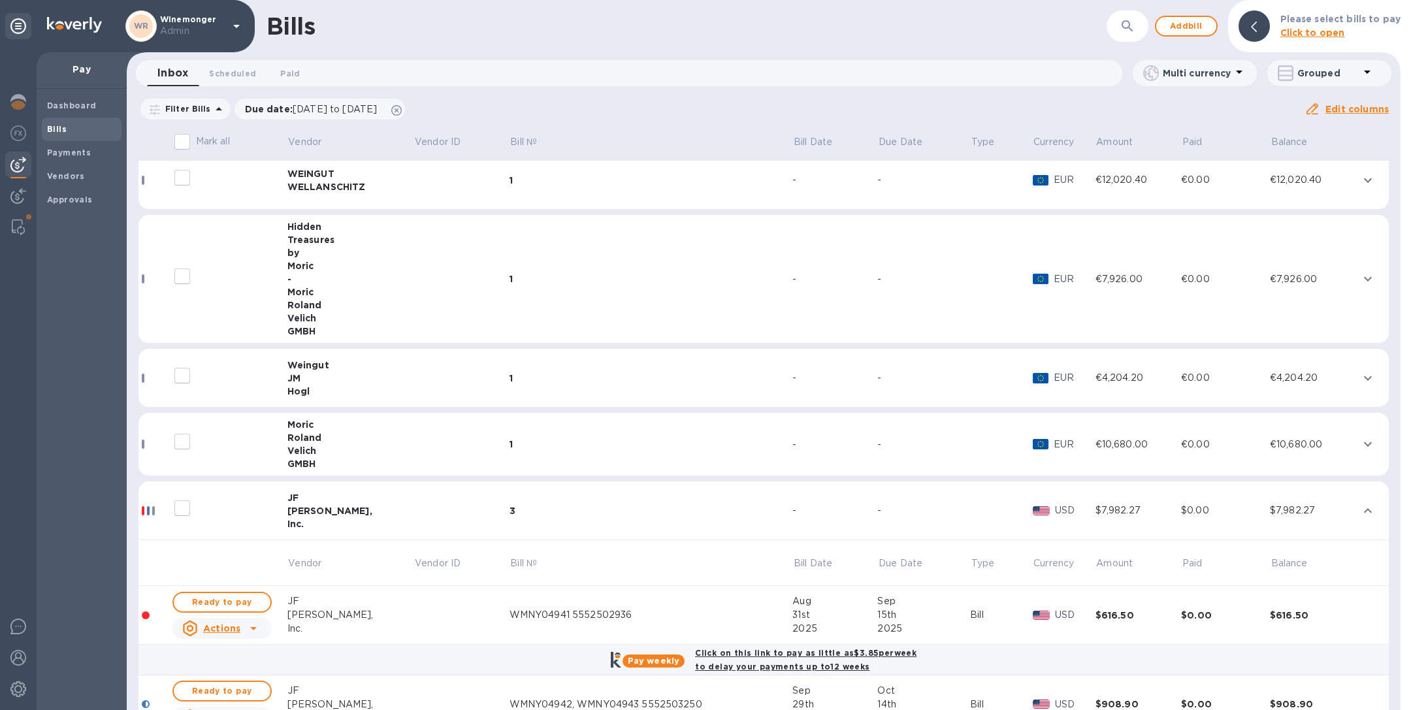
click at [528, 432] on td "1" at bounding box center [650, 444] width 283 height 63
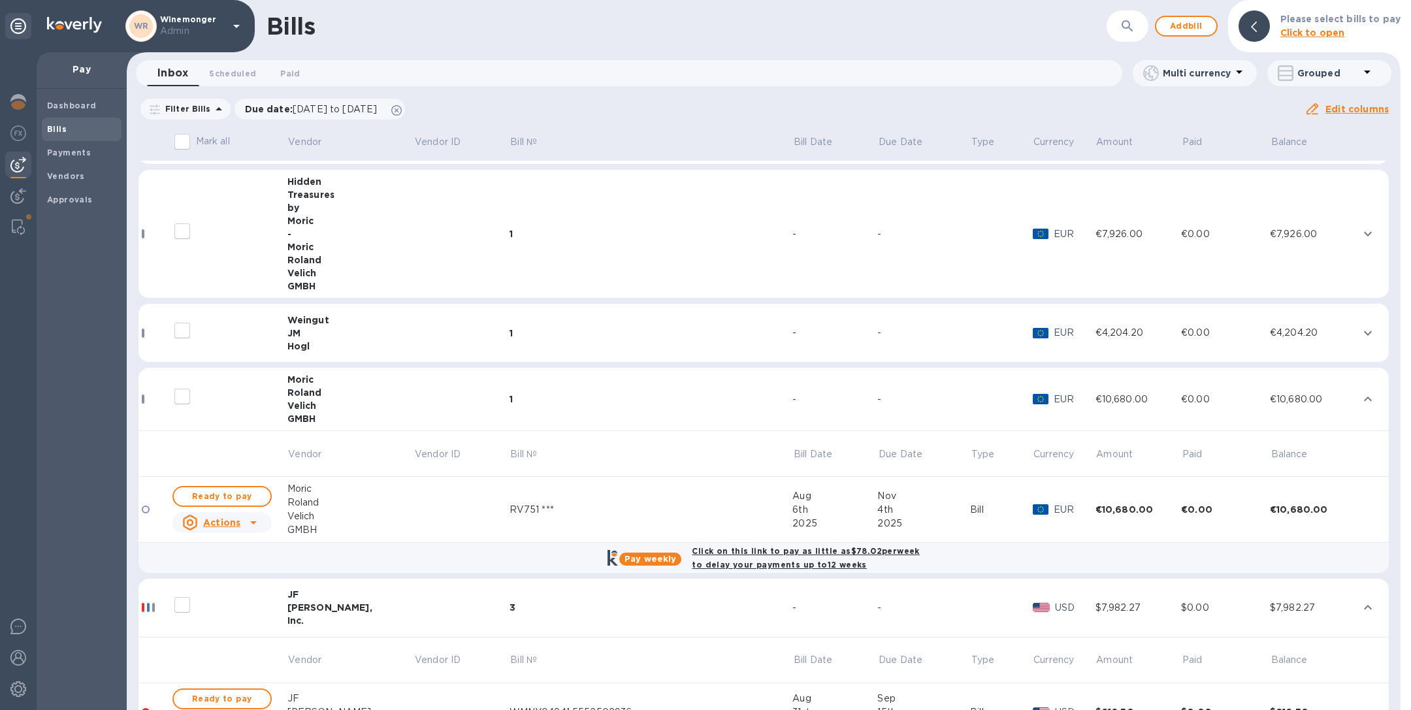
scroll to position [1122, 0]
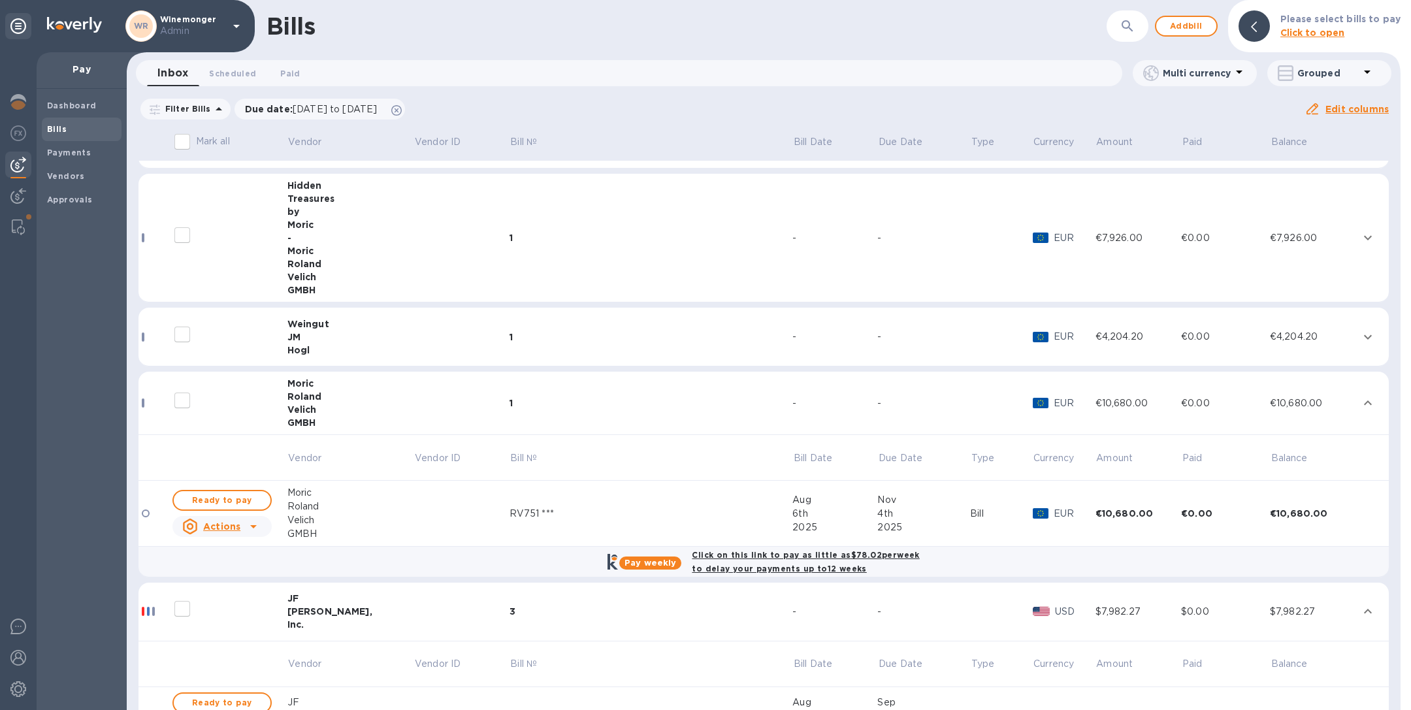
click at [530, 336] on div "1" at bounding box center [650, 337] width 283 height 13
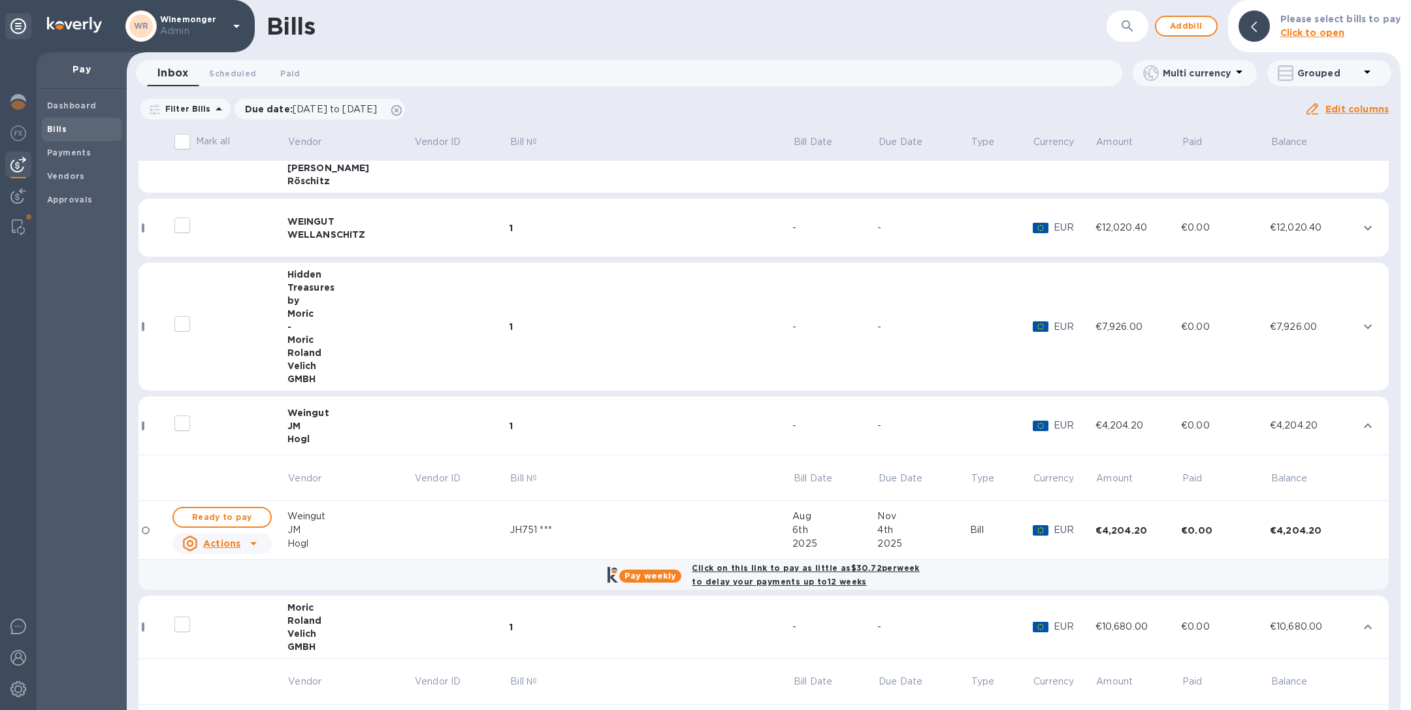
scroll to position [1015, 0]
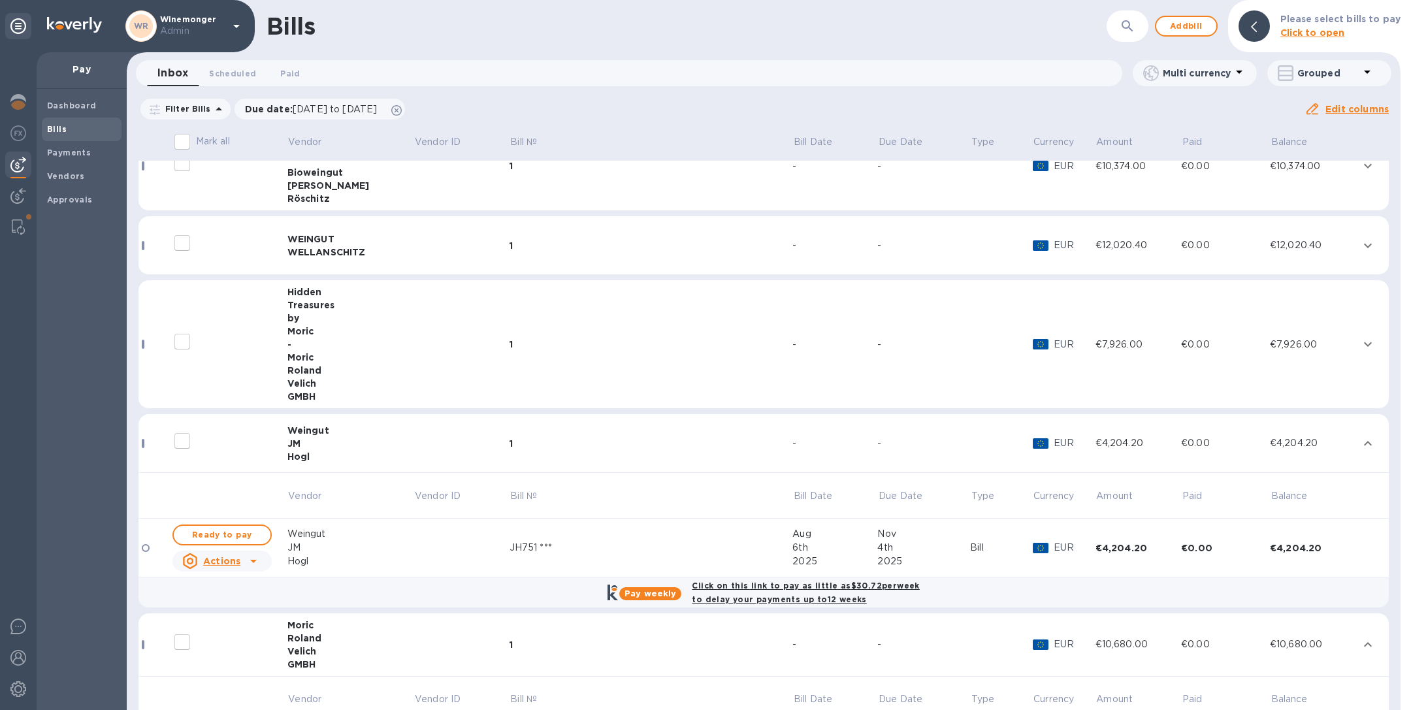
click at [530, 338] on div "1" at bounding box center [650, 344] width 283 height 13
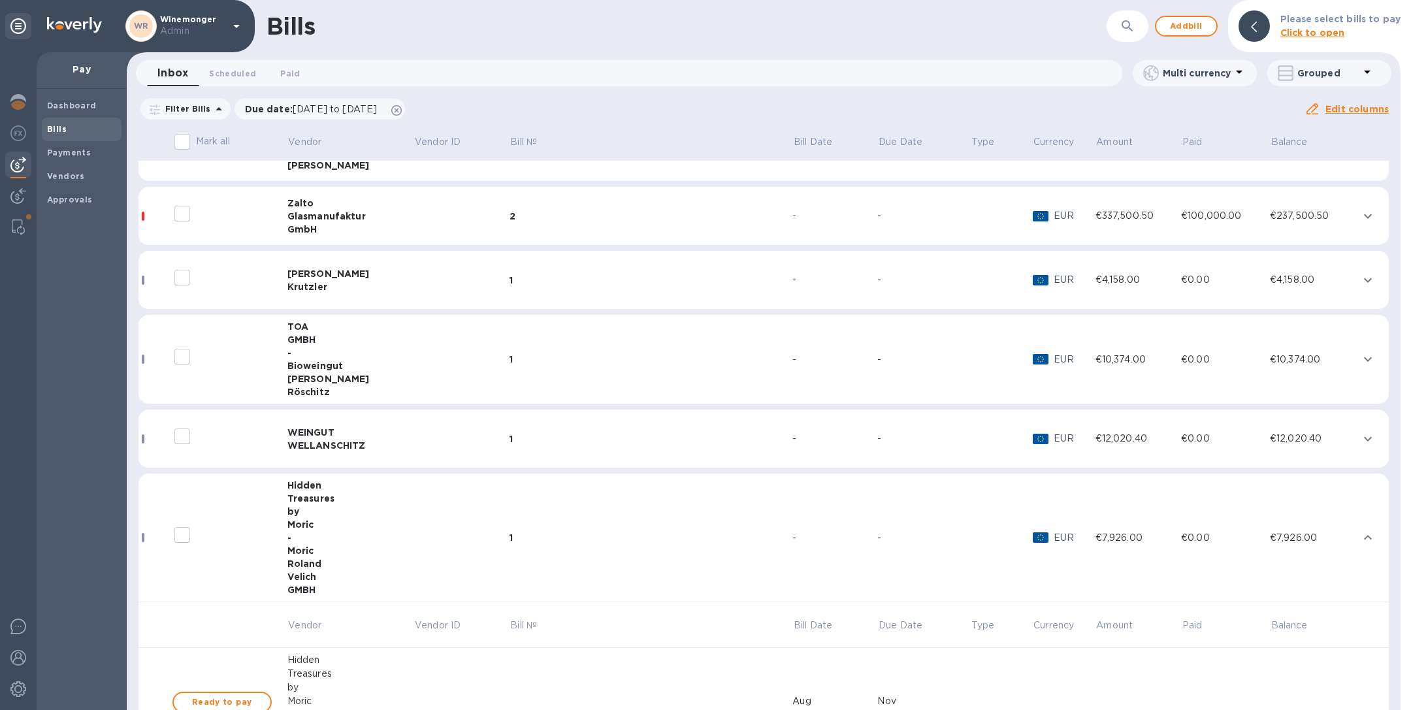
scroll to position [800, 0]
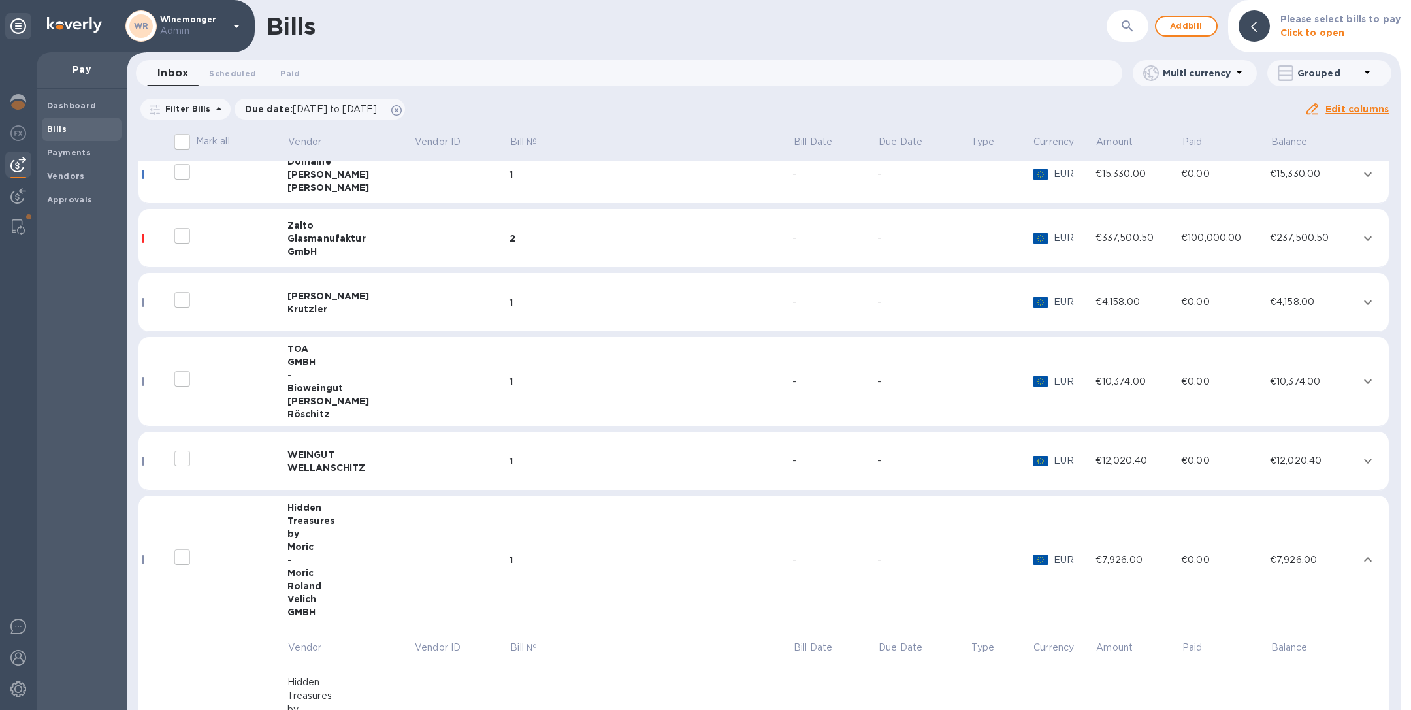
click at [491, 457] on td at bounding box center [460, 461] width 95 height 59
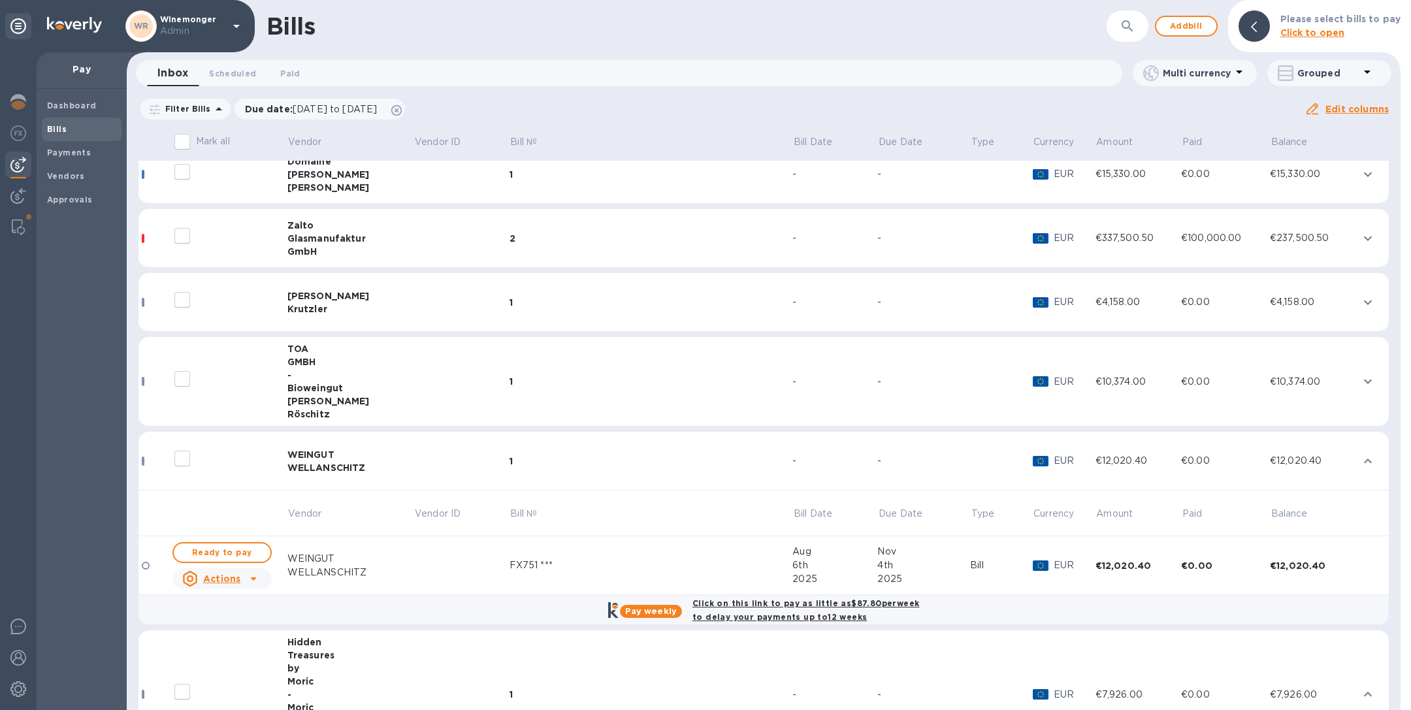
click at [528, 371] on td "1" at bounding box center [650, 381] width 283 height 89
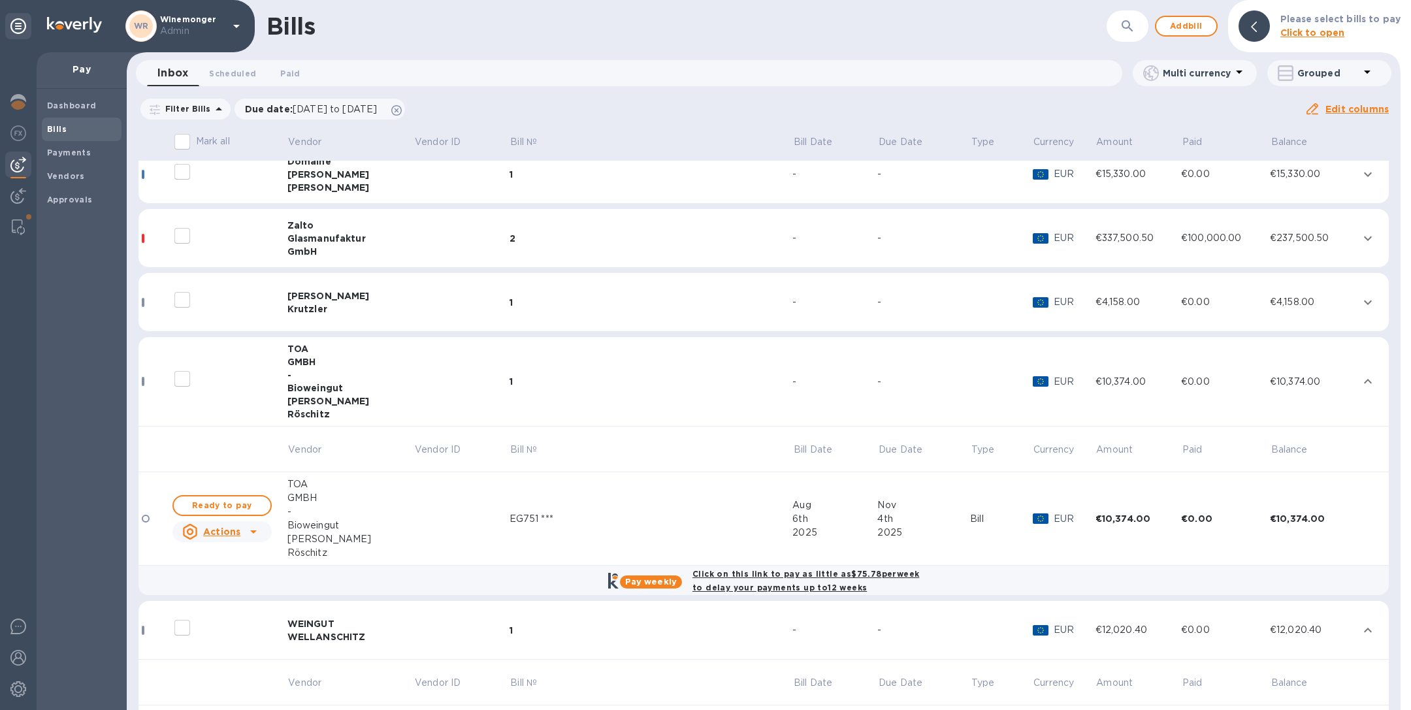
click at [513, 305] on div "1" at bounding box center [650, 302] width 283 height 13
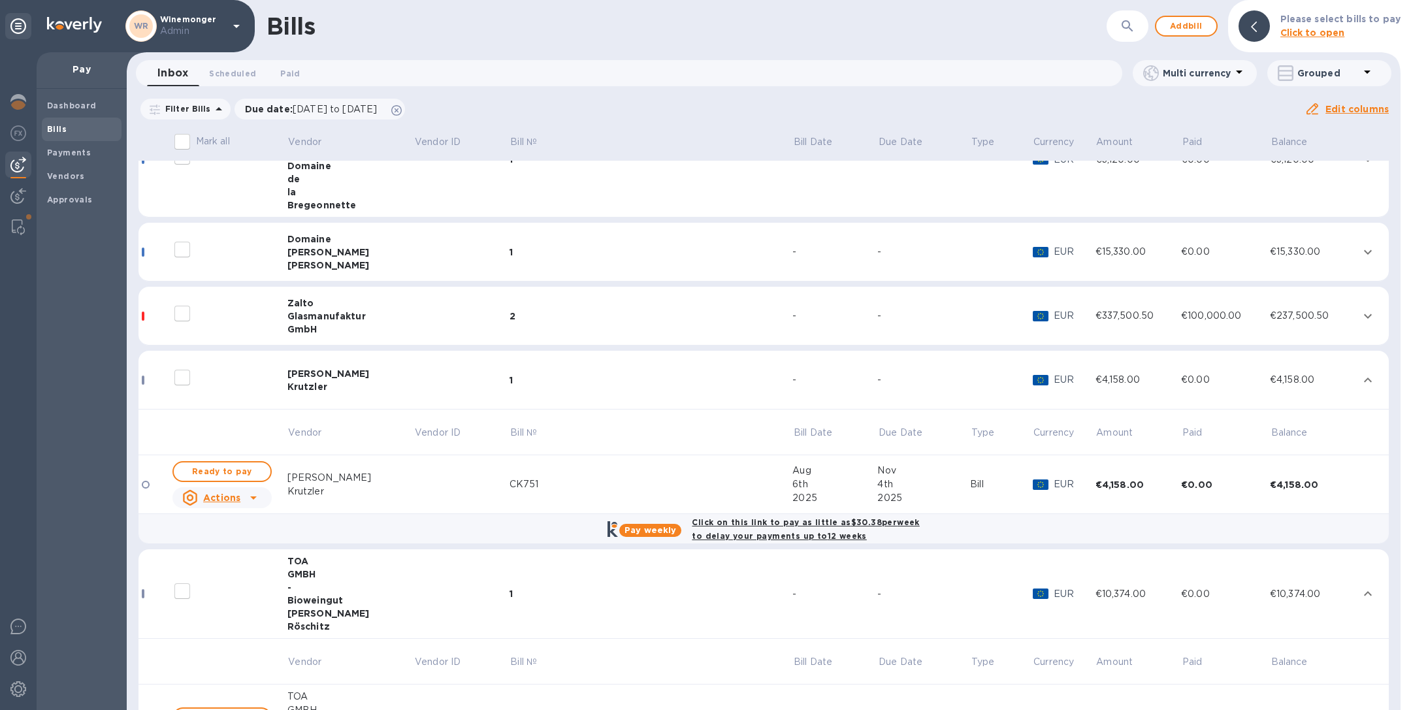
scroll to position [717, 0]
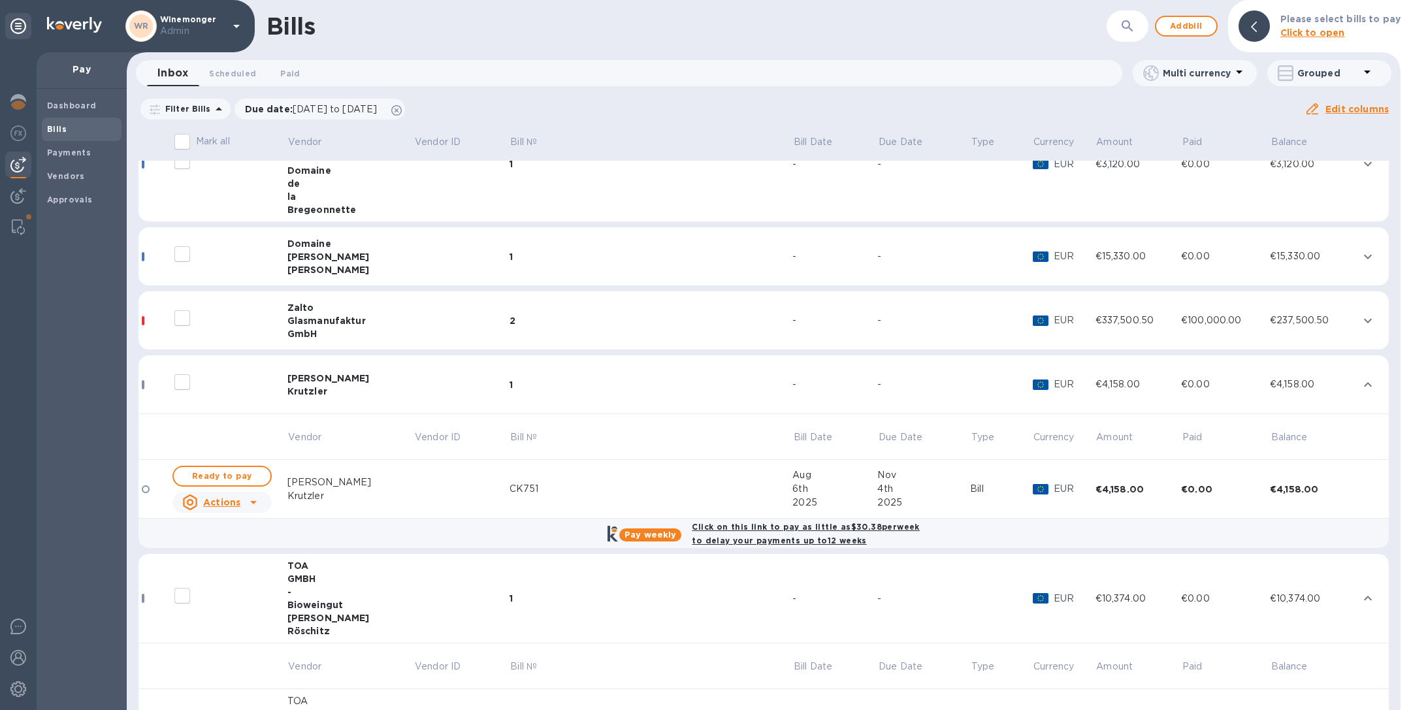
click at [511, 322] on div "2" at bounding box center [650, 320] width 283 height 13
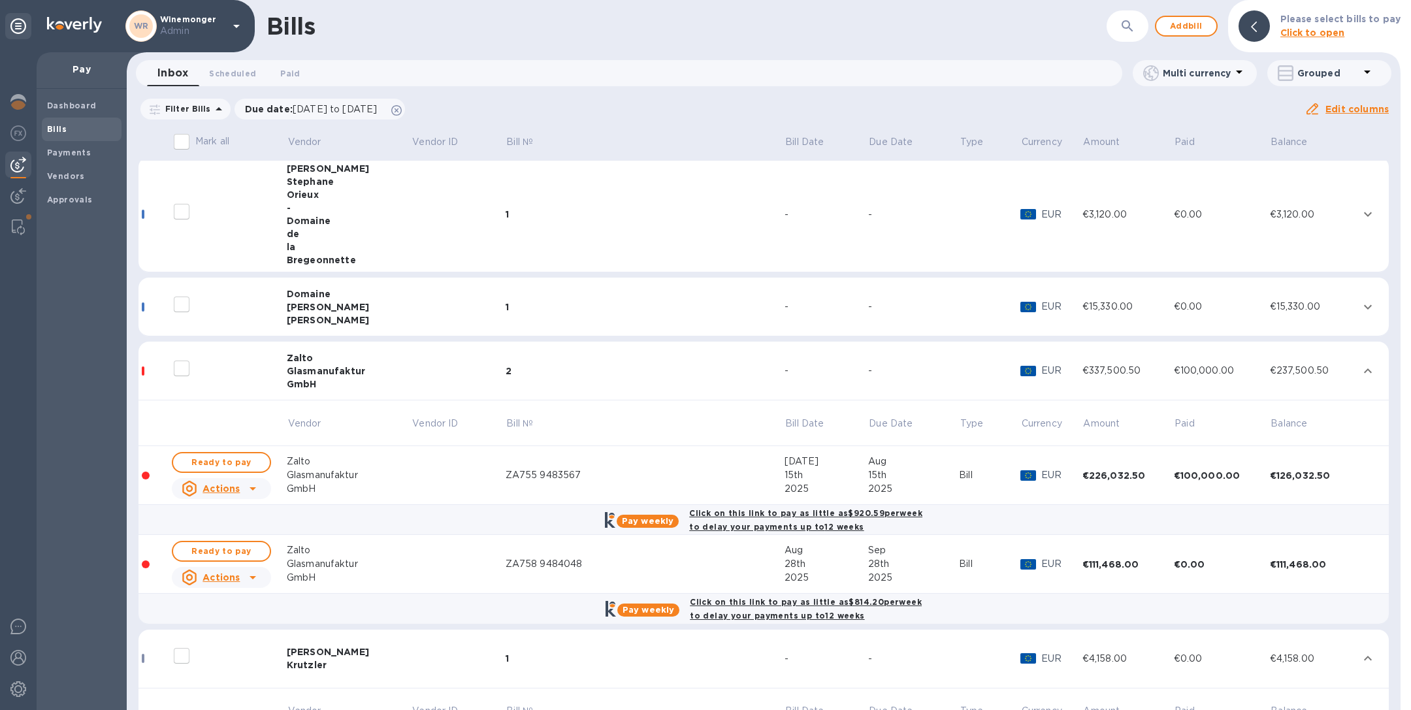
scroll to position [664, 0]
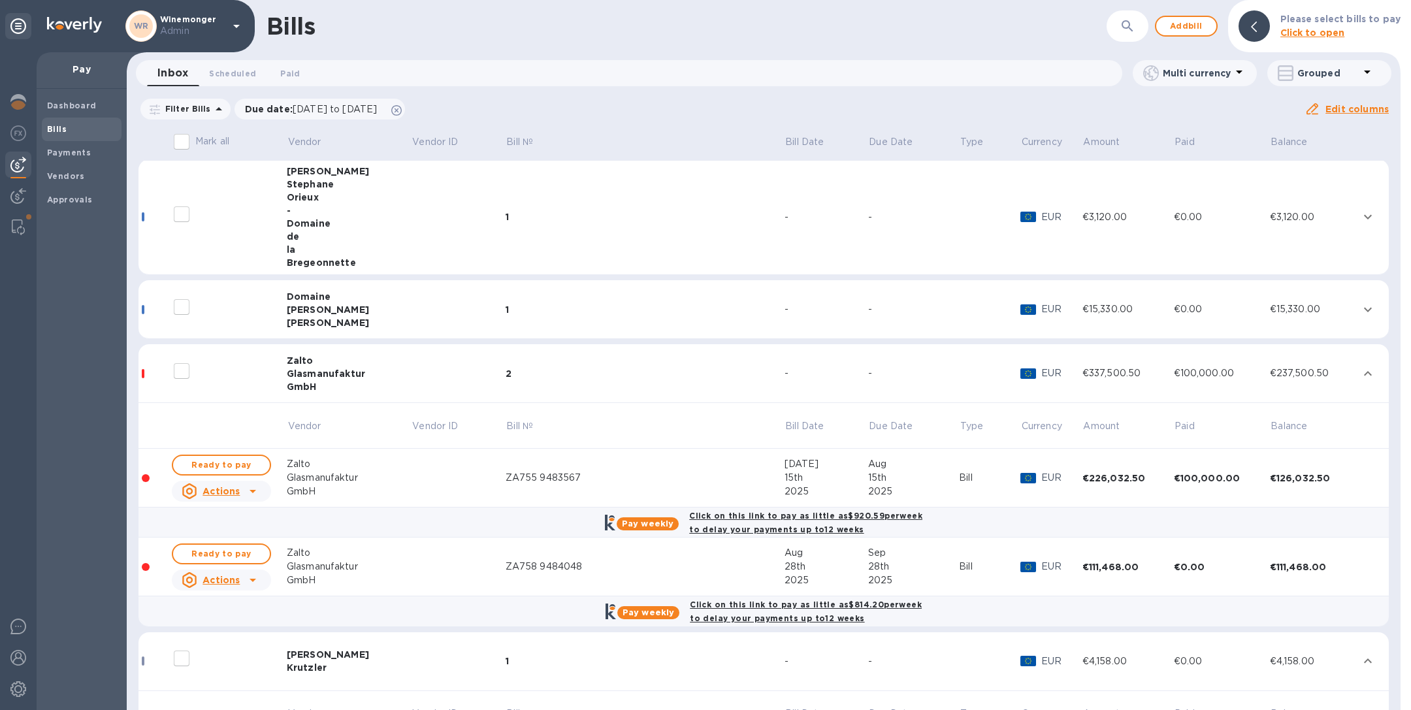
click at [509, 326] on td "1" at bounding box center [645, 309] width 279 height 59
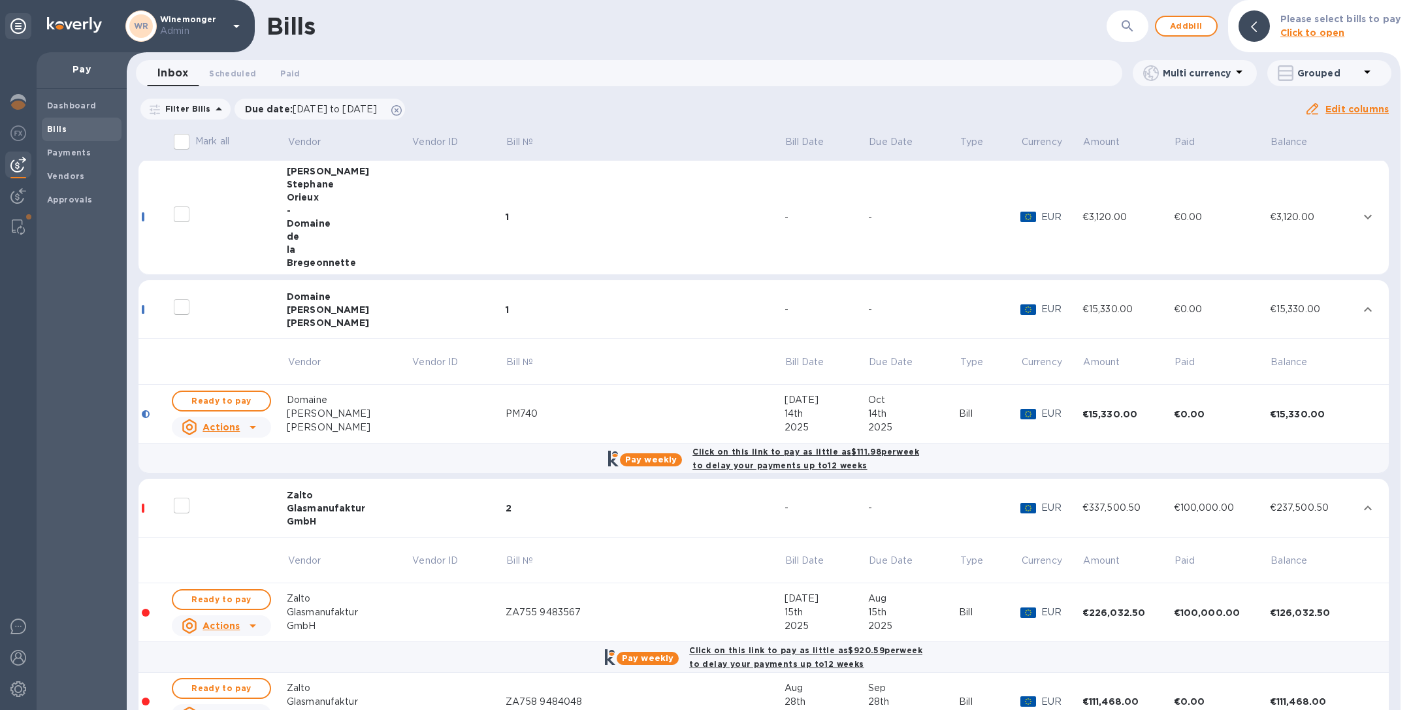
click at [506, 227] on td "1" at bounding box center [645, 217] width 279 height 116
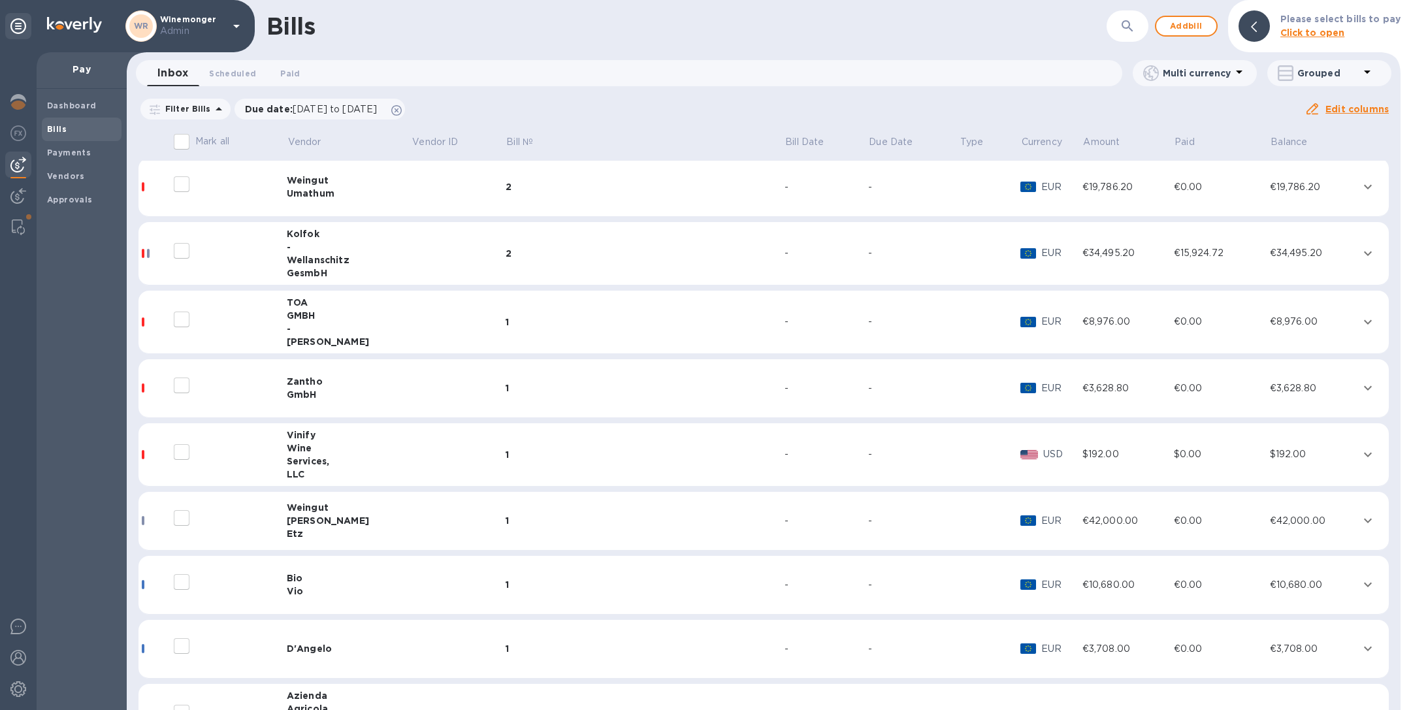
scroll to position [0, 0]
click at [532, 323] on div "1" at bounding box center [645, 324] width 279 height 13
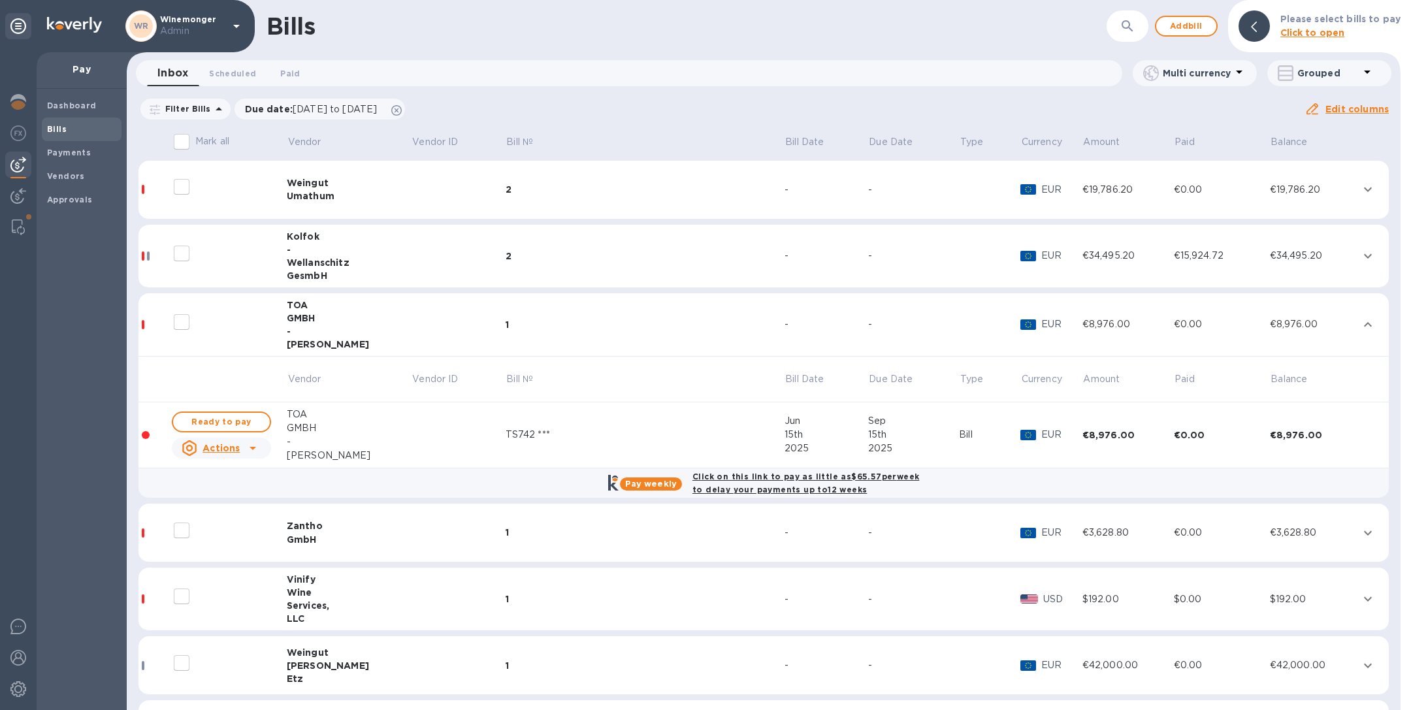
click at [511, 254] on div "2" at bounding box center [645, 256] width 279 height 13
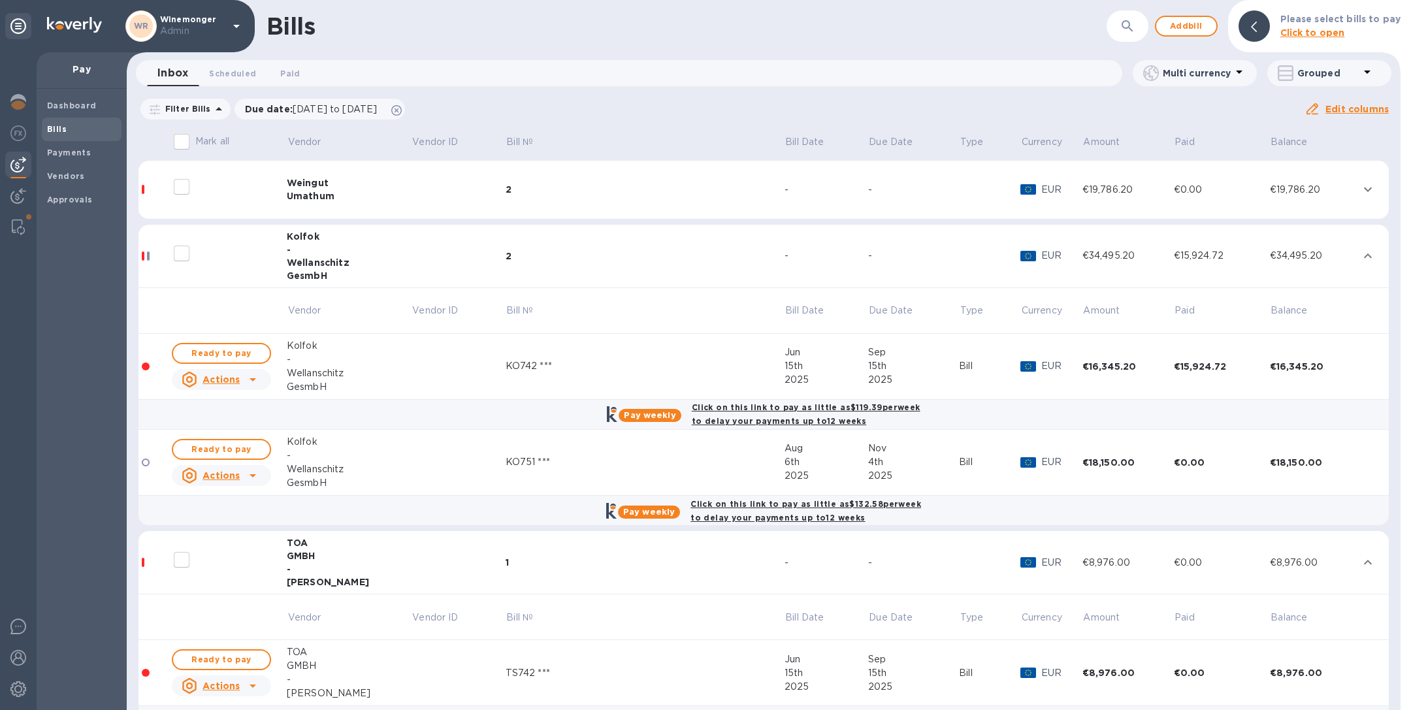
click at [1140, 32] on button "button" at bounding box center [1127, 25] width 31 height 31
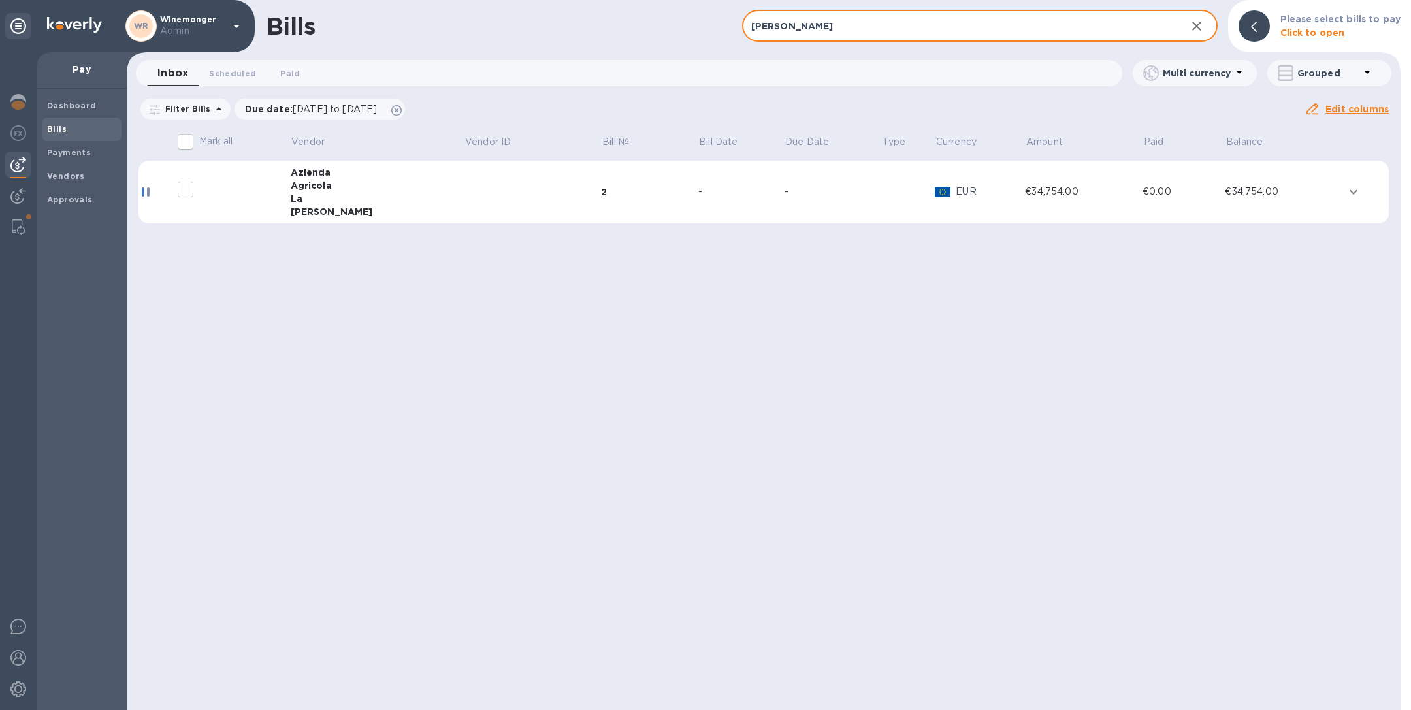
type input "jara"
click at [464, 193] on td at bounding box center [532, 192] width 137 height 63
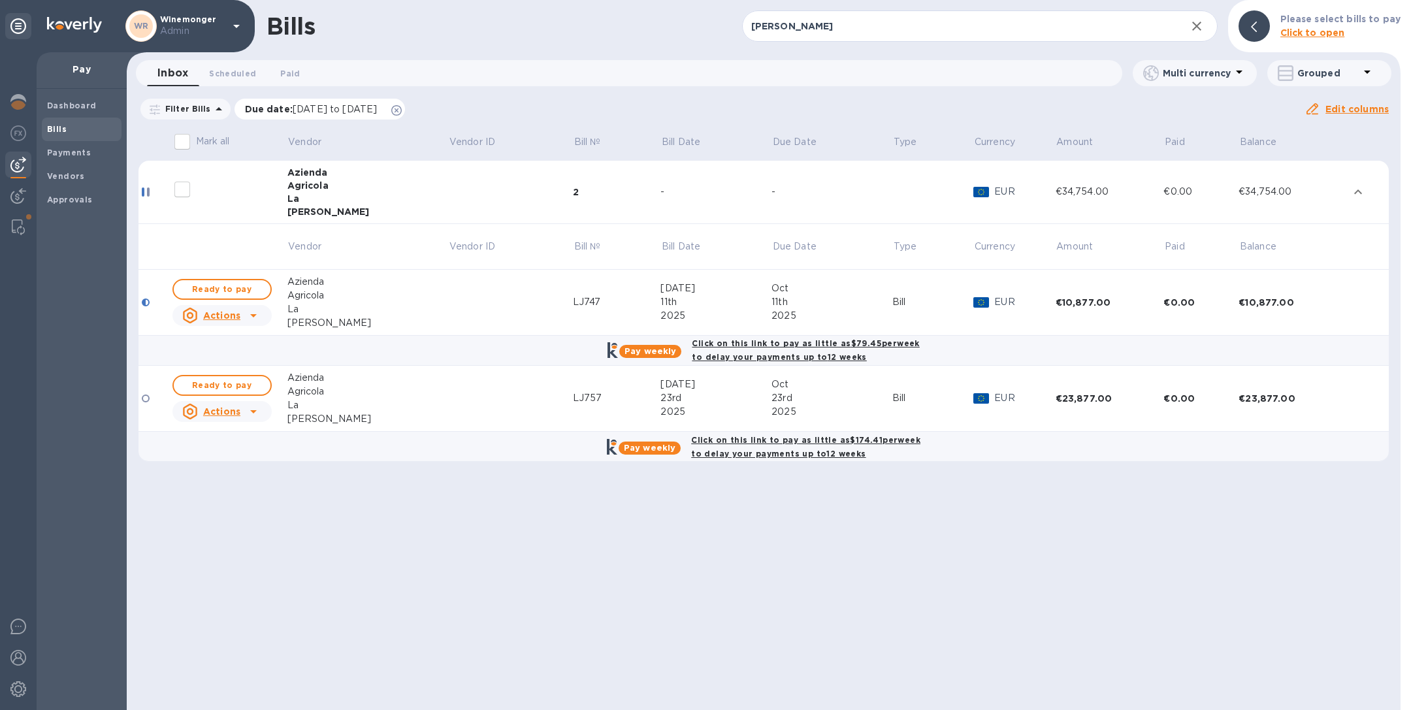
click at [402, 109] on icon at bounding box center [396, 110] width 10 height 10
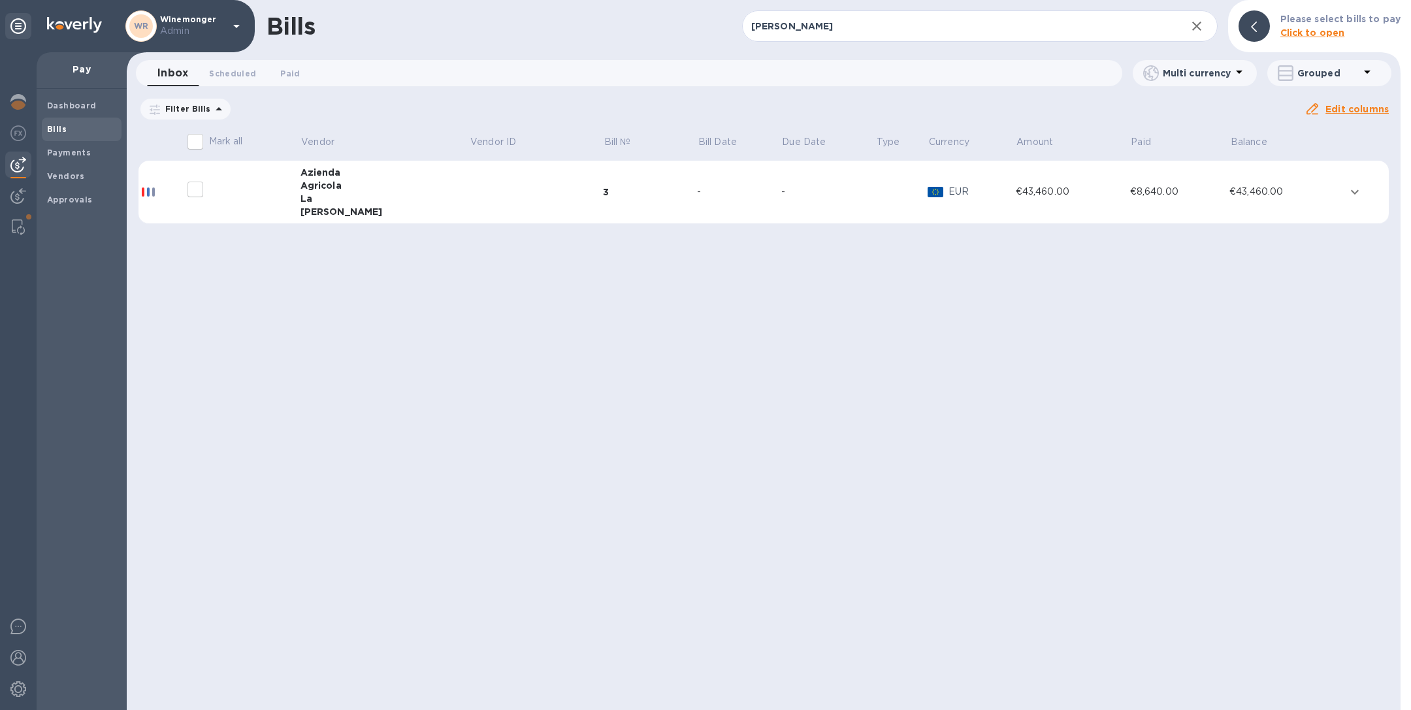
click at [479, 172] on td at bounding box center [536, 192] width 134 height 63
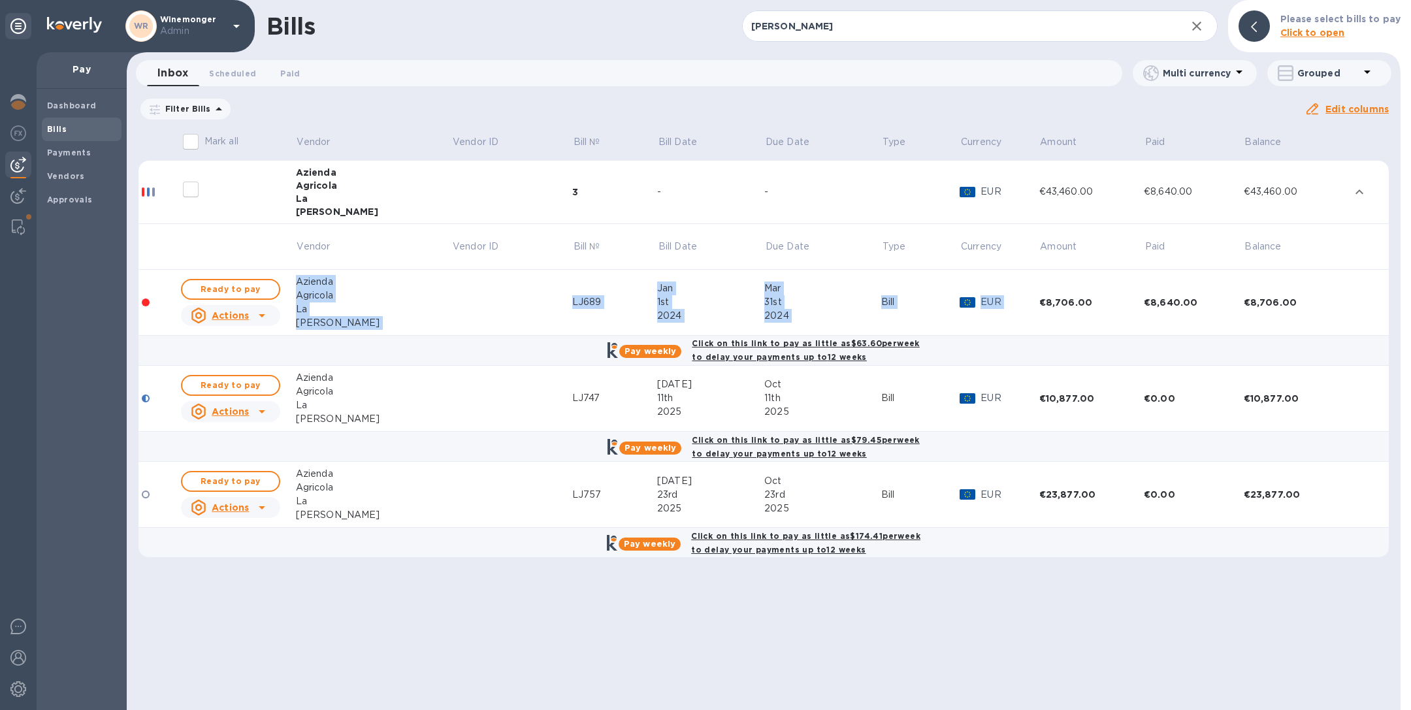
drag, startPoint x: 1029, startPoint y: 304, endPoint x: 1225, endPoint y: 270, distance: 198.9
click at [1225, 270] on tr "Ready to pay Actions Azienda Agricola La Jara LJ689 Jan 1st 2024 Mar 31st 2024 …" at bounding box center [763, 303] width 1250 height 66
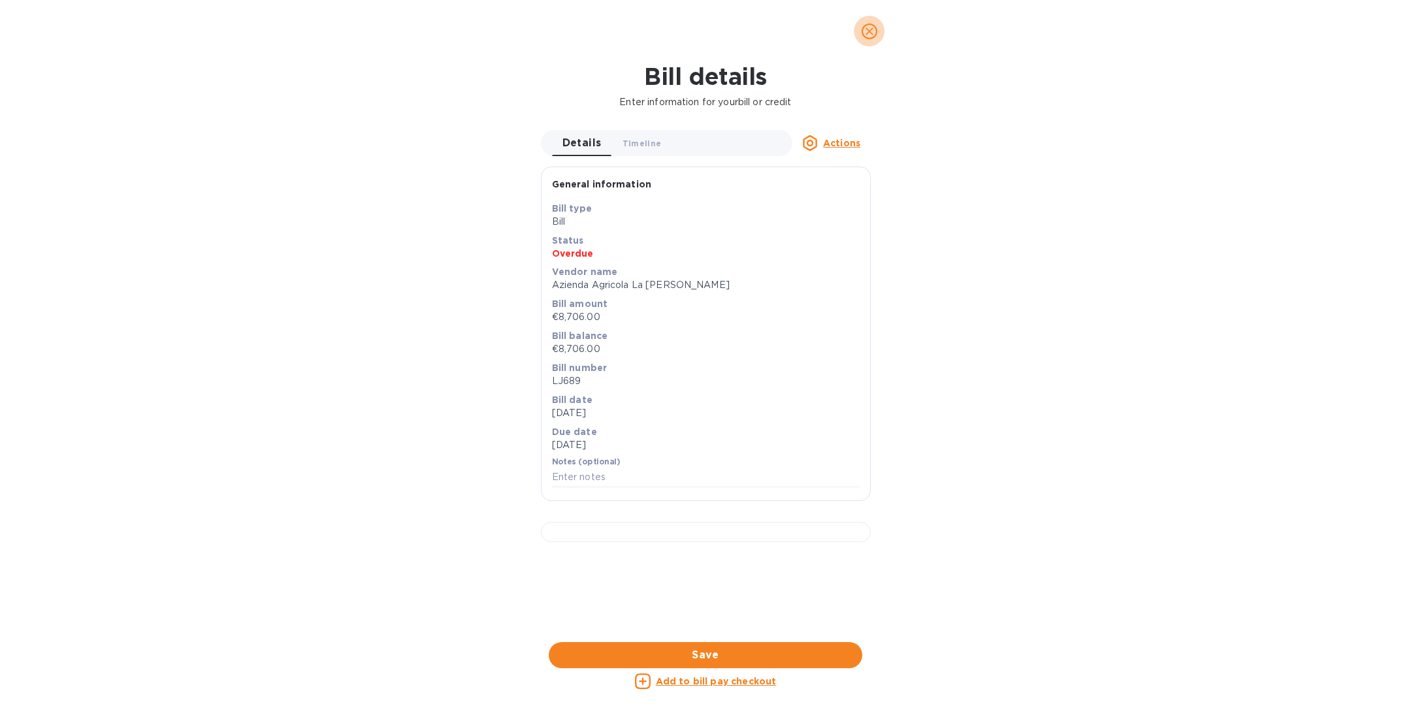
click at [867, 35] on icon "close" at bounding box center [869, 31] width 8 height 8
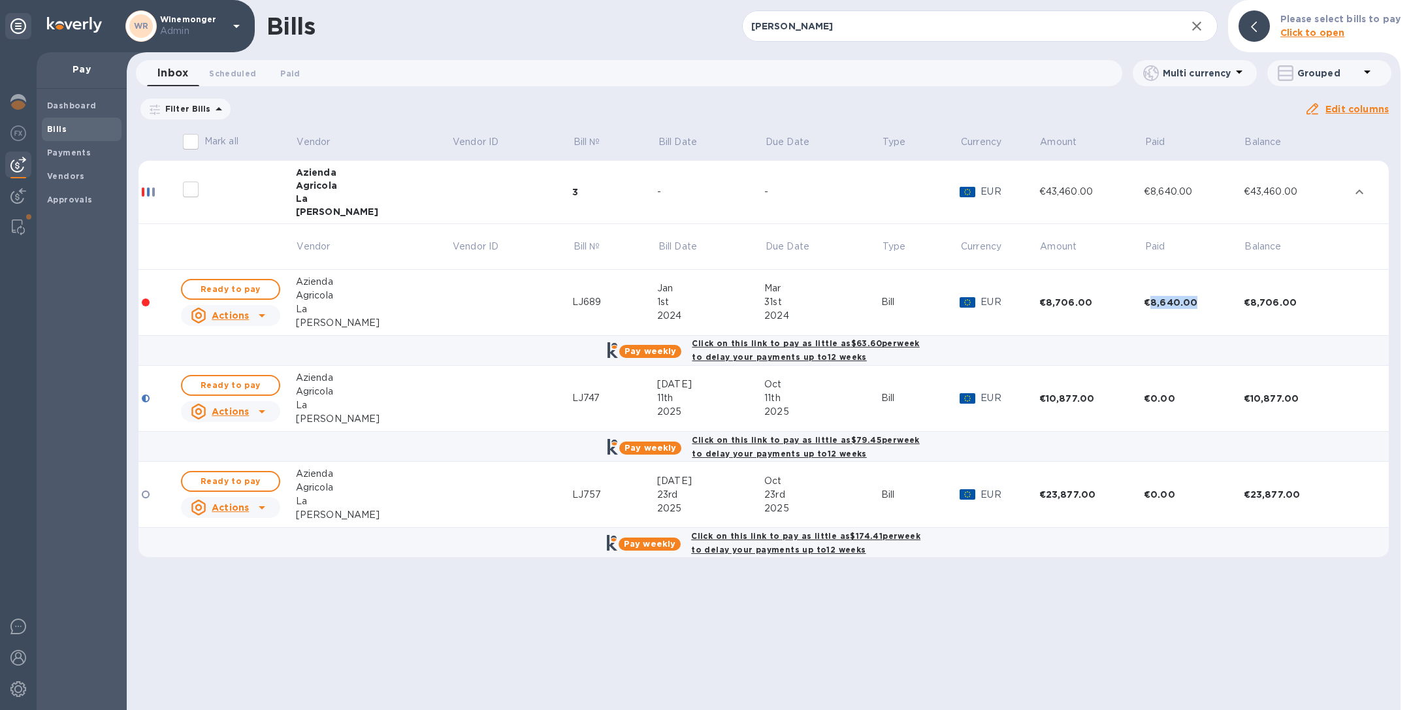
drag, startPoint x: 1142, startPoint y: 304, endPoint x: 1197, endPoint y: 306, distance: 54.9
click at [1197, 306] on div "€8,640.00" at bounding box center [1194, 302] width 100 height 13
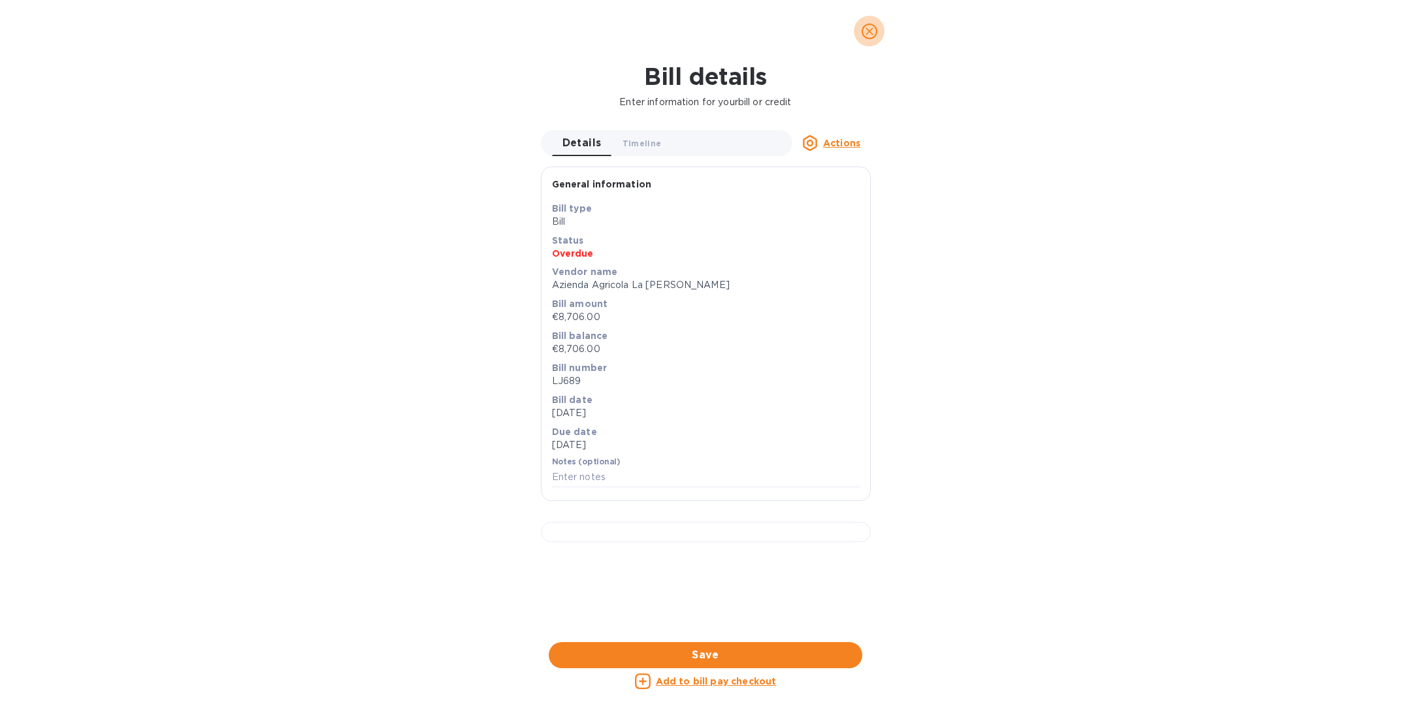
click at [873, 33] on icon "close" at bounding box center [869, 31] width 13 height 13
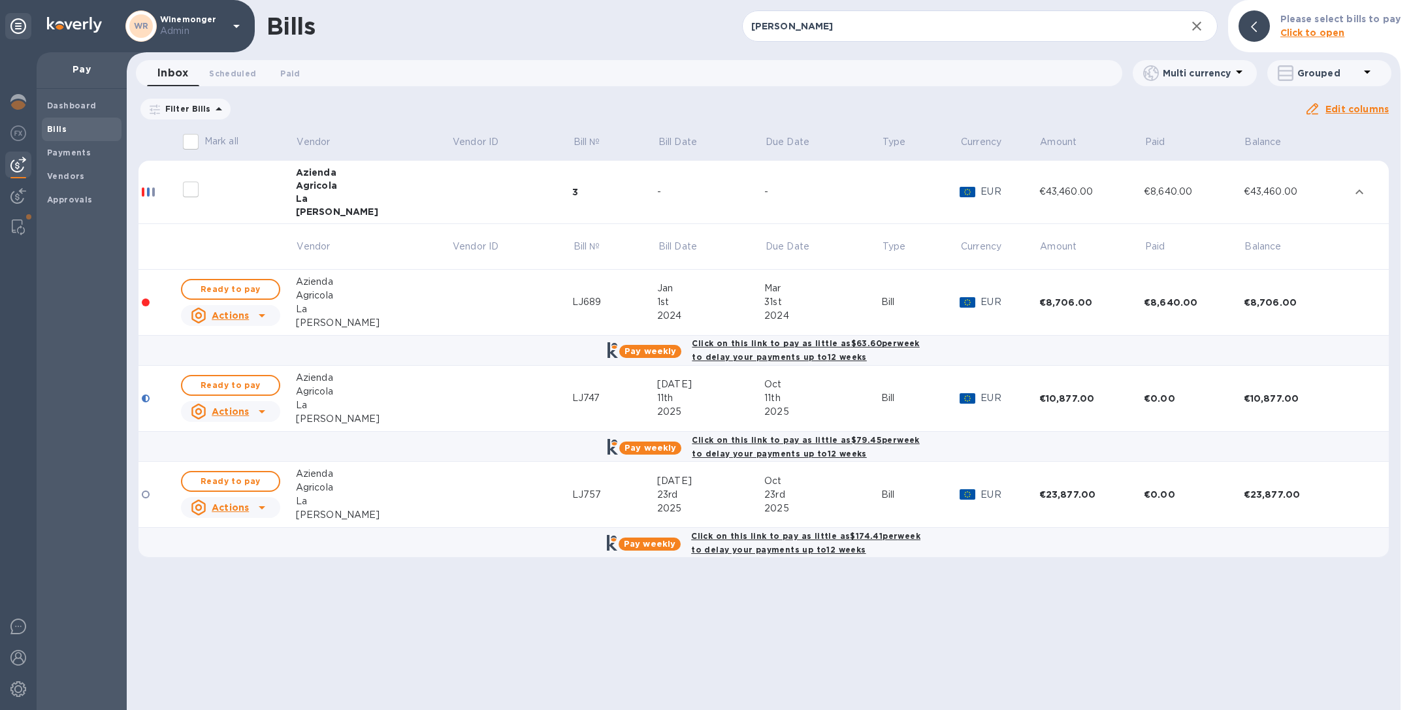
click at [227, 267] on td at bounding box center [238, 247] width 116 height 46
click at [233, 283] on span "Ready to pay" at bounding box center [231, 290] width 76 height 16
click at [234, 289] on span "Ready to pay" at bounding box center [231, 290] width 76 height 16
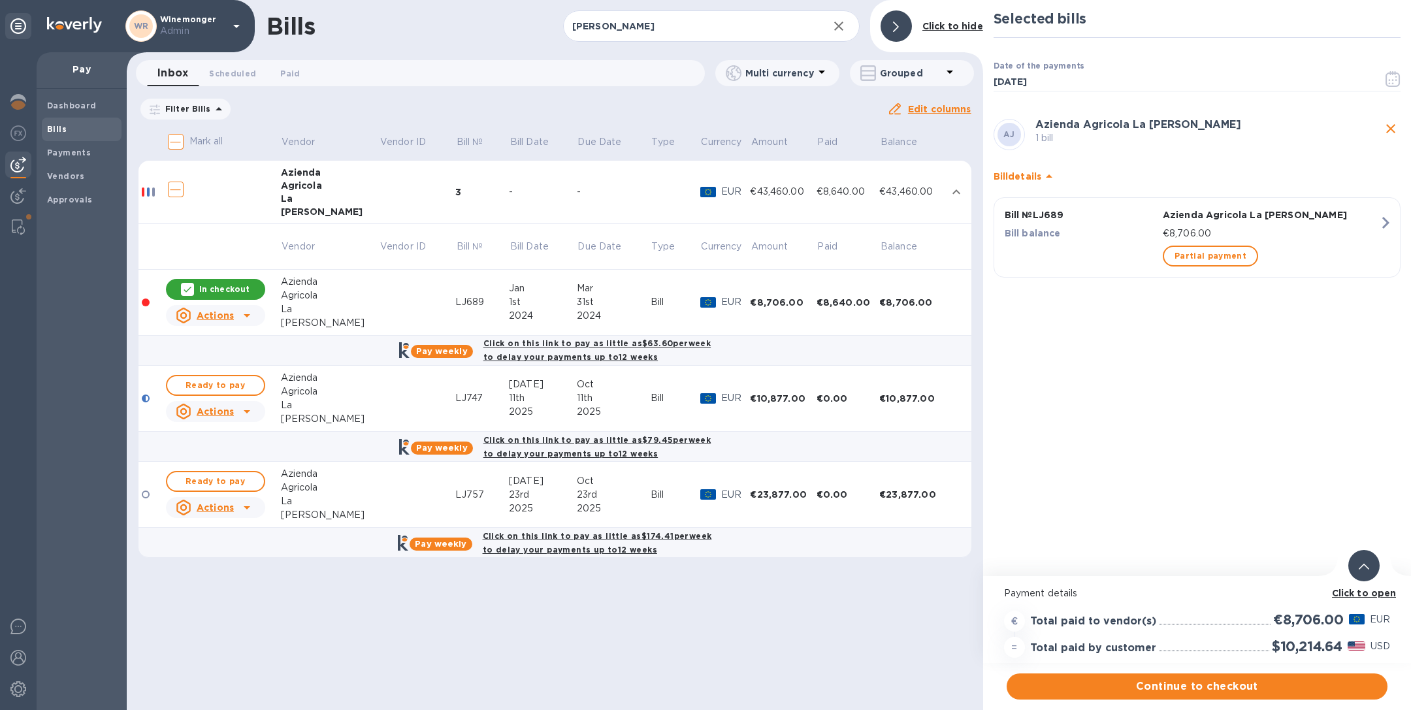
click at [232, 281] on div "In checkout" at bounding box center [215, 289] width 99 height 21
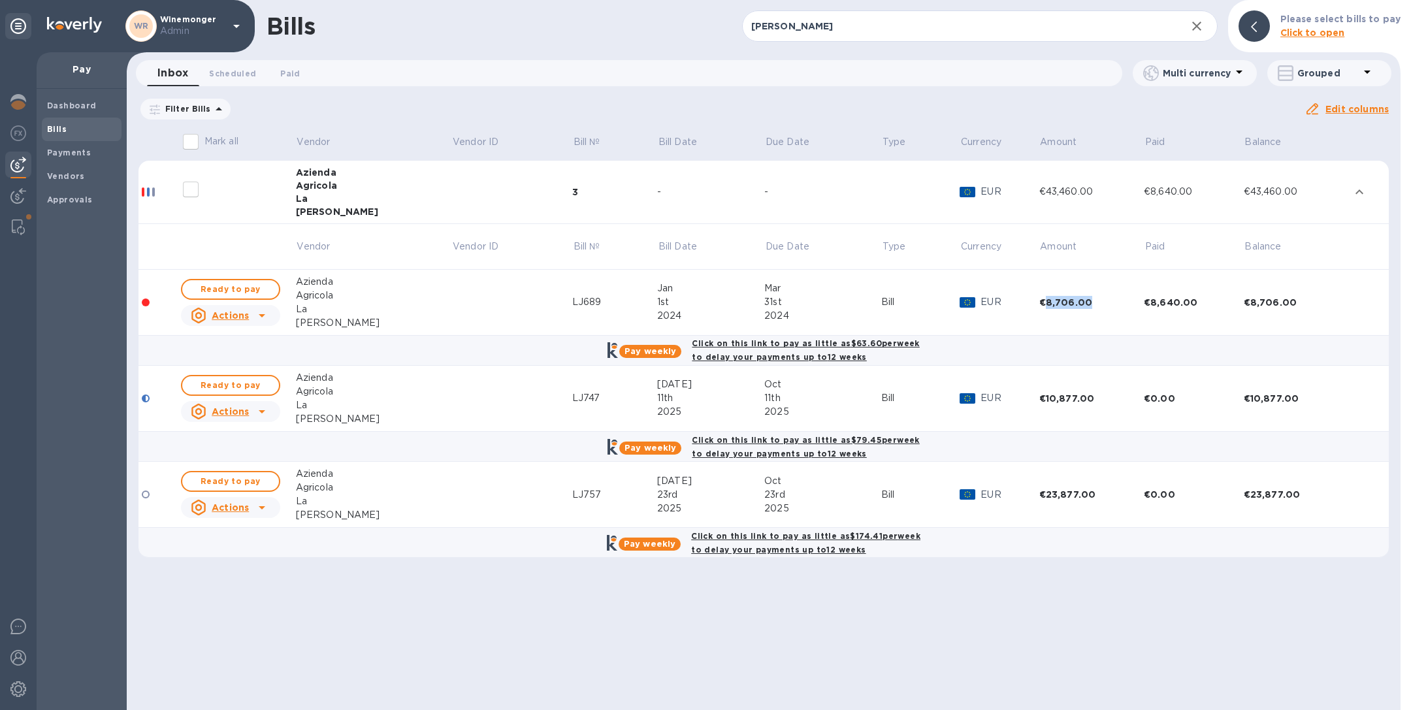
drag, startPoint x: 1031, startPoint y: 306, endPoint x: 1076, endPoint y: 305, distance: 44.4
click at [1076, 305] on div "€8,706.00" at bounding box center [1091, 302] width 105 height 13
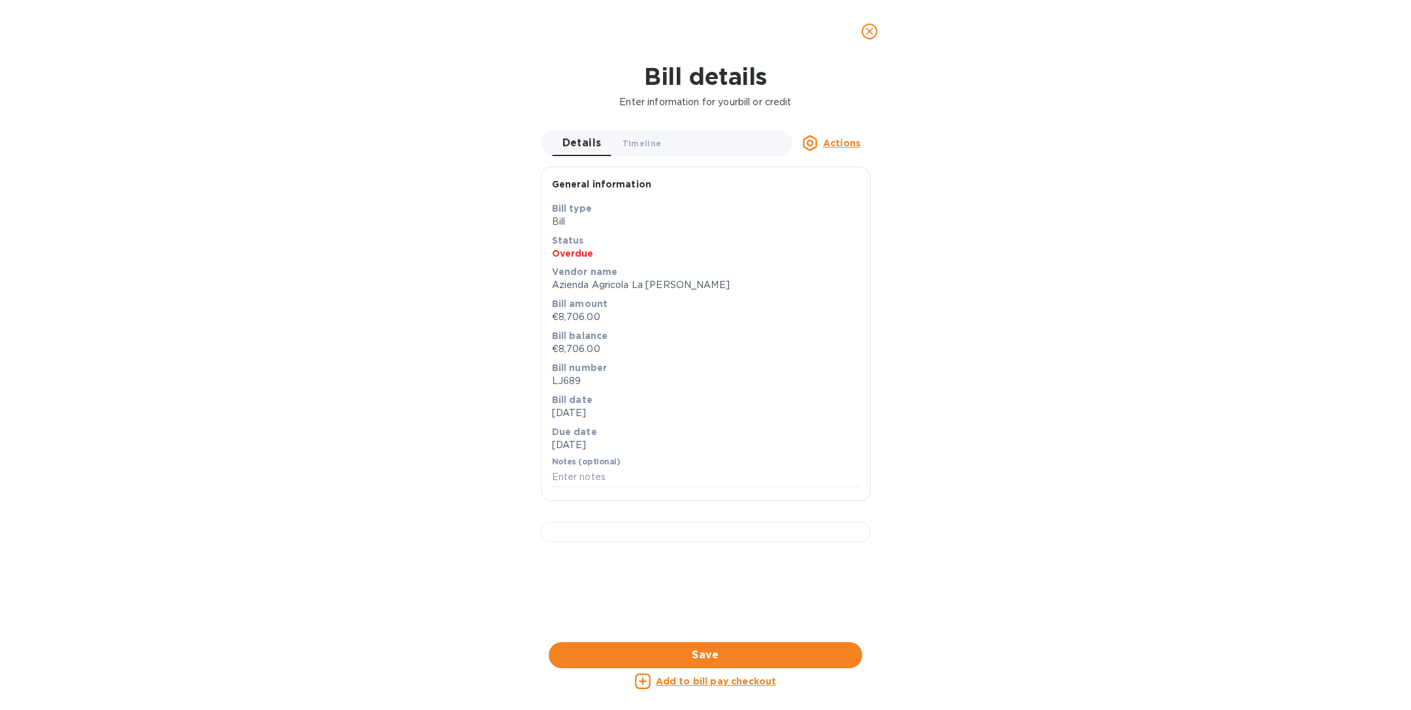
click at [865, 29] on icon "close" at bounding box center [869, 31] width 13 height 13
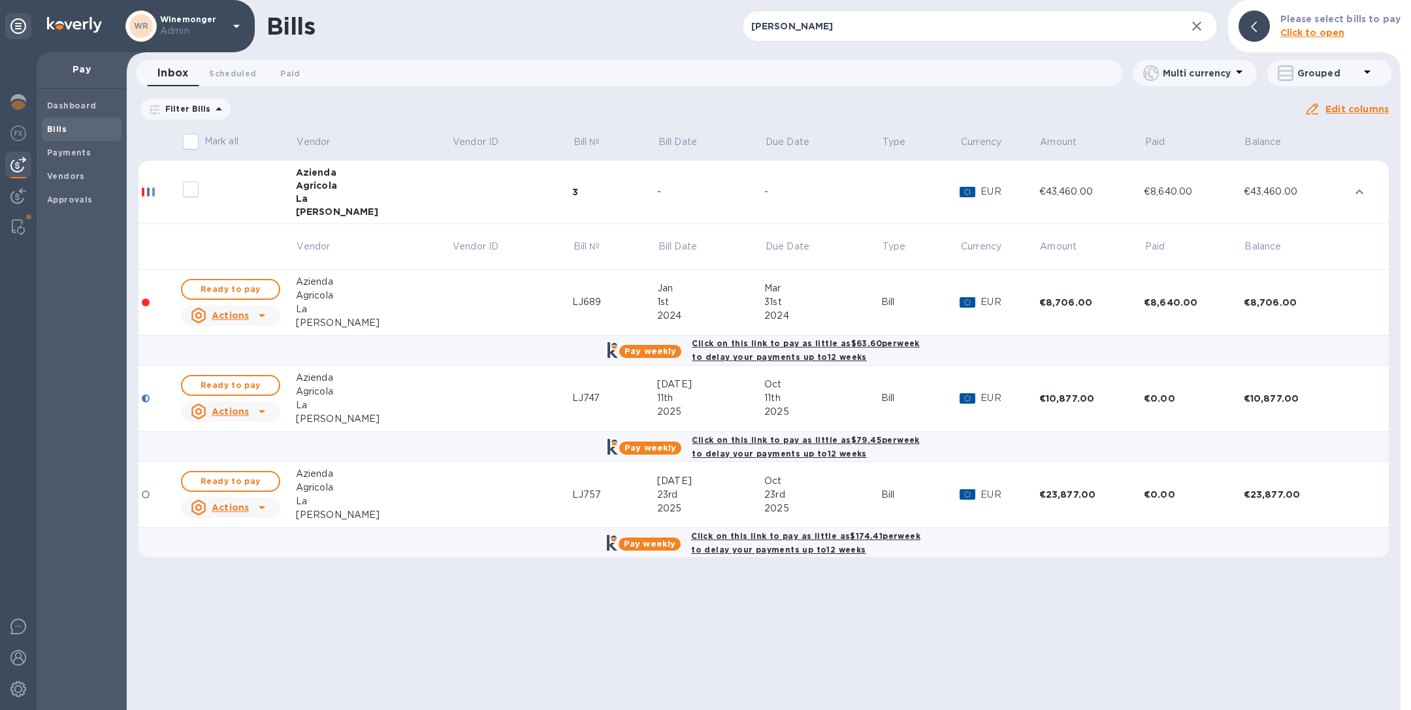
click at [1198, 318] on td "€8,640.00" at bounding box center [1194, 303] width 100 height 66
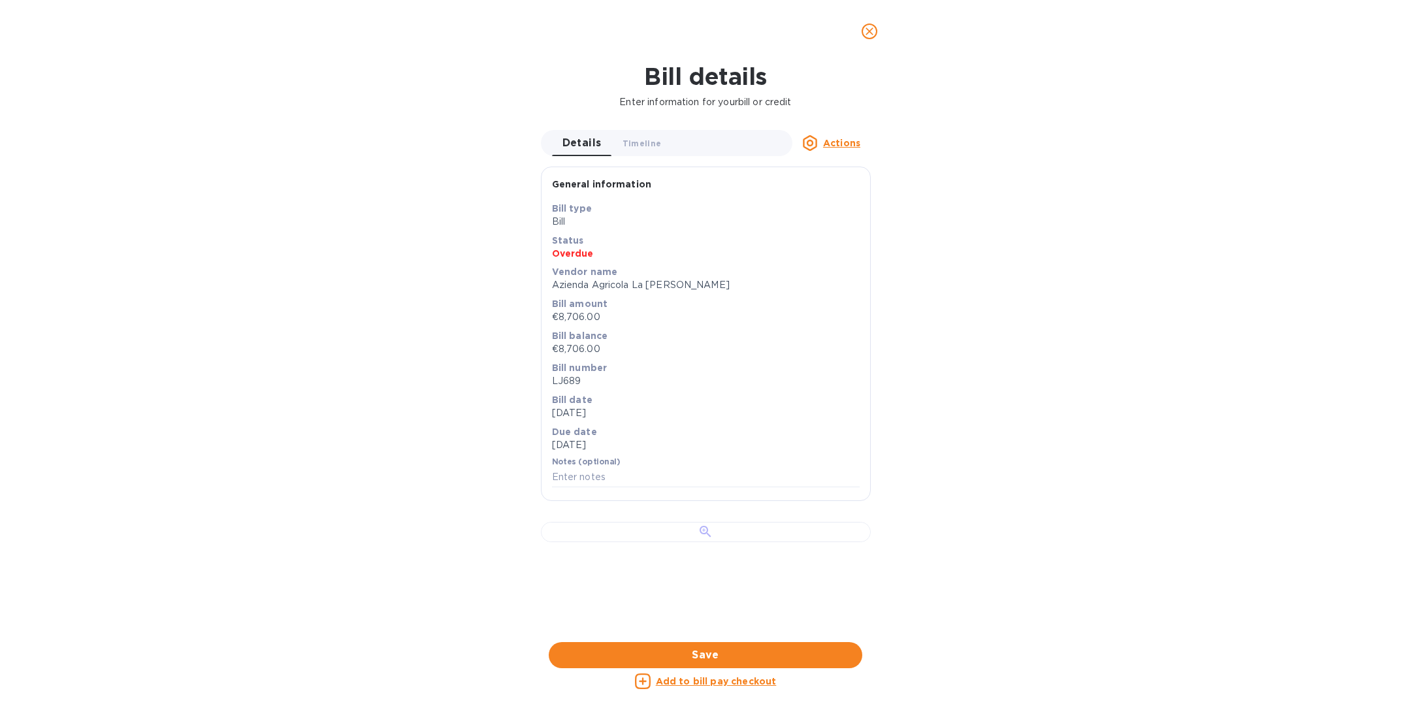
scroll to position [289, 0]
click at [740, 522] on div at bounding box center [706, 532] width 330 height 20
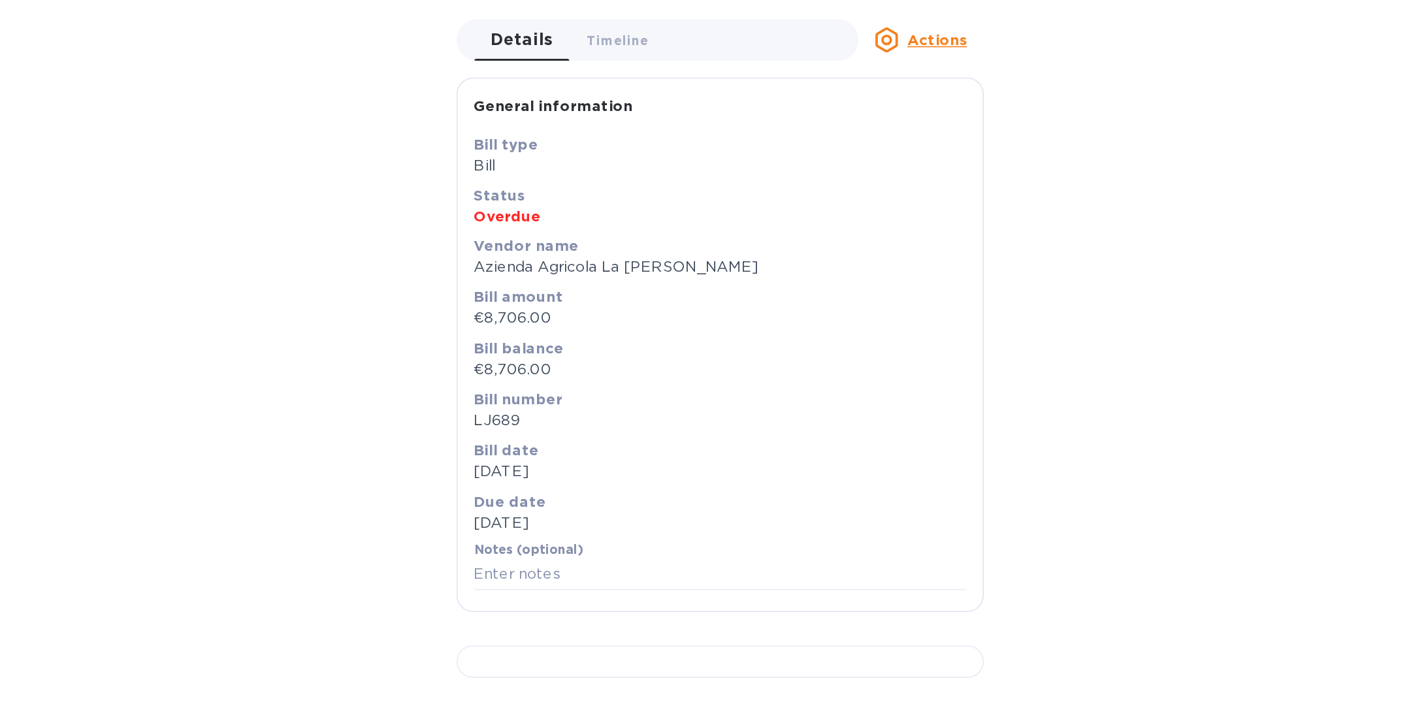
scroll to position [0, 0]
click at [643, 142] on span "Timeline 0" at bounding box center [641, 144] width 39 height 14
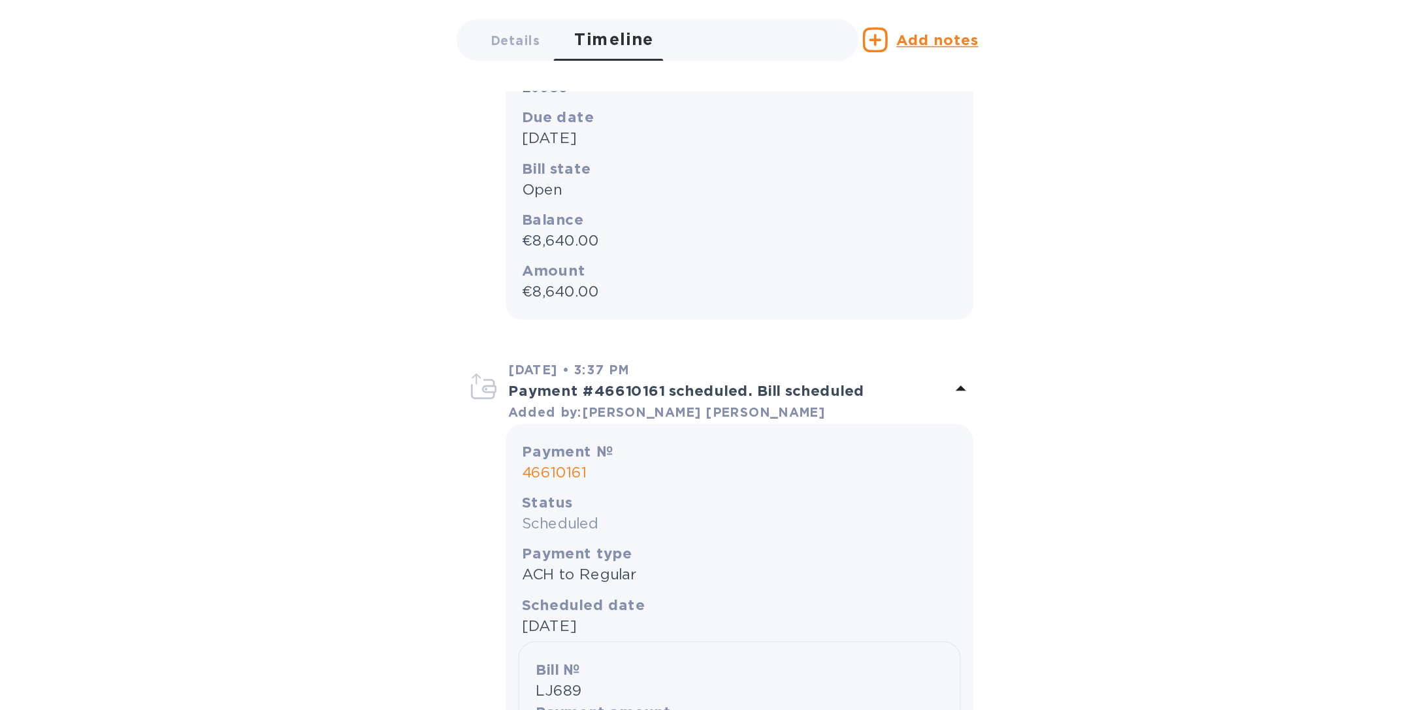
scroll to position [82, 0]
drag, startPoint x: 638, startPoint y: 302, endPoint x: 582, endPoint y: 300, distance: 55.6
click at [582, 300] on p "€8,640.00" at bounding box center [718, 300] width 272 height 14
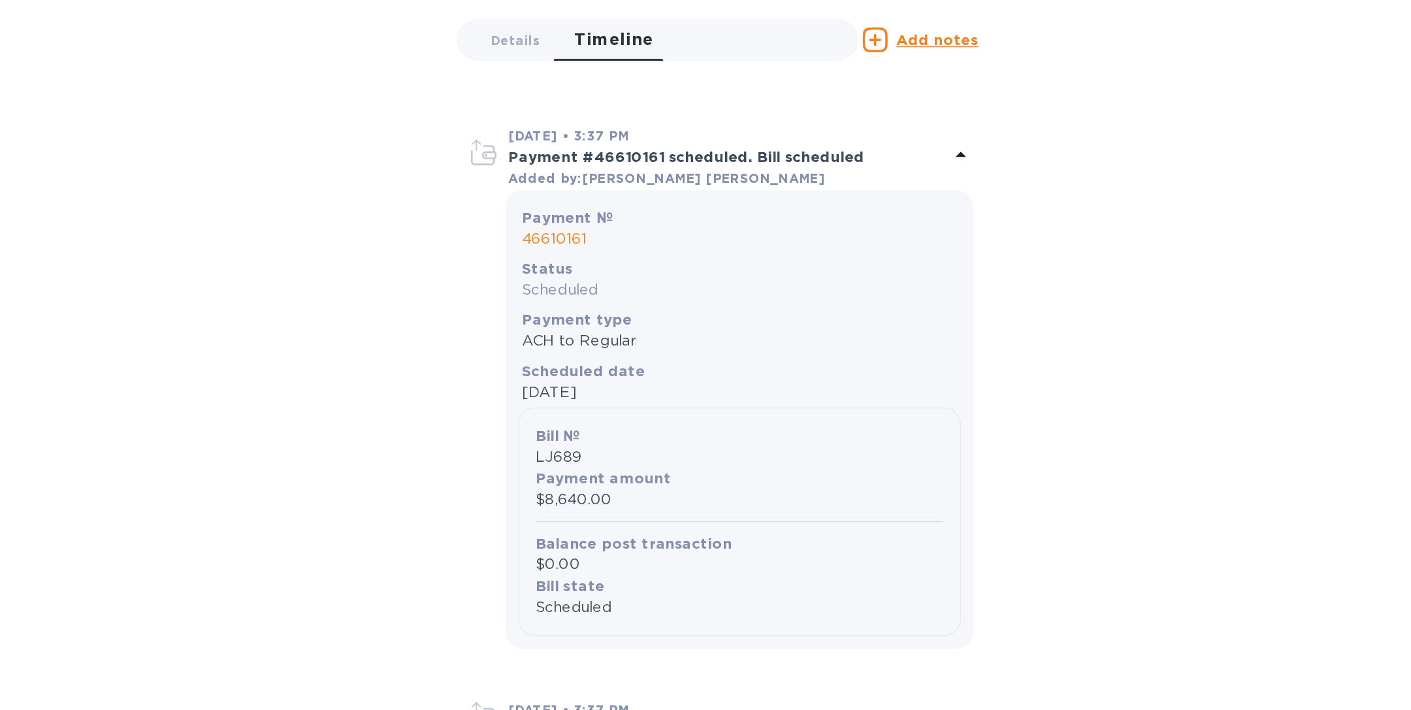
scroll to position [0, 0]
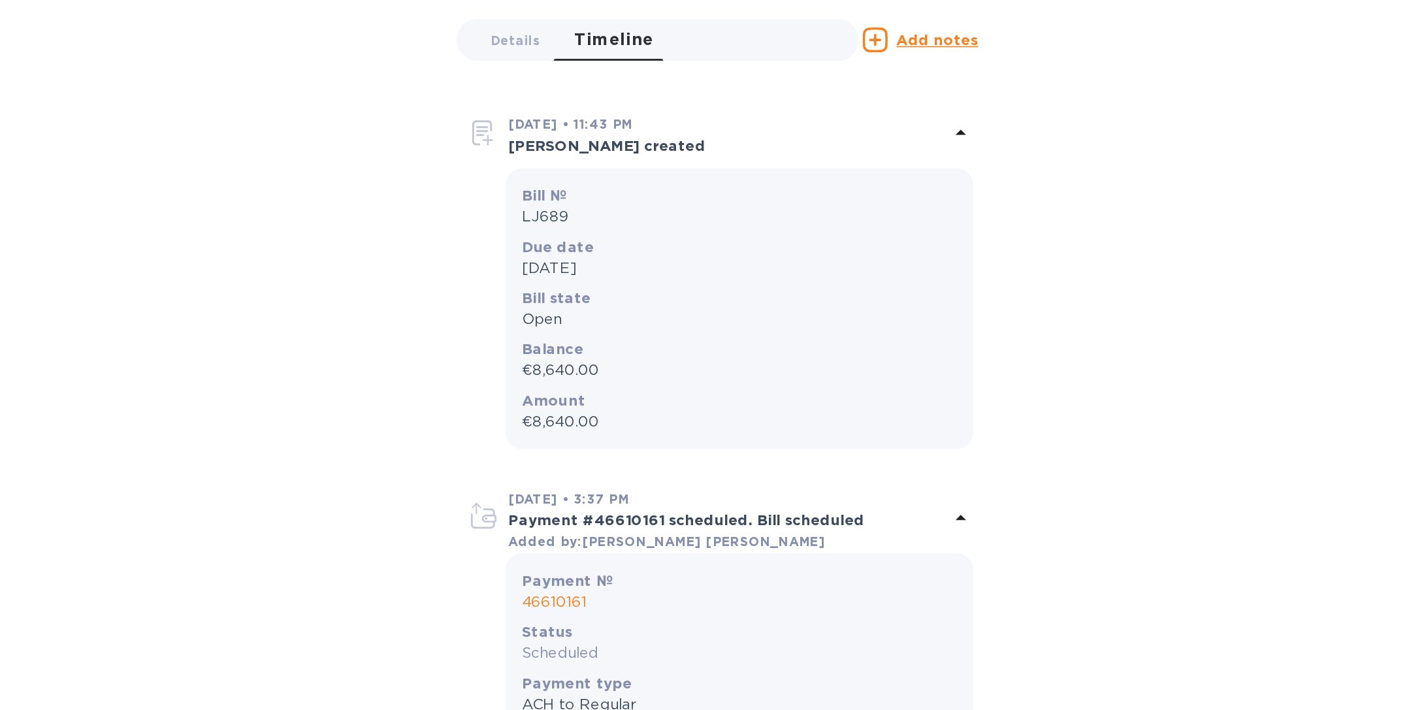
click at [555, 334] on div "Bill № LJ689 Due date Mar 31st 2024 Bill state Open Balance €8,640.00 Amount €8…" at bounding box center [705, 311] width 317 height 176
click at [855, 201] on icon at bounding box center [856, 201] width 16 height 16
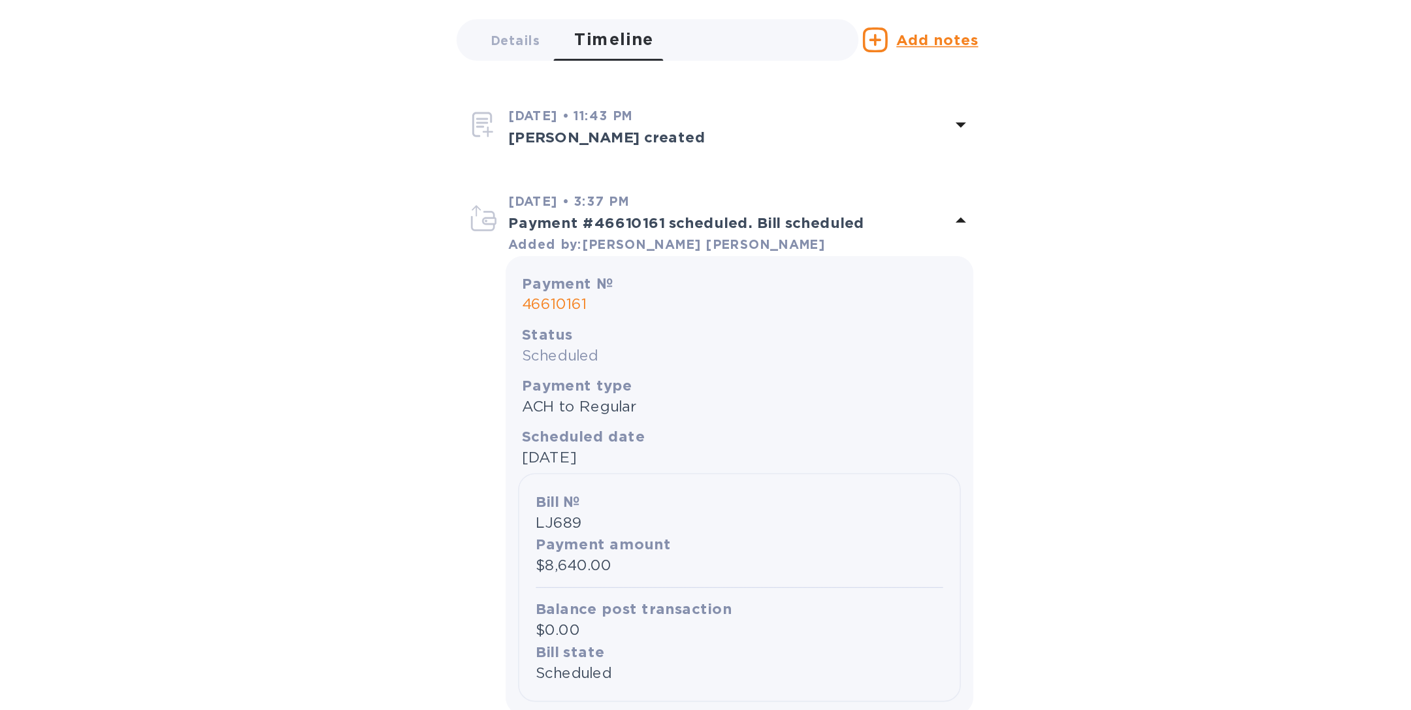
click at [856, 260] on icon at bounding box center [856, 256] width 16 height 16
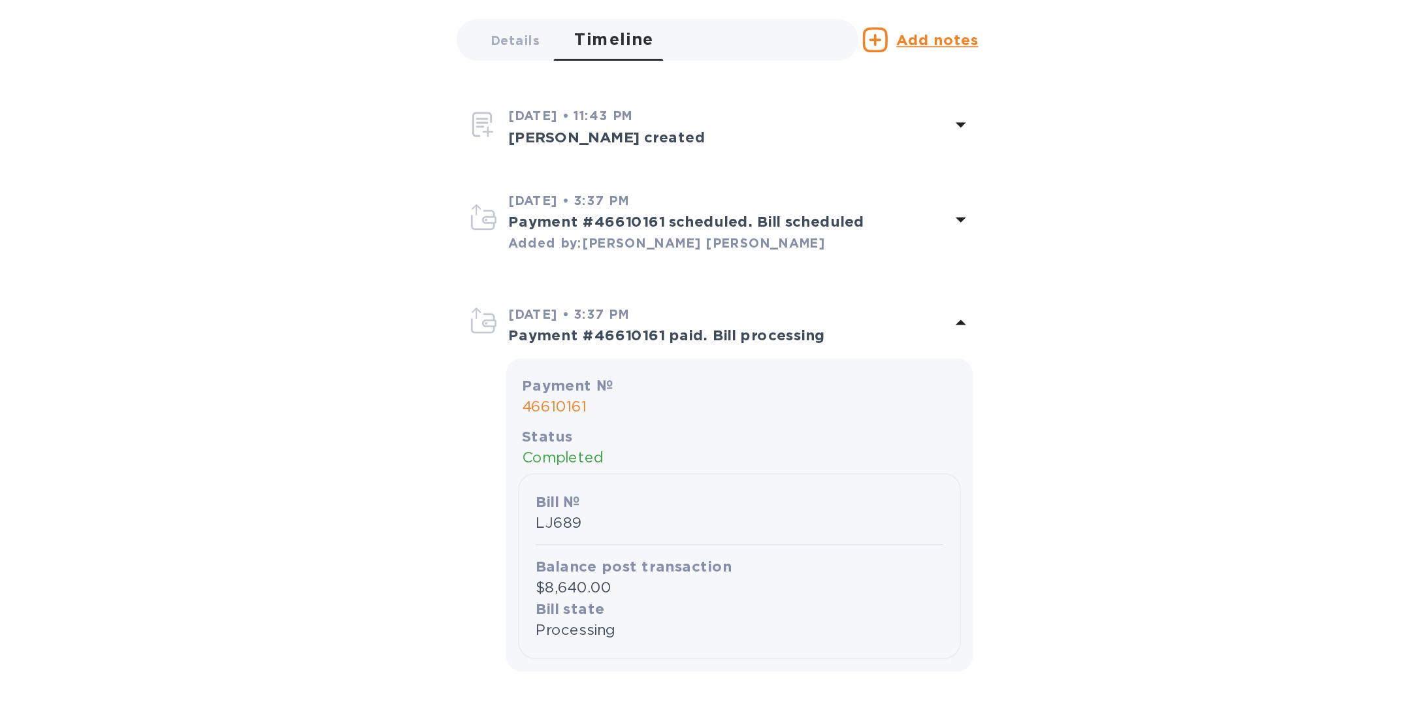
click at [853, 320] on icon at bounding box center [856, 319] width 7 height 3
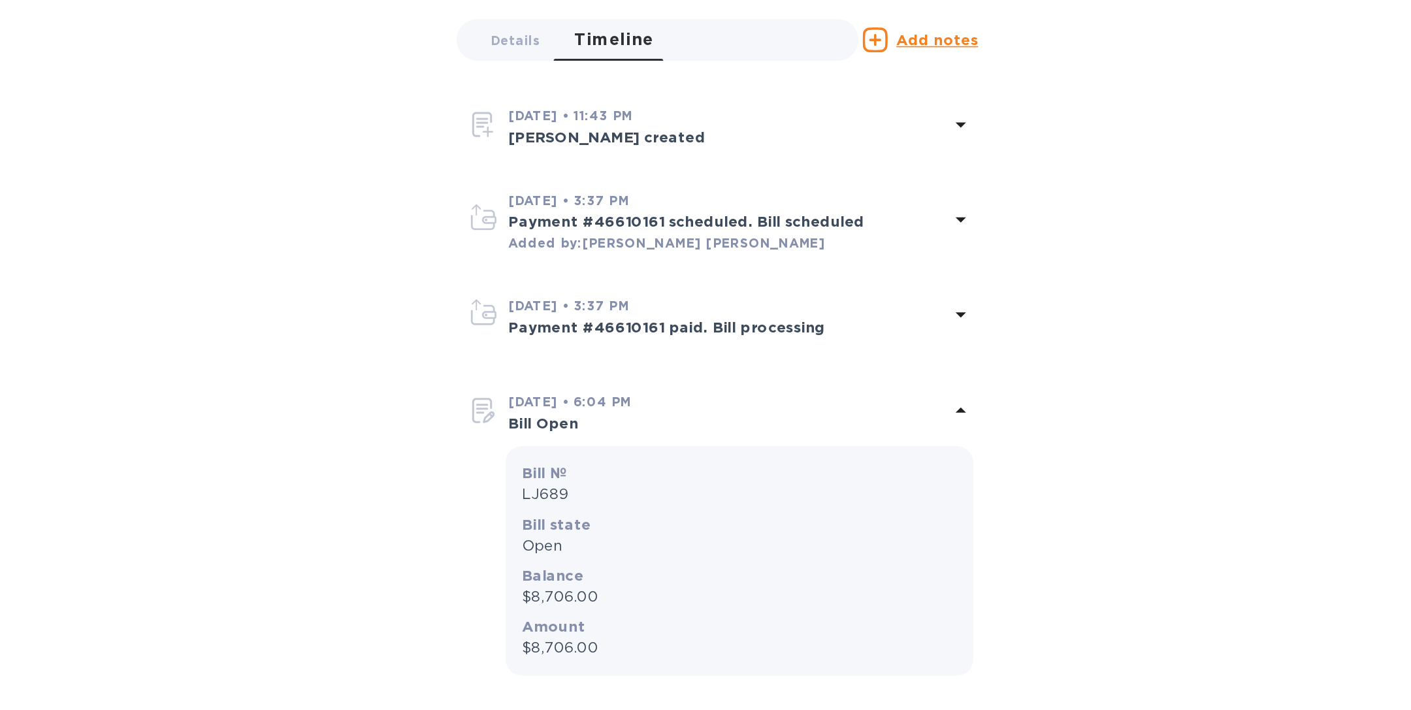
click at [852, 374] on icon at bounding box center [856, 375] width 16 height 16
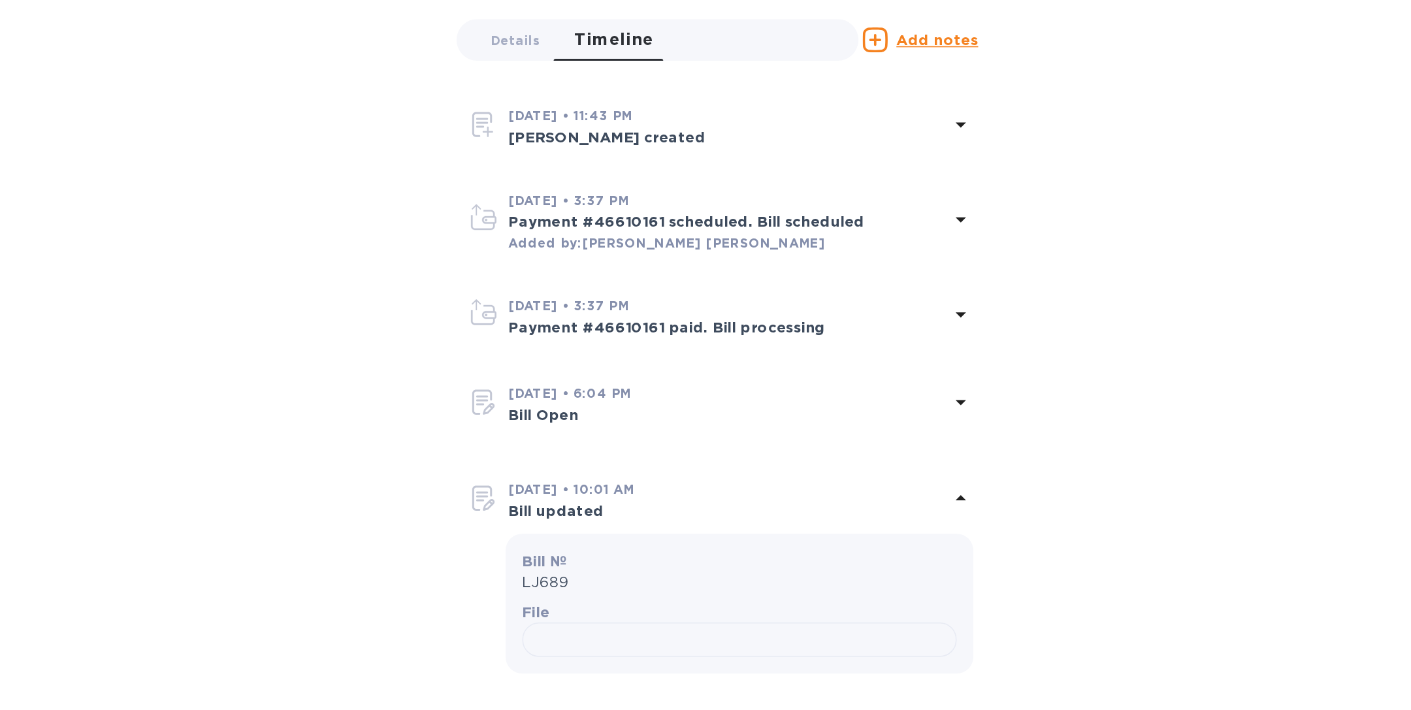
click at [854, 426] on icon at bounding box center [856, 430] width 16 height 16
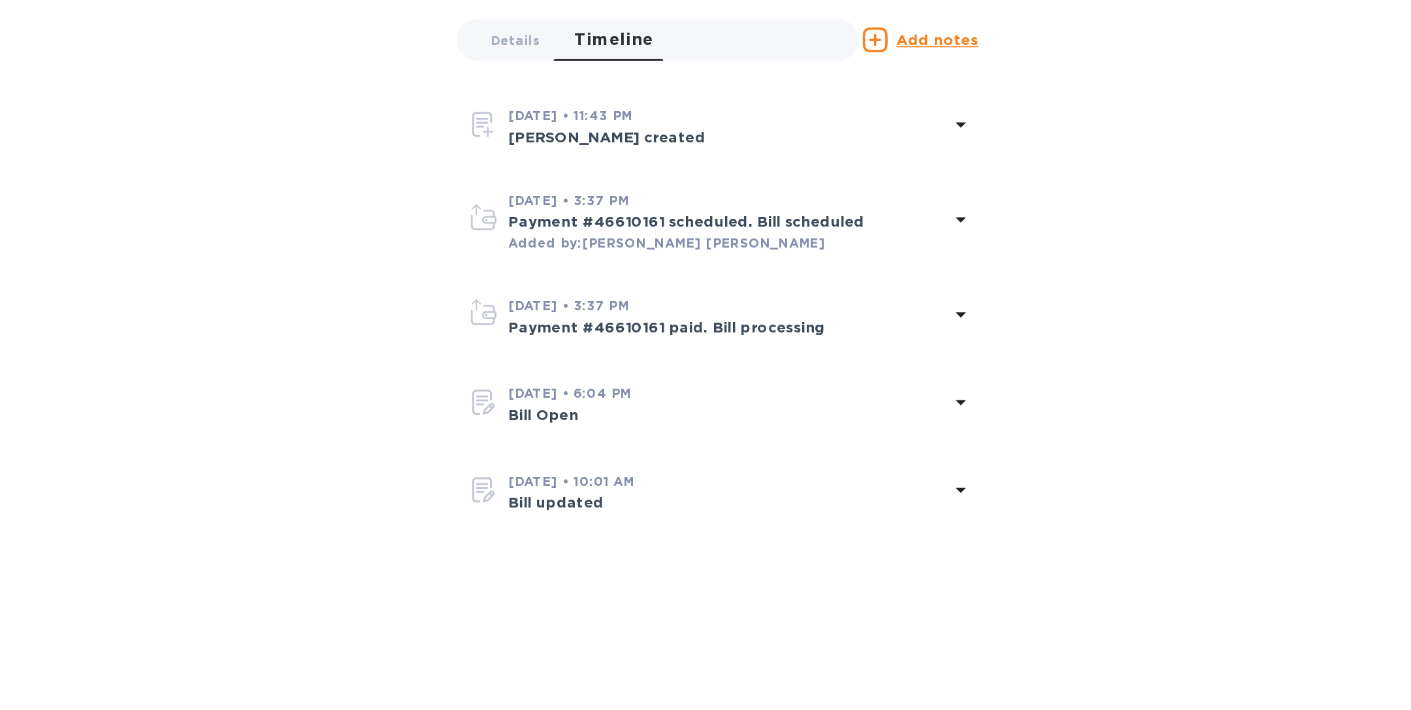
click at [854, 426] on icon at bounding box center [856, 425] width 16 height 16
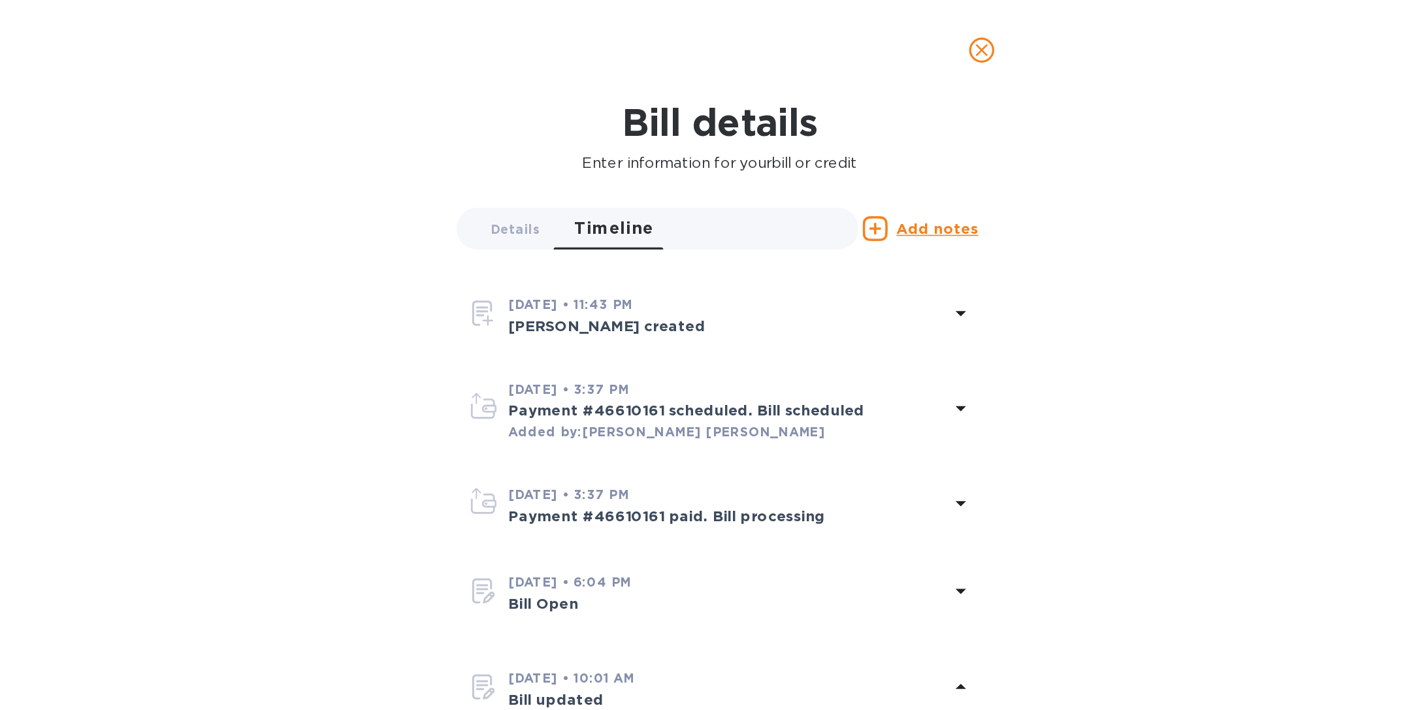
click at [868, 31] on icon "close" at bounding box center [869, 31] width 13 height 13
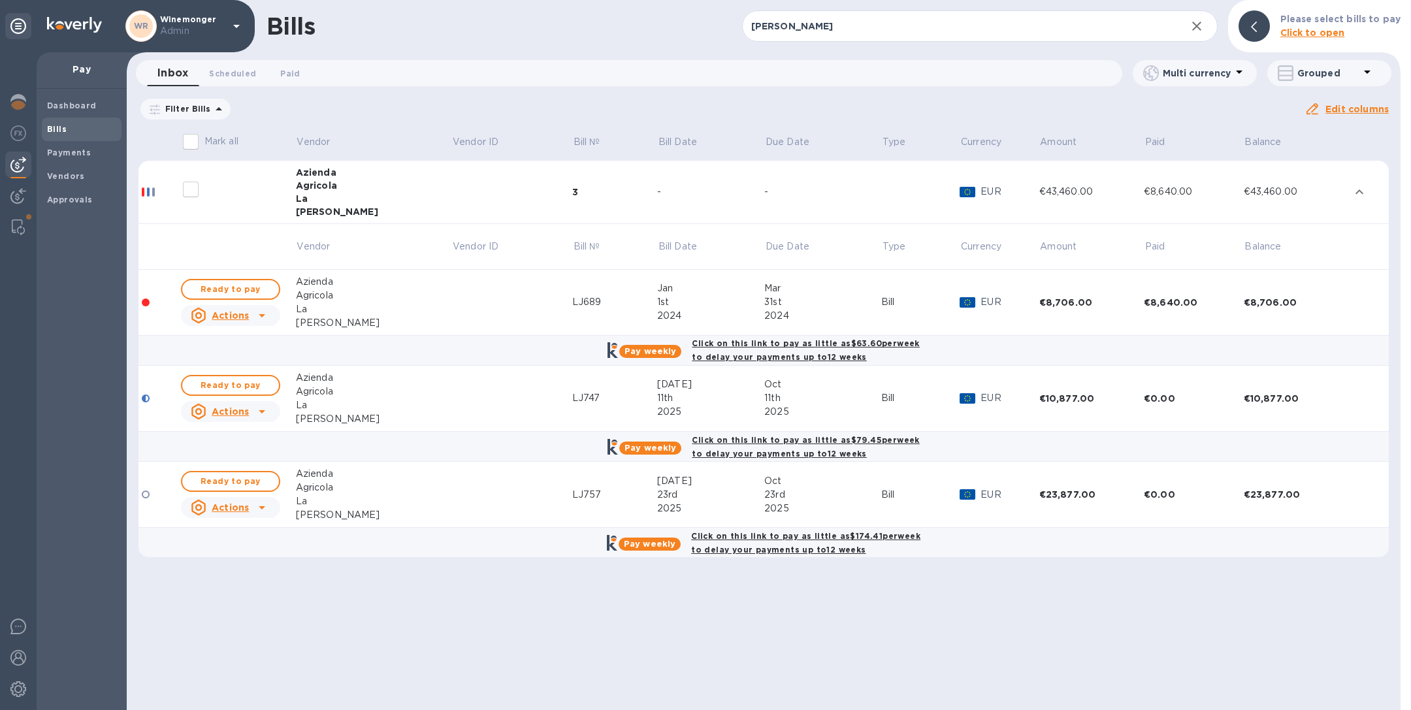
click at [242, 316] on u "Actions" at bounding box center [230, 315] width 37 height 10
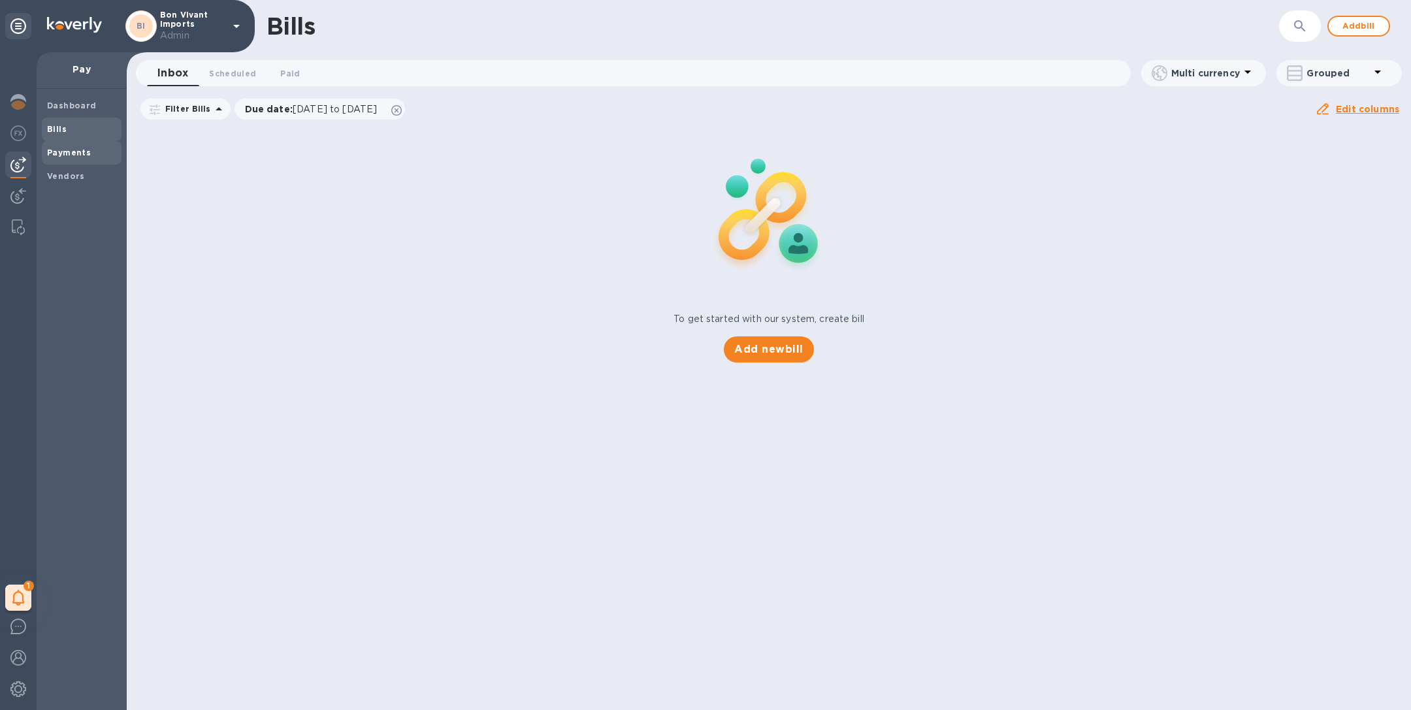
click at [76, 151] on b "Payments" at bounding box center [69, 153] width 44 height 10
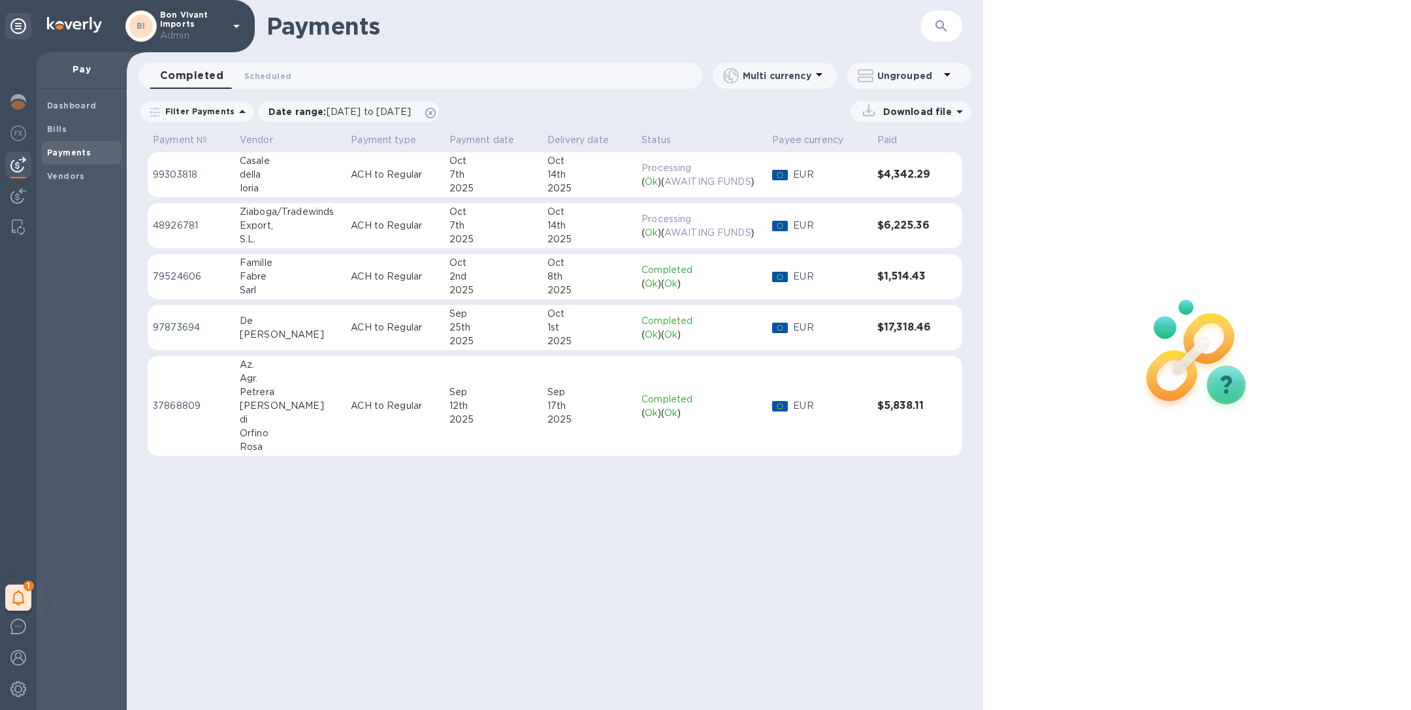
click at [234, 180] on td "Casale della Ioria" at bounding box center [289, 175] width 111 height 46
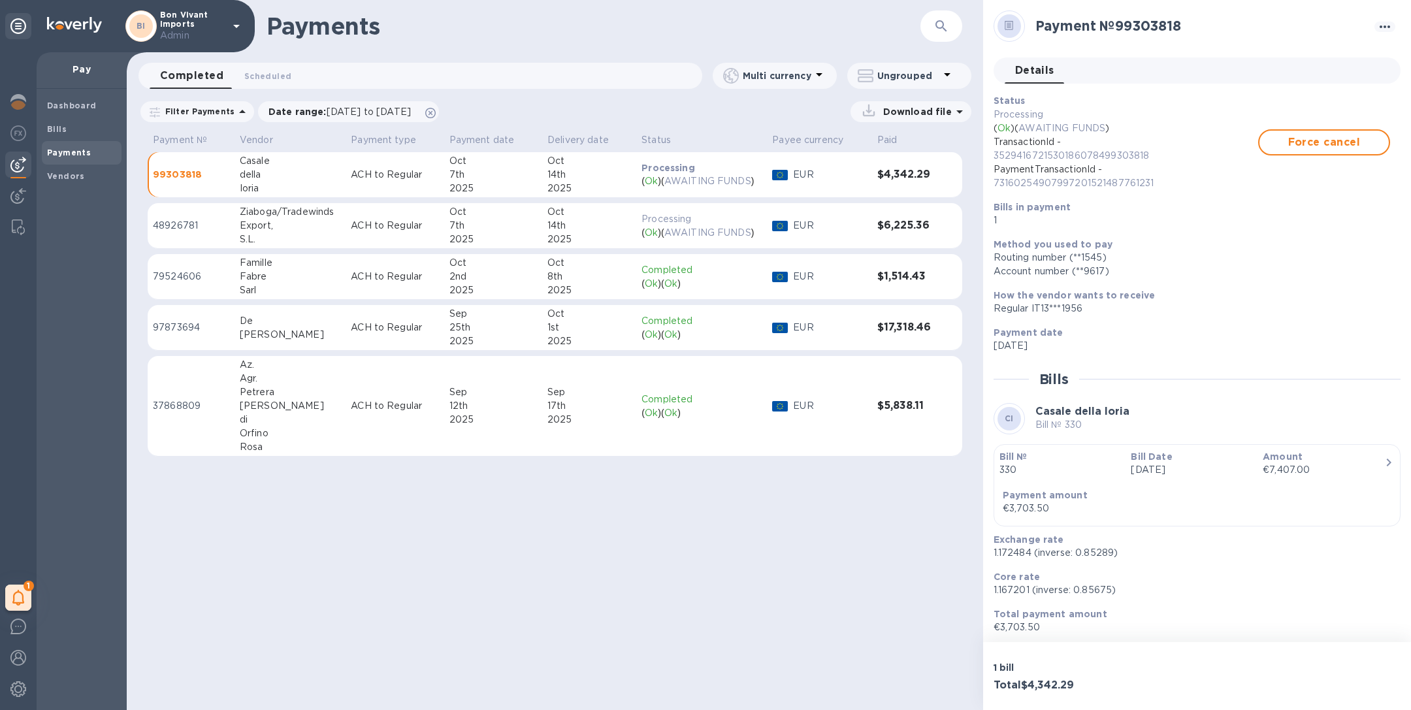
click at [434, 220] on p "ACH to Regular" at bounding box center [395, 226] width 88 height 14
click at [275, 76] on span "Scheduled 0" at bounding box center [267, 76] width 47 height 14
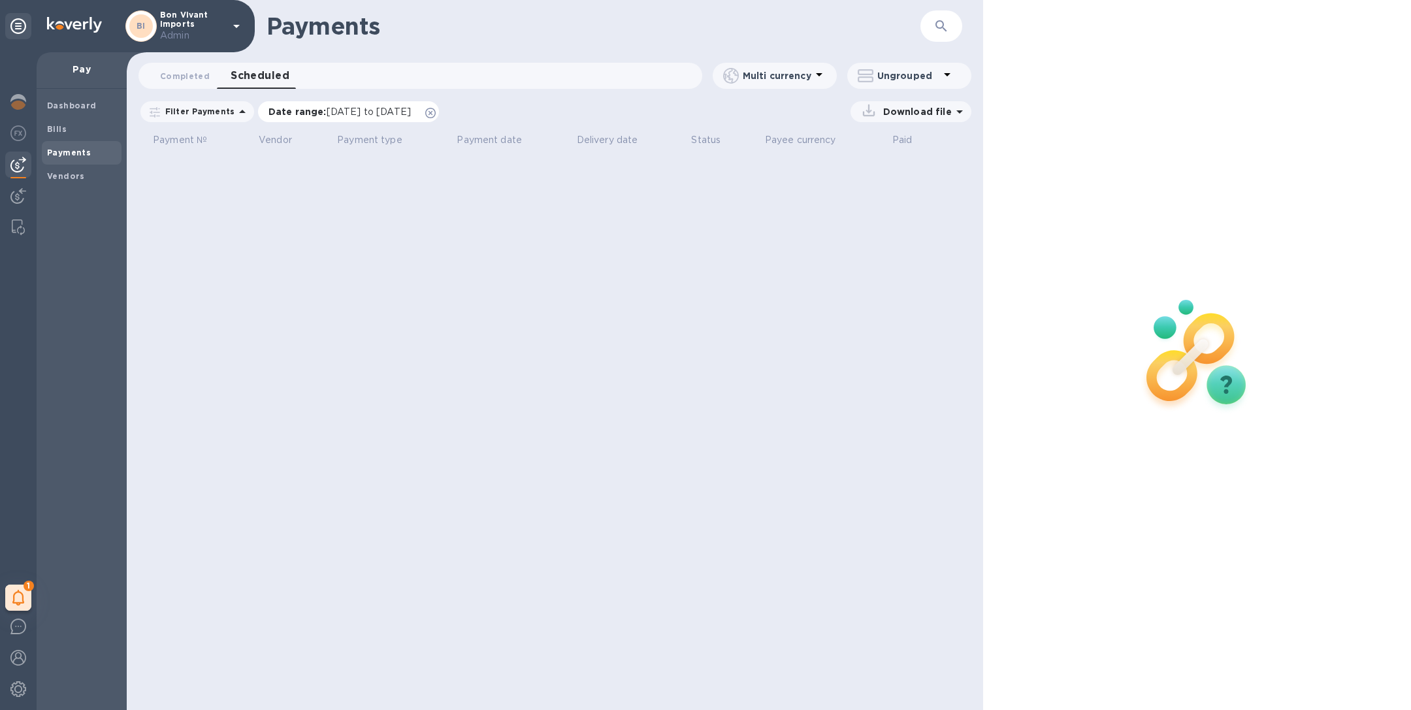
click at [436, 111] on icon at bounding box center [430, 113] width 10 height 10
click at [193, 74] on span "Completed 0" at bounding box center [185, 76] width 50 height 14
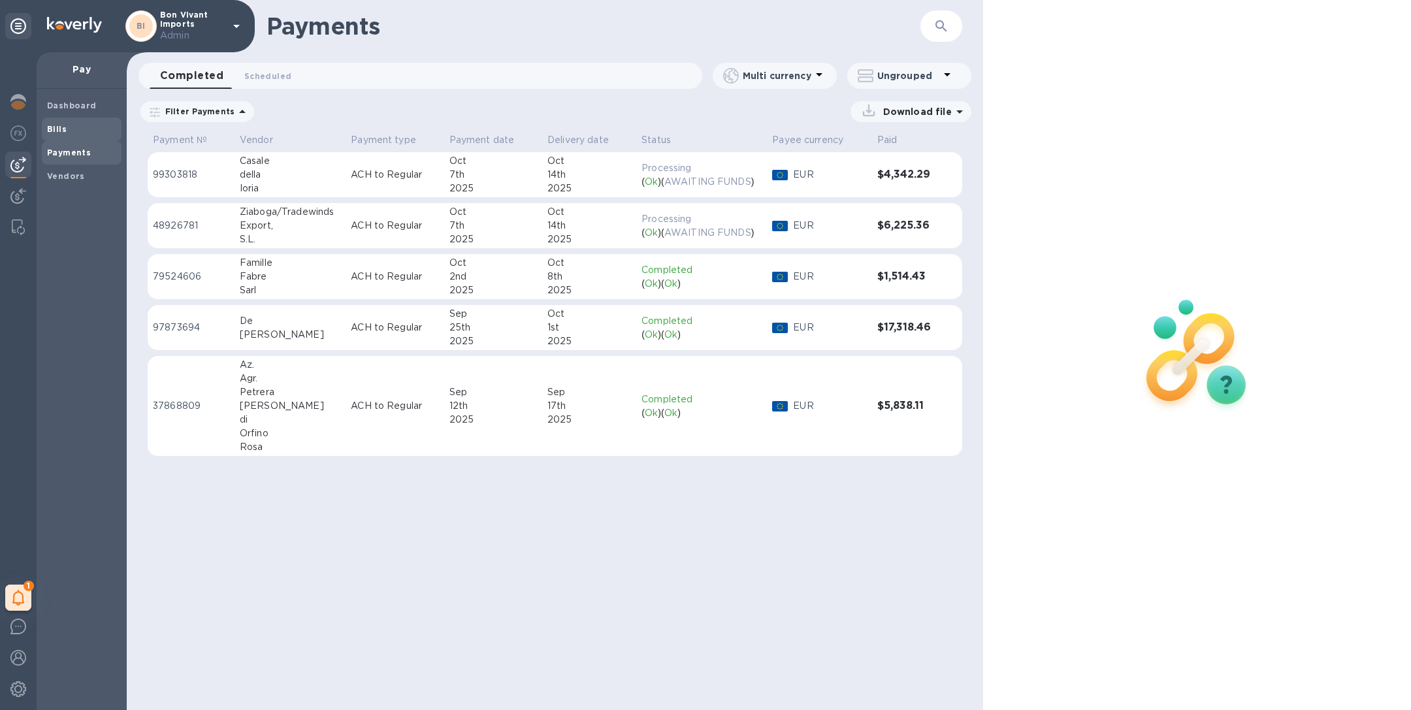
click at [70, 129] on span "Bills" at bounding box center [81, 129] width 69 height 13
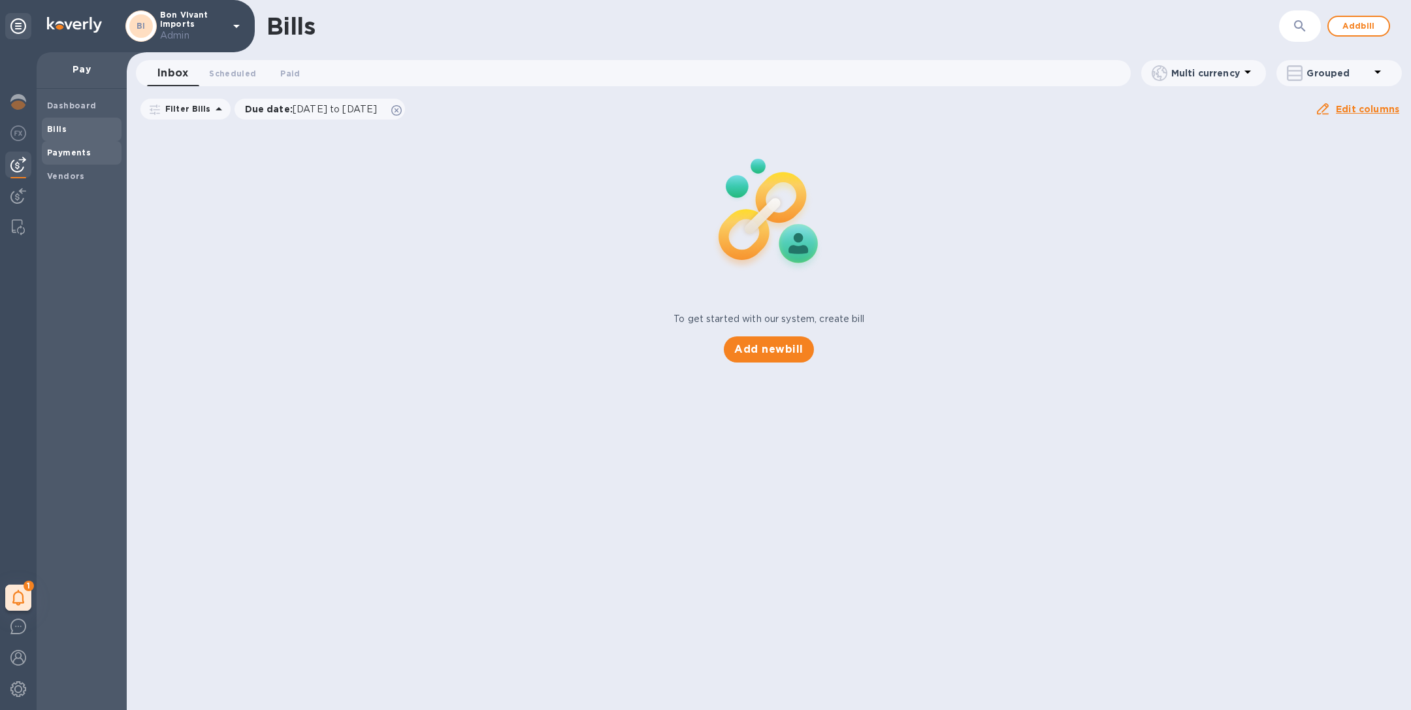
click at [86, 143] on div "Payments" at bounding box center [82, 153] width 80 height 24
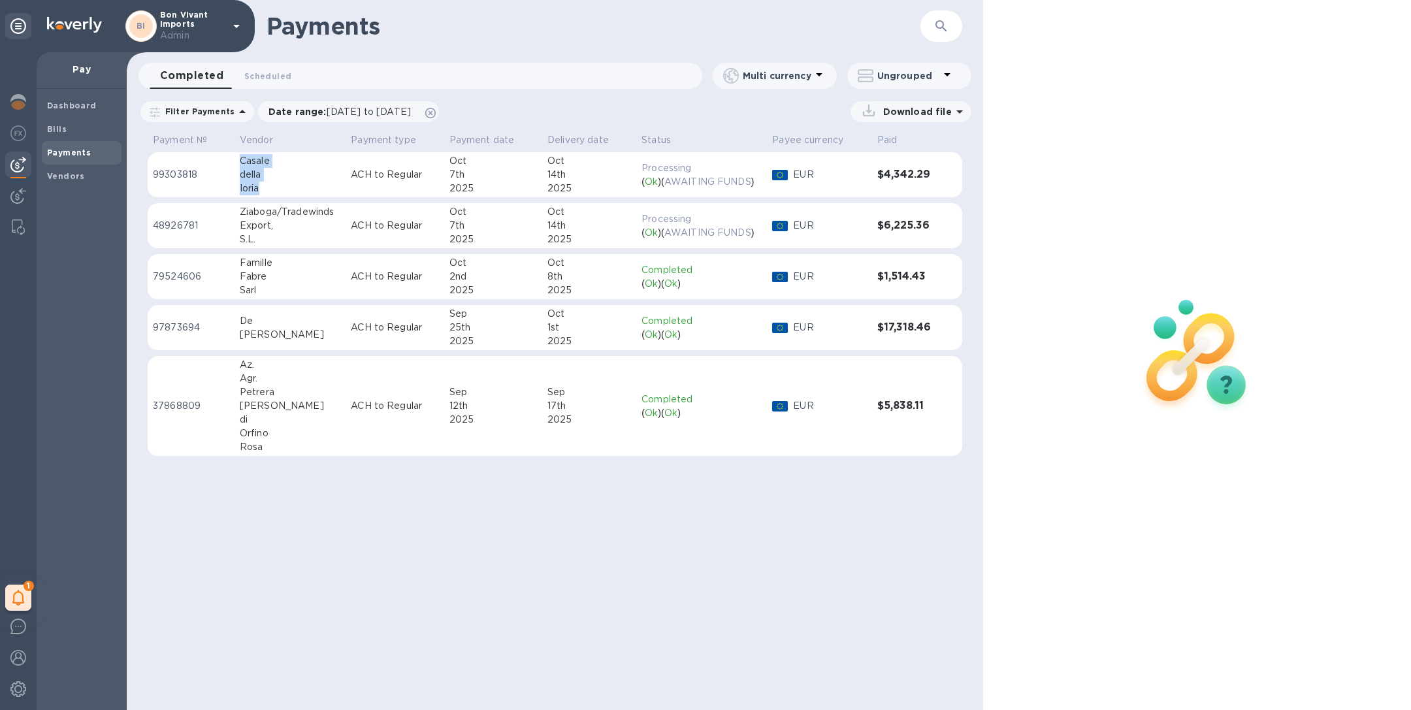
drag, startPoint x: 235, startPoint y: 158, endPoint x: 267, endPoint y: 191, distance: 45.3
click at [267, 191] on td "Casale della Ioria" at bounding box center [289, 175] width 111 height 46
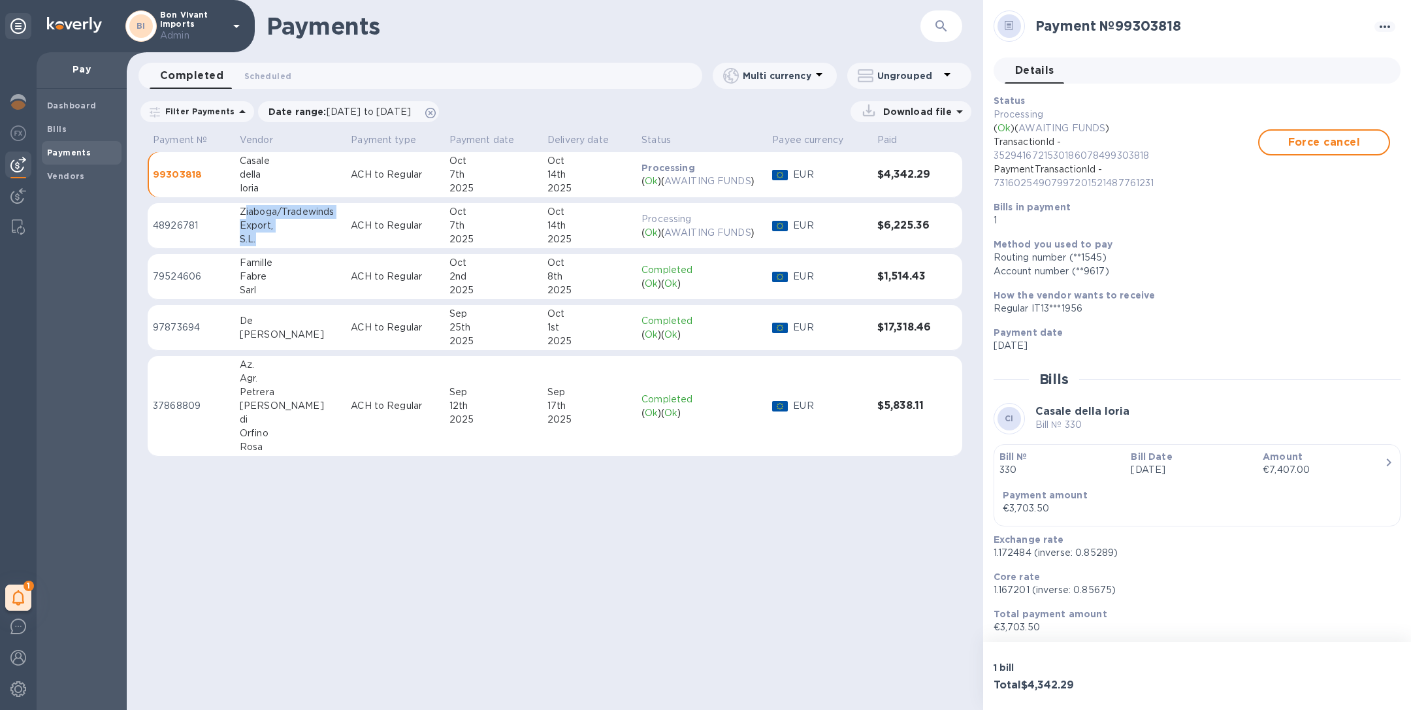
drag, startPoint x: 244, startPoint y: 212, endPoint x: 263, endPoint y: 241, distance: 35.0
click at [263, 241] on div "Ziaboga/Tradewinds Export, S.L." at bounding box center [290, 225] width 101 height 41
drag, startPoint x: 240, startPoint y: 211, endPoint x: 262, endPoint y: 241, distance: 37.4
click at [262, 241] on div "Ziaboga/Tradewinds Export, S.L." at bounding box center [290, 225] width 101 height 41
click at [83, 178] on span "Vendors" at bounding box center [81, 176] width 69 height 13
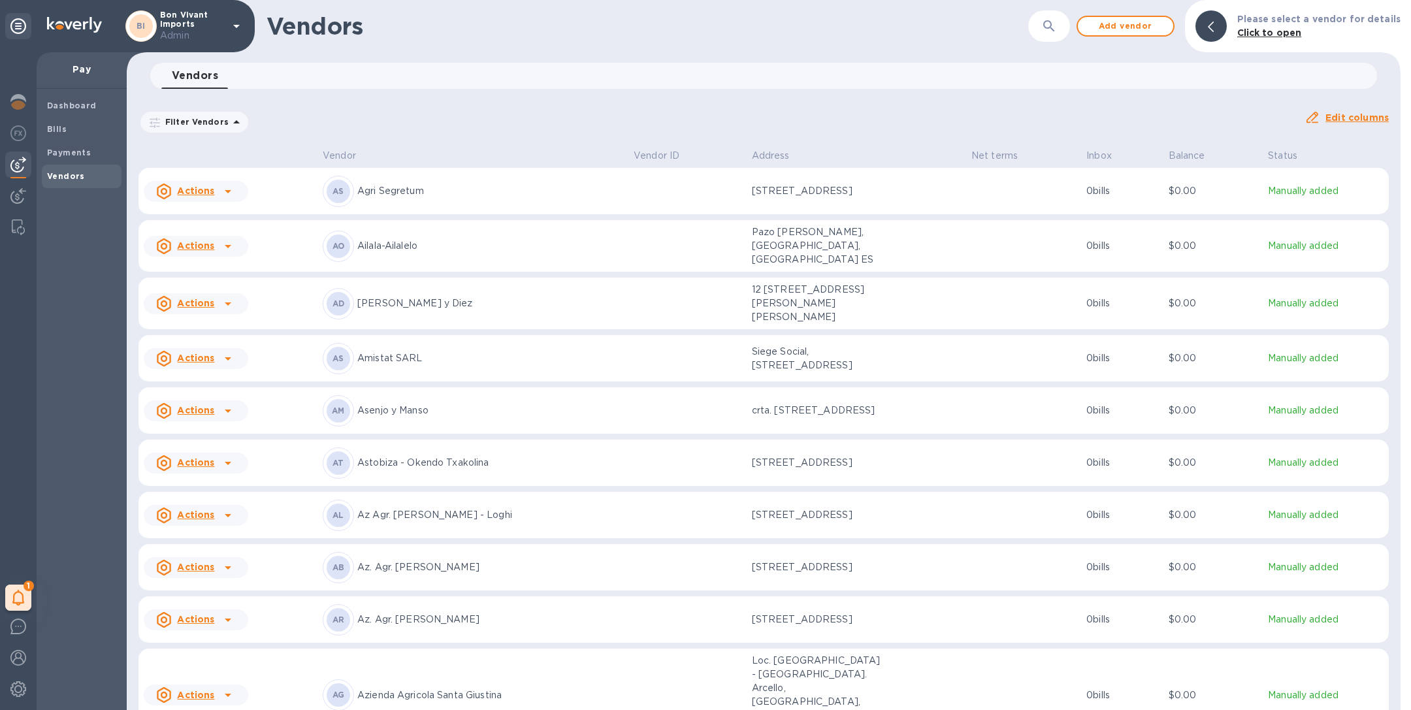
click at [470, 626] on p "Az. Agr. [PERSON_NAME]" at bounding box center [490, 620] width 266 height 14
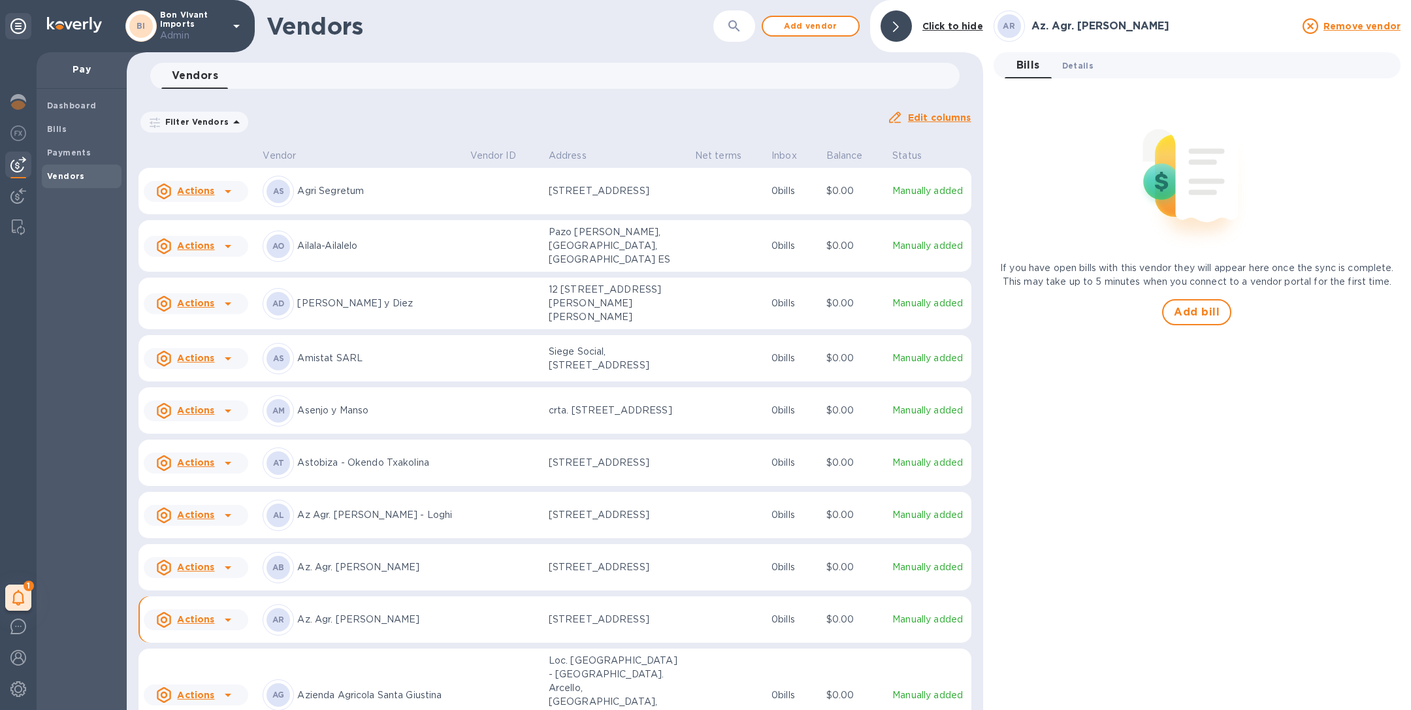
click at [1080, 61] on span "Details 0" at bounding box center [1077, 66] width 31 height 14
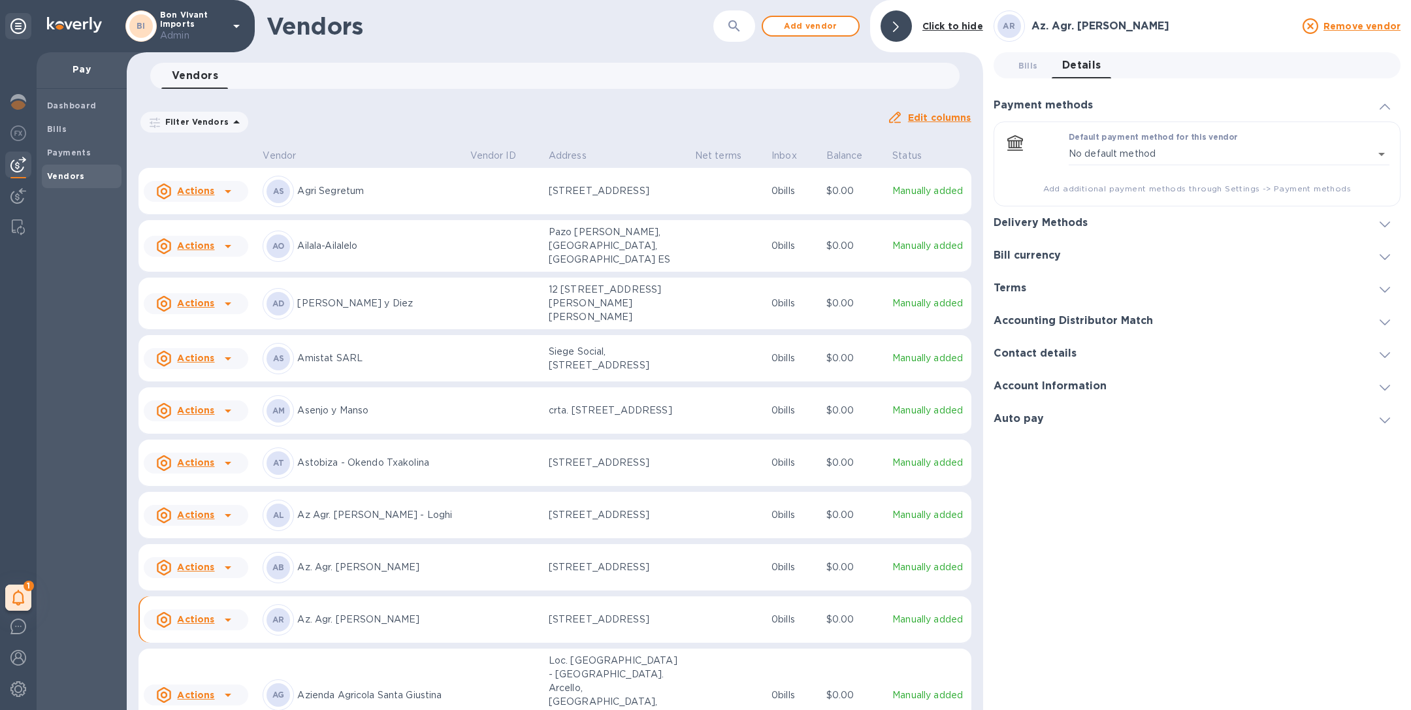
click at [1085, 234] on div "Delivery Methods" at bounding box center [1197, 222] width 407 height 33
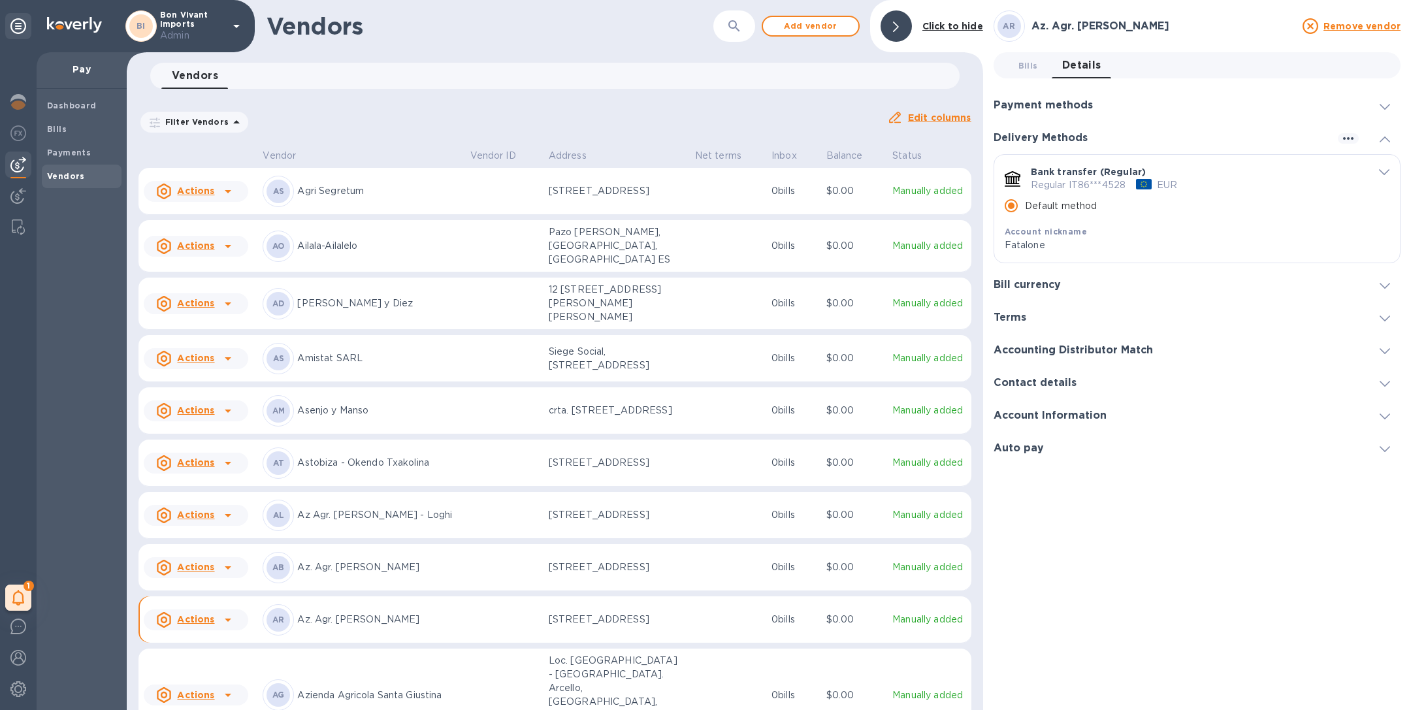
click at [1386, 170] on icon "default-method" at bounding box center [1384, 172] width 10 height 6
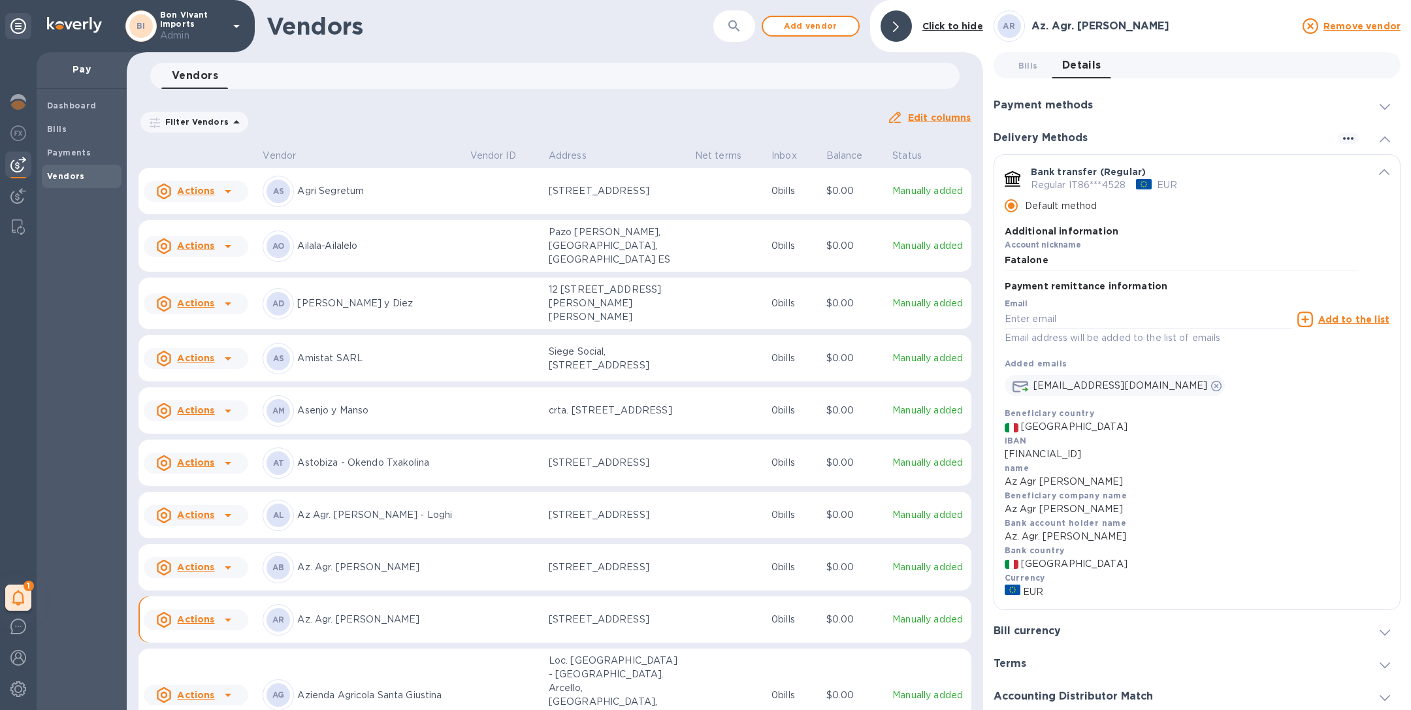
click at [1229, 142] on div "Delivery Methods" at bounding box center [1197, 137] width 407 height 33
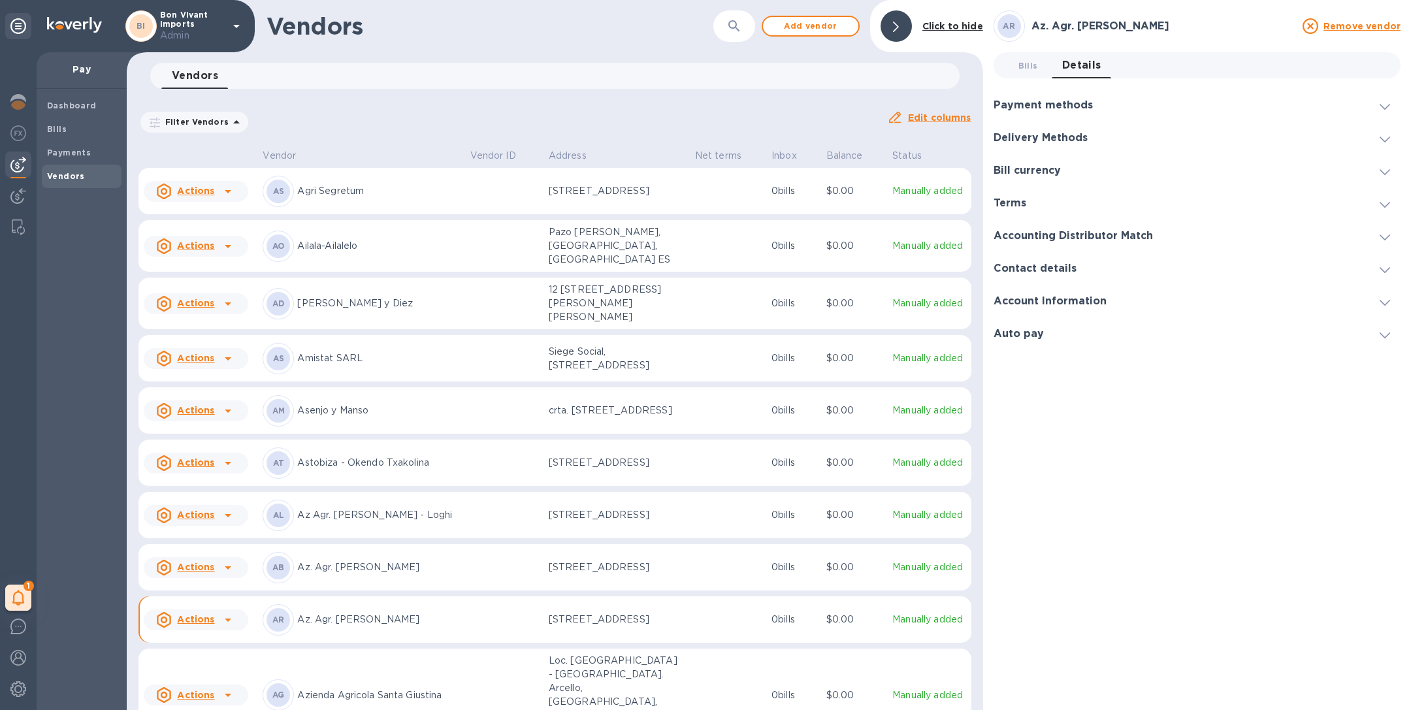
click at [1229, 142] on div "Delivery Methods" at bounding box center [1197, 137] width 407 height 33
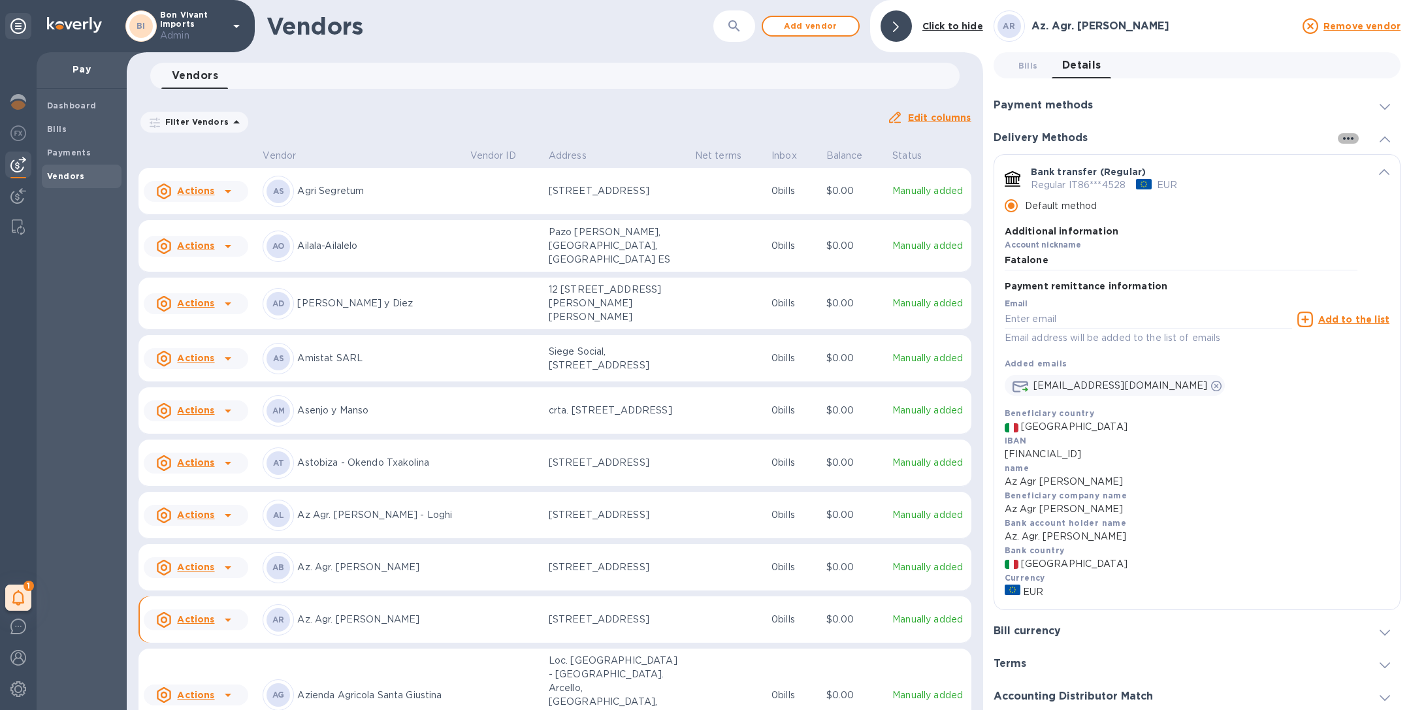
click at [1346, 141] on icon "button" at bounding box center [1348, 139] width 16 height 16
click at [86, 155] on div at bounding box center [705, 355] width 1411 height 710
click at [86, 155] on b "Payments" at bounding box center [69, 153] width 44 height 10
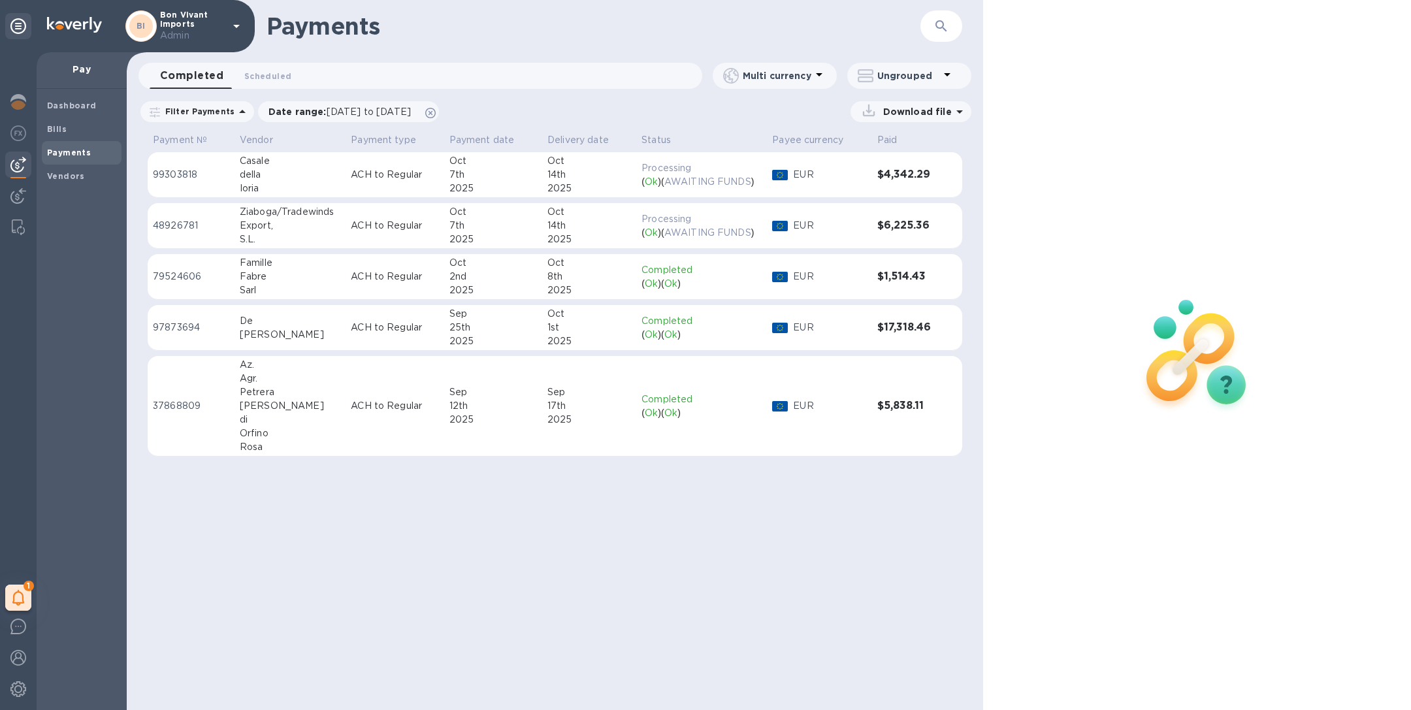
click at [321, 369] on div "Az." at bounding box center [290, 365] width 101 height 14
